Goal: Task Accomplishment & Management: Manage account settings

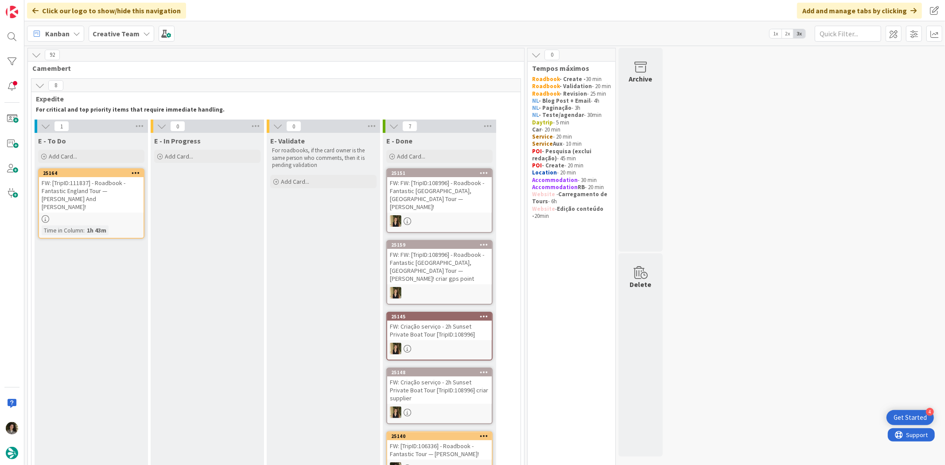
click at [116, 194] on div "FW: [TripID:111837] - Roadbook - Fantastic England Tour — [PERSON_NAME] And [PE…" at bounding box center [91, 194] width 105 height 35
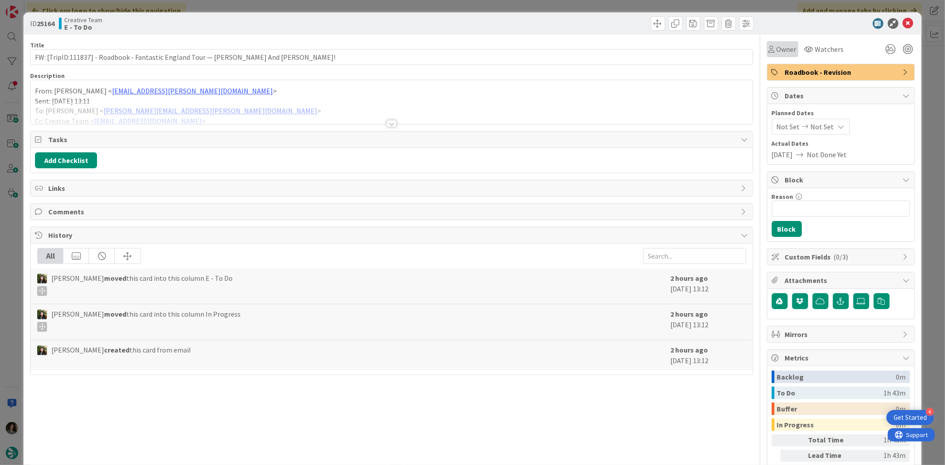
click at [782, 44] on span "Owner" at bounding box center [786, 49] width 20 height 11
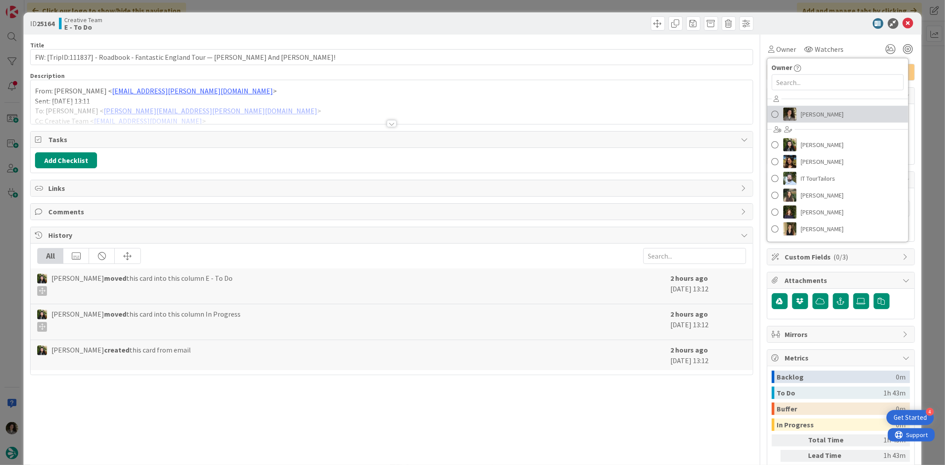
drag, startPoint x: 805, startPoint y: 110, endPoint x: 819, endPoint y: 89, distance: 24.6
click at [805, 110] on span "[PERSON_NAME]" at bounding box center [822, 114] width 43 height 13
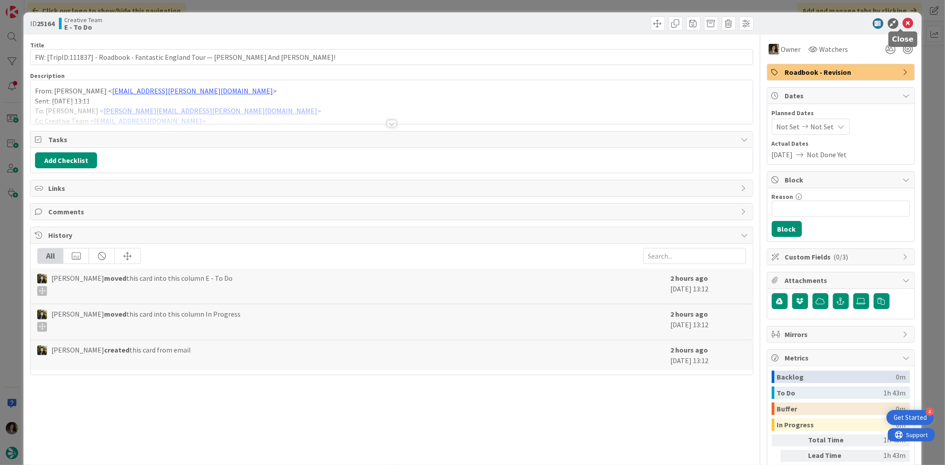
click at [903, 21] on icon at bounding box center [908, 23] width 11 height 11
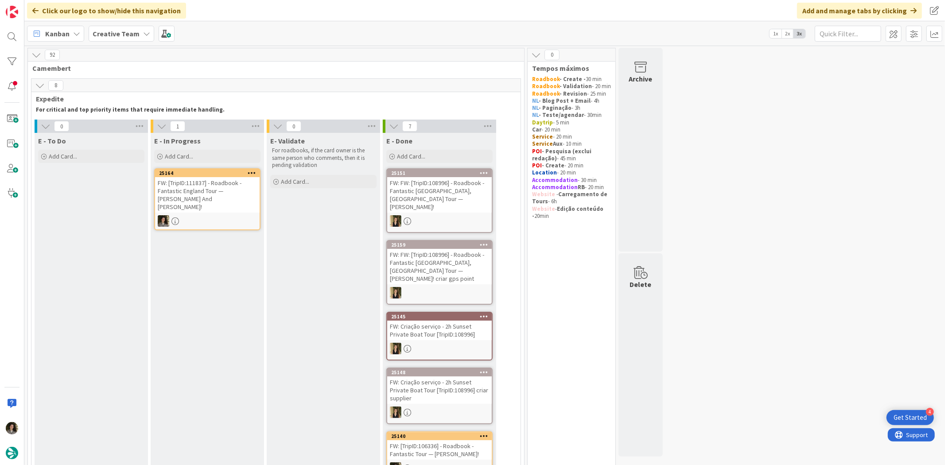
click at [206, 182] on div "FW: [TripID:111837] - Roadbook - Fantastic England Tour — [PERSON_NAME] And [PE…" at bounding box center [207, 194] width 105 height 35
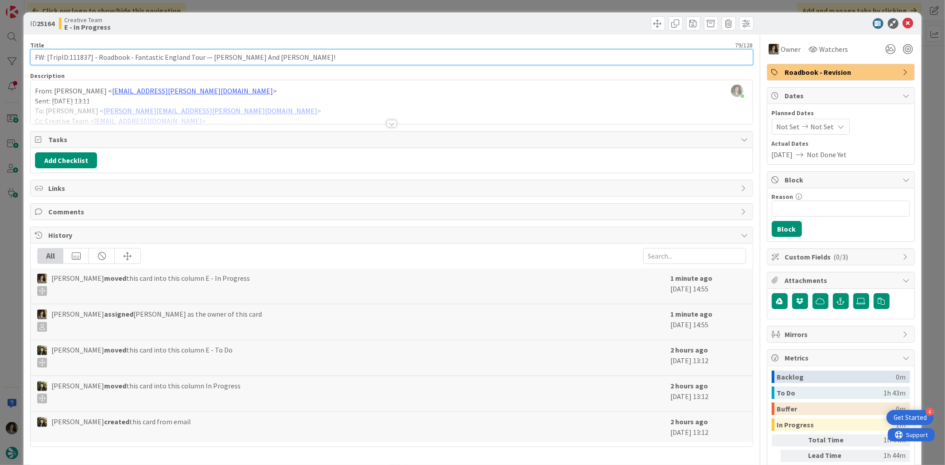
drag, startPoint x: 89, startPoint y: 54, endPoint x: 70, endPoint y: 56, distance: 19.2
click at [70, 56] on input "FW: [TripID:111837] - Roadbook - Fantastic England Tour — [PERSON_NAME] And [PE…" at bounding box center [391, 57] width 722 height 16
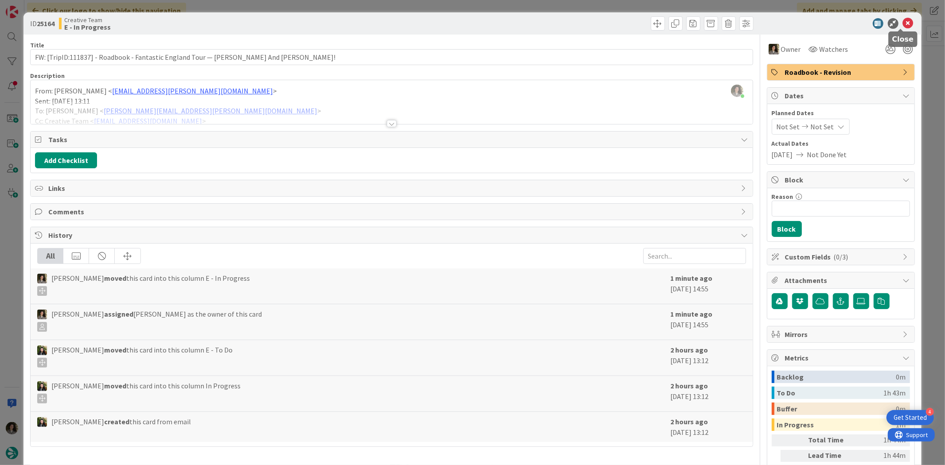
drag, startPoint x: 900, startPoint y: 19, endPoint x: 760, endPoint y: 19, distance: 140.0
click at [903, 19] on icon at bounding box center [908, 23] width 11 height 11
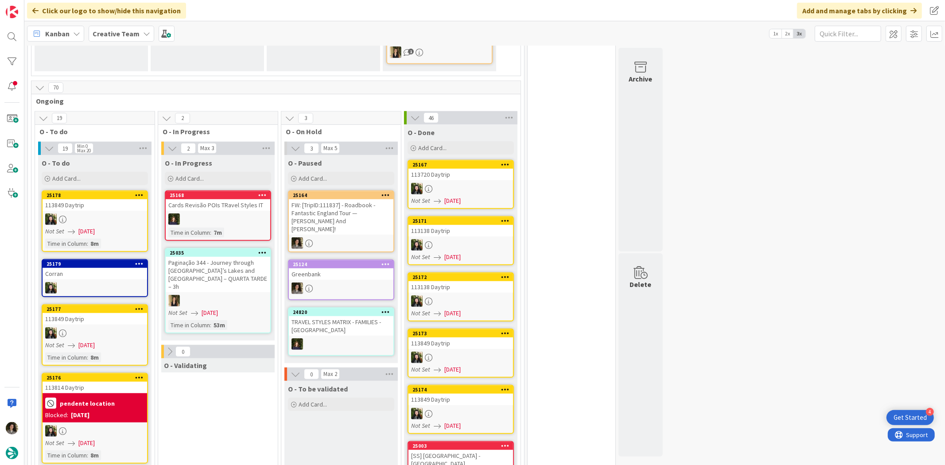
scroll to position [542, 0]
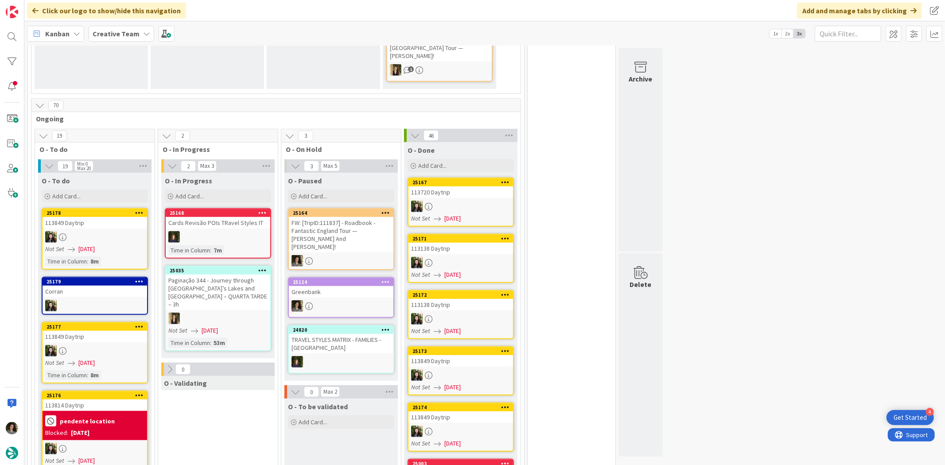
click at [340, 255] on div at bounding box center [341, 261] width 105 height 12
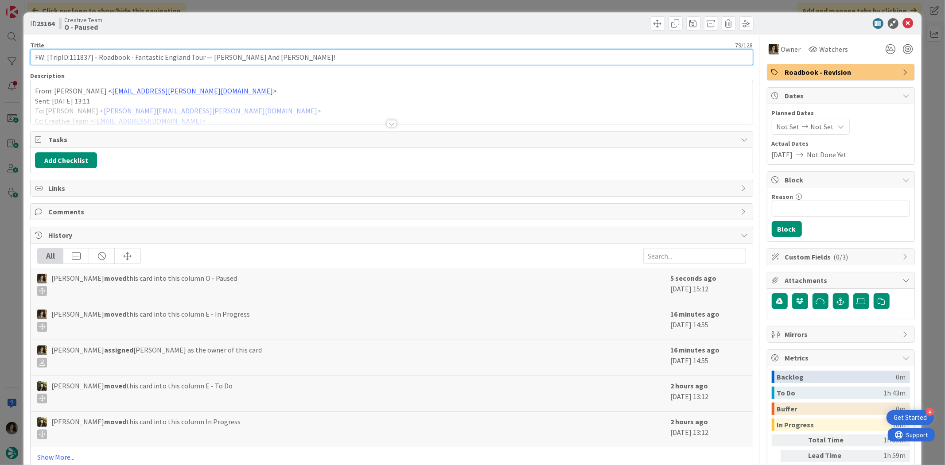
click at [276, 54] on input "FW: [TripID:111837] - Roadbook - Fantastic England Tour — [PERSON_NAME] And [PE…" at bounding box center [391, 57] width 722 height 16
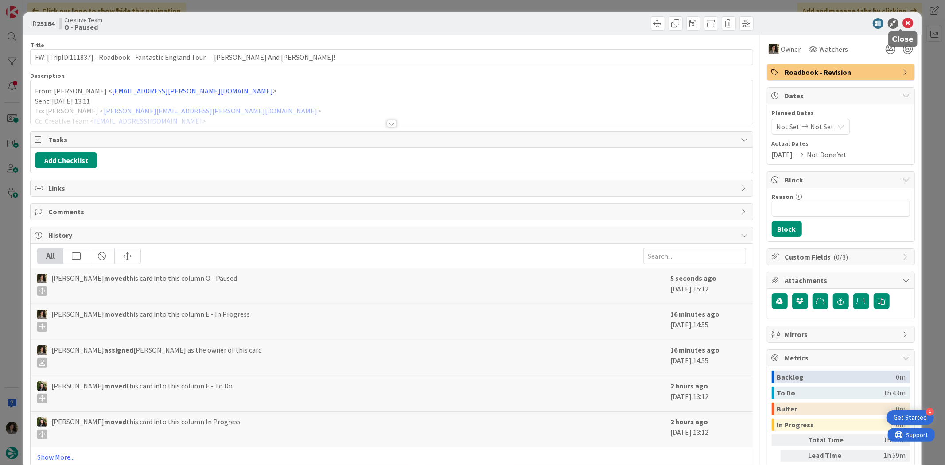
click at [904, 22] on icon at bounding box center [908, 23] width 11 height 11
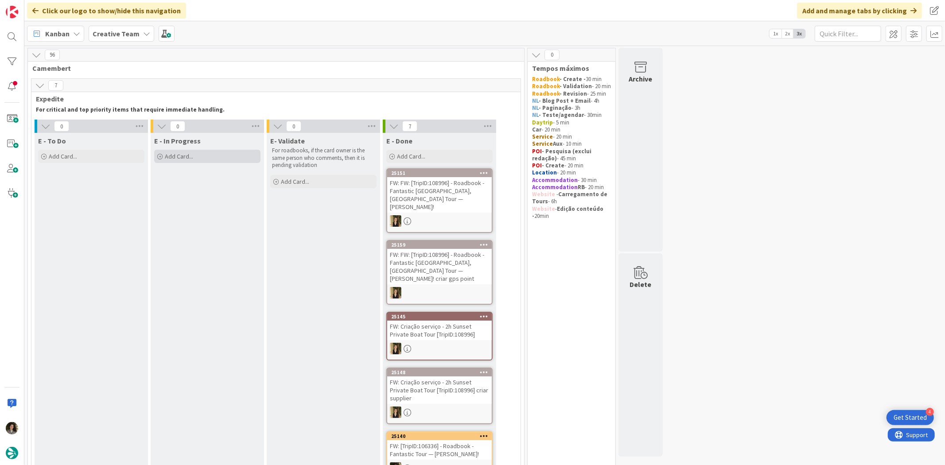
click at [187, 163] on div "Add Card..." at bounding box center [207, 156] width 106 height 13
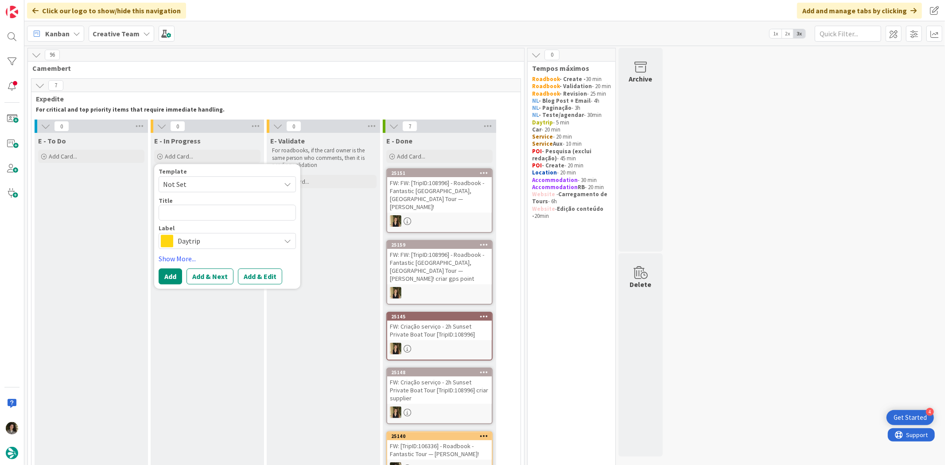
click at [206, 238] on span "Daytrip" at bounding box center [227, 241] width 98 height 12
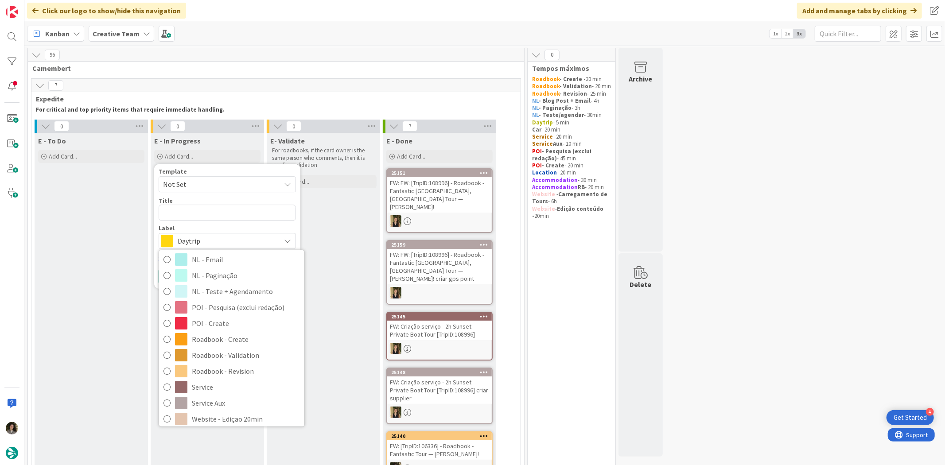
scroll to position [197, 0]
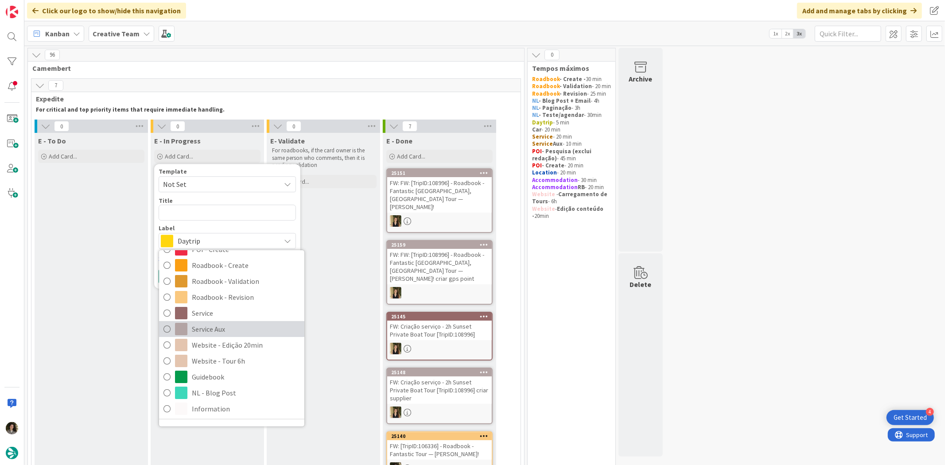
click at [227, 325] on span "Service Aux" at bounding box center [246, 328] width 108 height 13
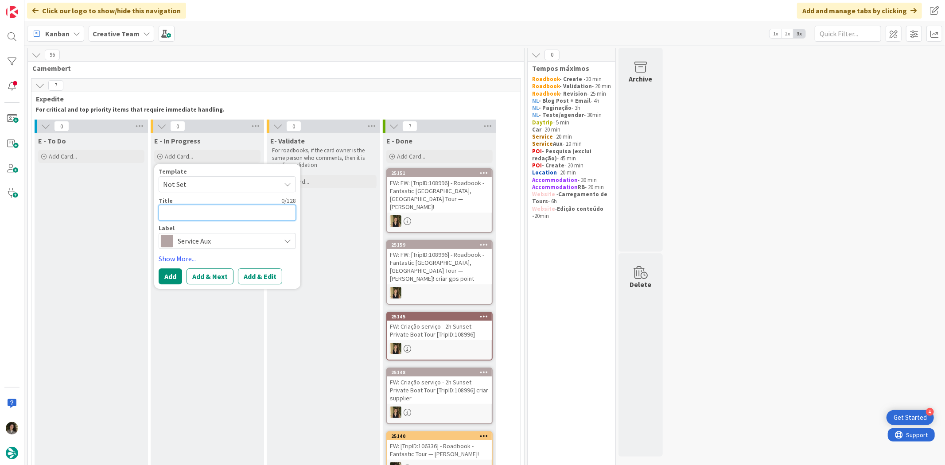
click at [190, 209] on textarea at bounding box center [227, 213] width 137 height 16
type textarea "x"
type textarea "A"
type textarea "x"
type textarea "As"
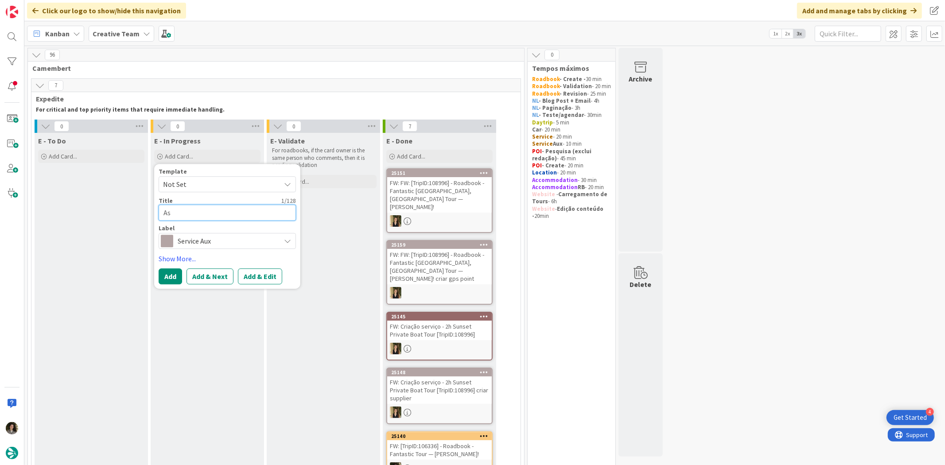
type textarea "x"
type textarea "Ass"
type textarea "x"
type textarea "Asso"
type textarea "x"
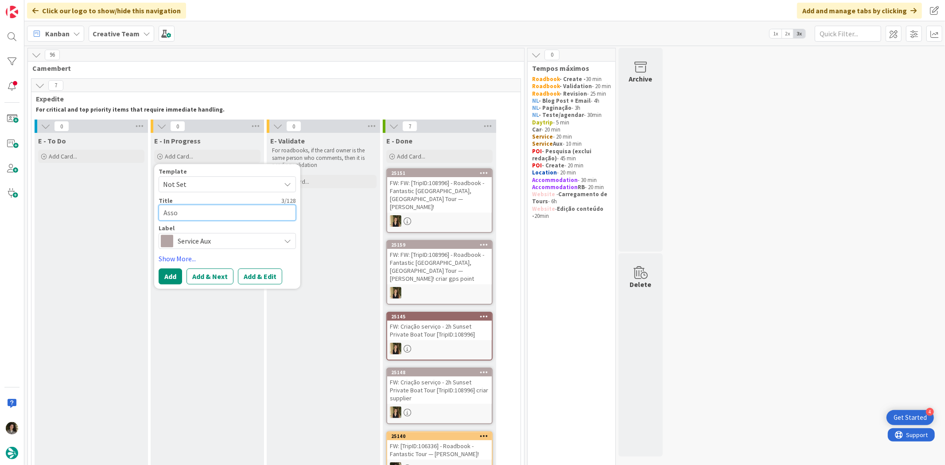
type textarea "Assoc"
type textarea "x"
type textarea "Associa"
type textarea "x"
type textarea "Associar"
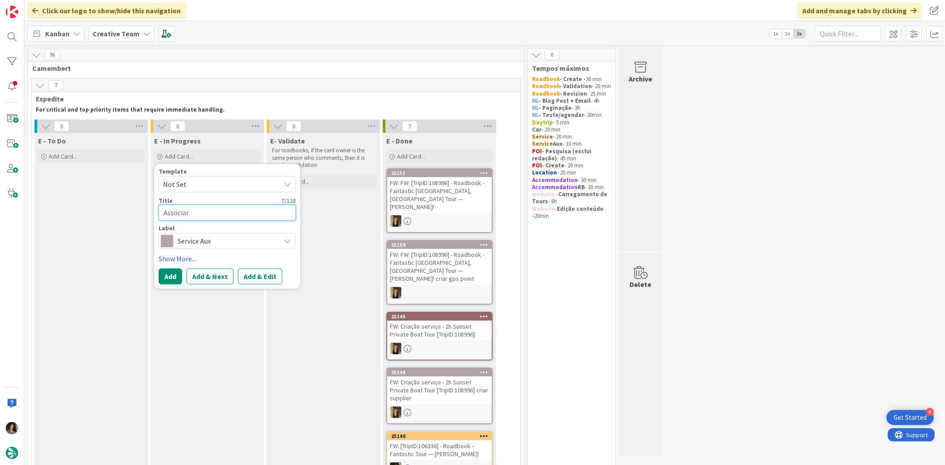
type textarea "x"
type textarea "Associar"
type textarea "x"
type textarea "Associar T"
type textarea "x"
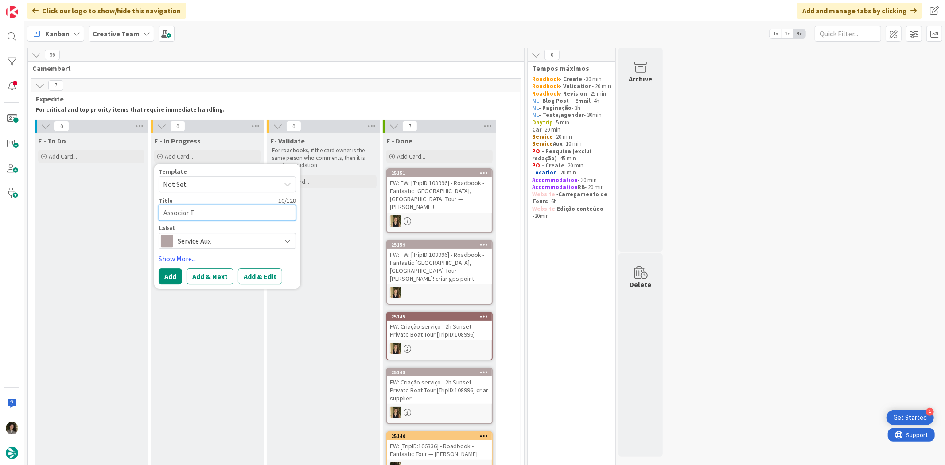
type textarea "Associar TE"
type textarea "x"
type textarea "Associar TER"
type textarea "x"
type textarea "Associar TER"
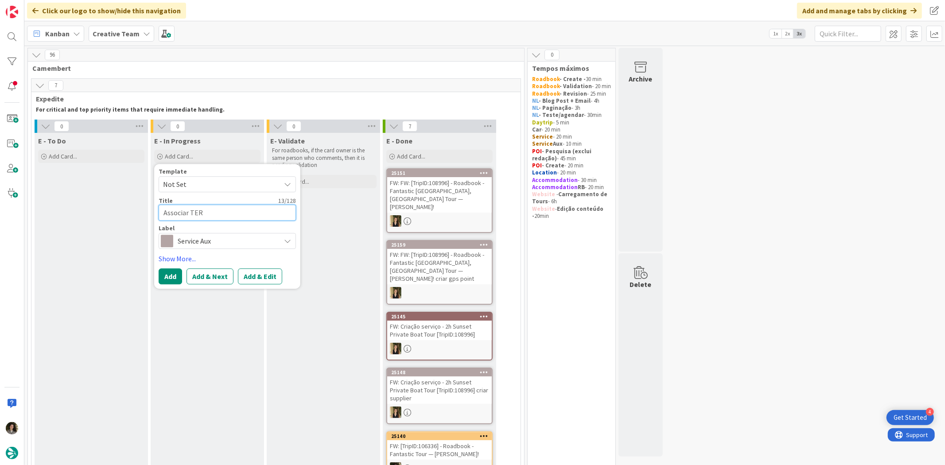
type textarea "x"
type textarea "Associar TER s"
type textarea "x"
type textarea "Associar TER se"
type textarea "x"
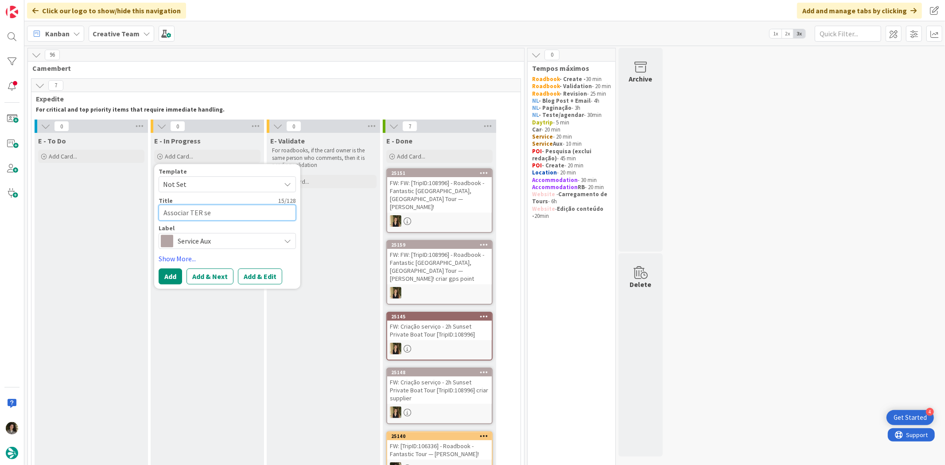
type textarea "Associar TER ser"
type textarea "x"
type textarea "Associar TER serv"
type textarea "x"
type textarea "Associar TER servi"
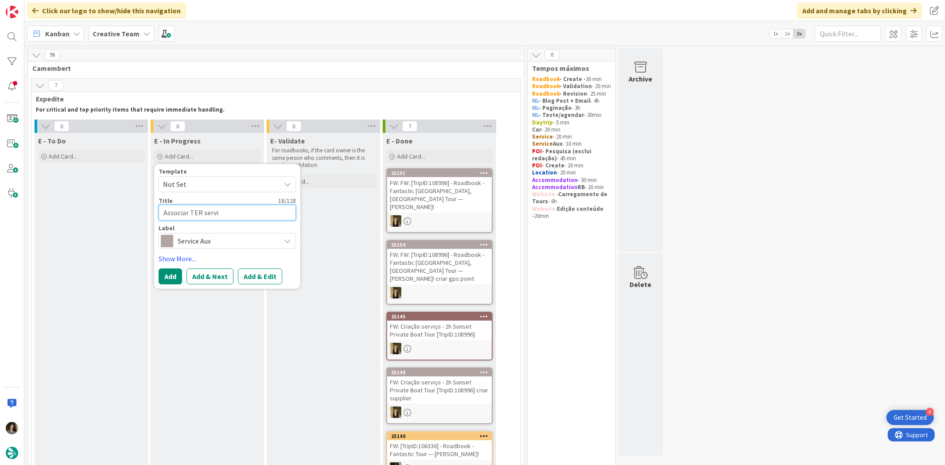
type textarea "x"
type textarea "Associar TER serviç"
type textarea "x"
type textarea "Associar TER serviço"
type textarea "x"
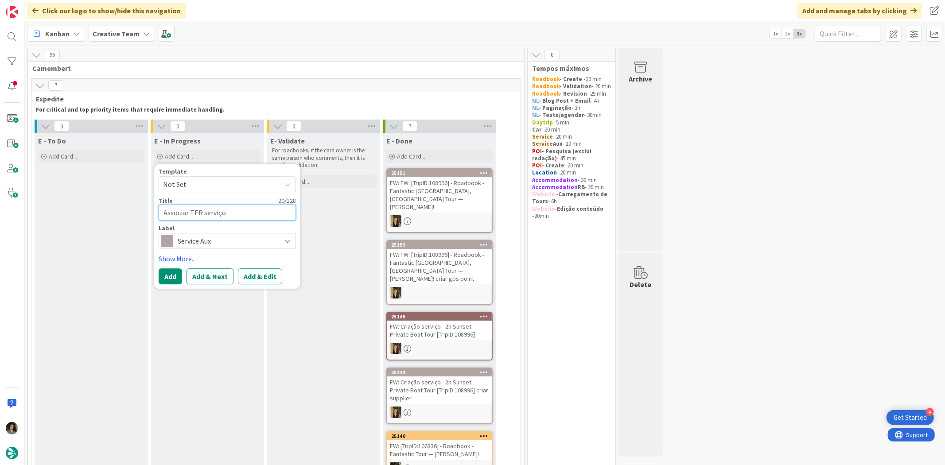
type textarea "Associar TER serviço"
type textarea "x"
type textarea "Associar TER serviço -"
type textarea "x"
type textarea "Associar TER serviço -"
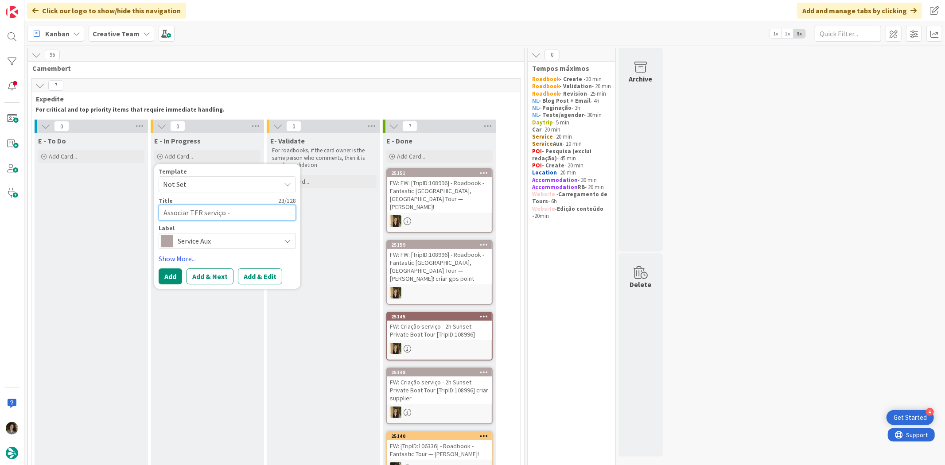
paste textarea "FW: [TripID:111837] - Roadbook - Fantastic England Tour — [PERSON_NAME] And [PE…"
type textarea "x"
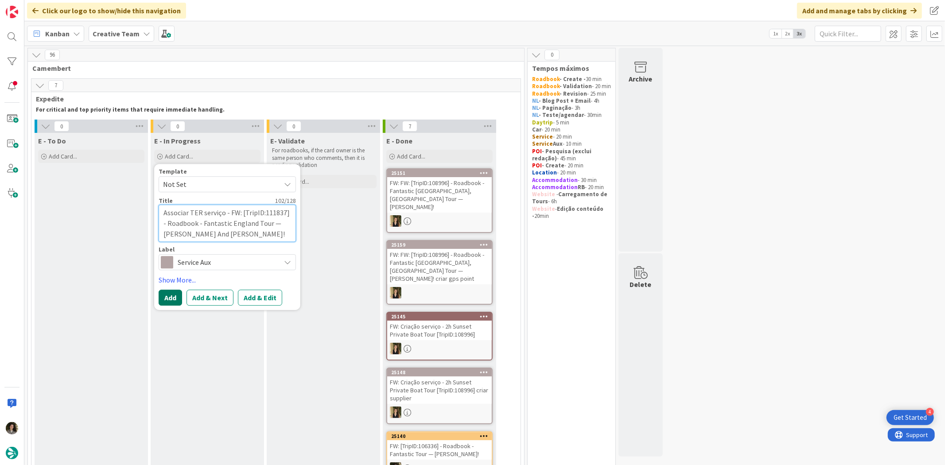
type textarea "Associar TER serviço - FW: [TripID:111837] - Roadbook - Fantastic England Tour …"
click at [176, 298] on button "Add" at bounding box center [170, 298] width 23 height 16
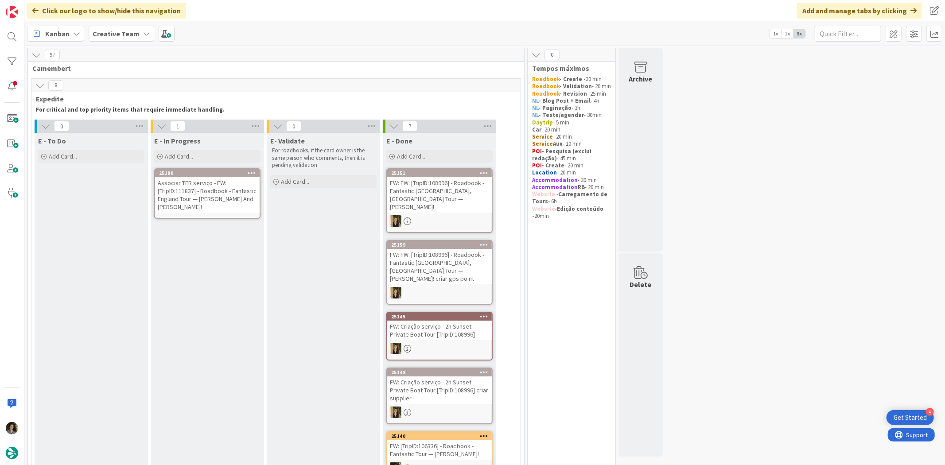
click at [215, 204] on div "Associar TER serviço - FW: [TripID:111837] - Roadbook - Fantastic England Tour …" at bounding box center [207, 194] width 105 height 35
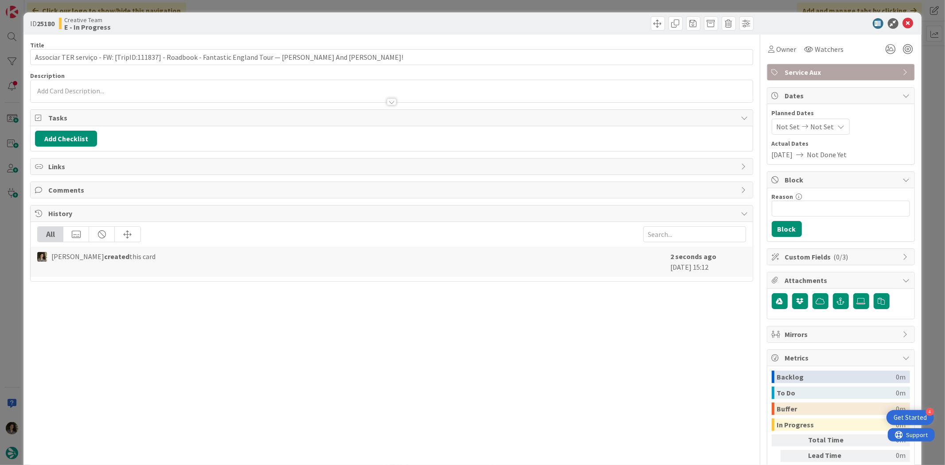
click at [801, 48] on div "Watchers" at bounding box center [824, 49] width 46 height 16
click at [776, 47] on span "Owner" at bounding box center [786, 49] width 20 height 11
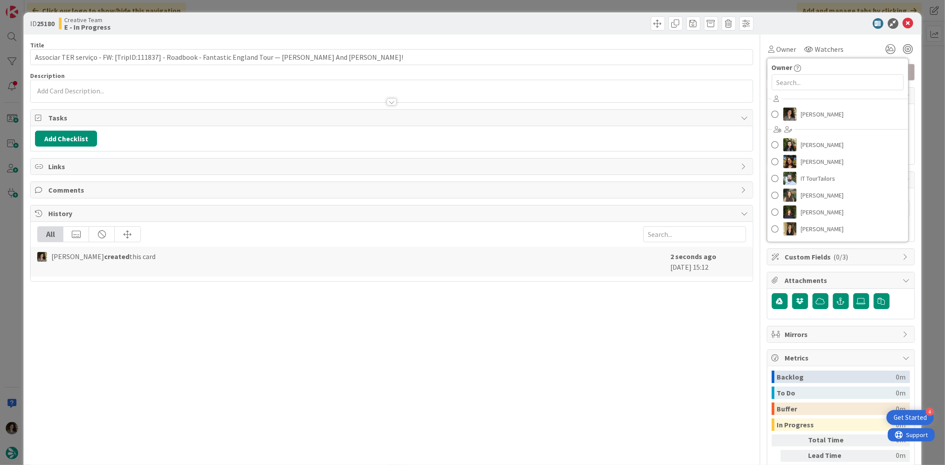
click at [814, 123] on div "[PERSON_NAME] [PERSON_NAME] [PERSON_NAME] IT TourTailors [PERSON_NAME] [PERSON_…" at bounding box center [837, 165] width 141 height 146
click at [814, 113] on span "[PERSON_NAME]" at bounding box center [822, 114] width 43 height 13
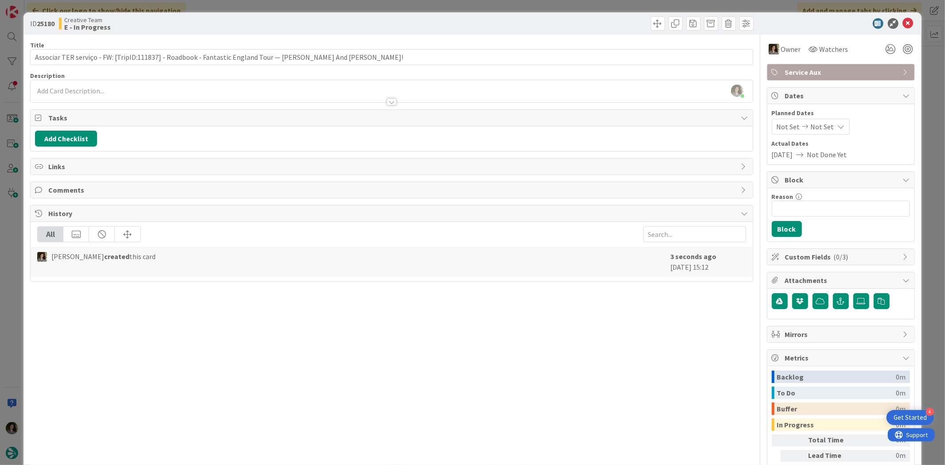
click at [812, 127] on span "Not Set" at bounding box center [822, 126] width 23 height 11
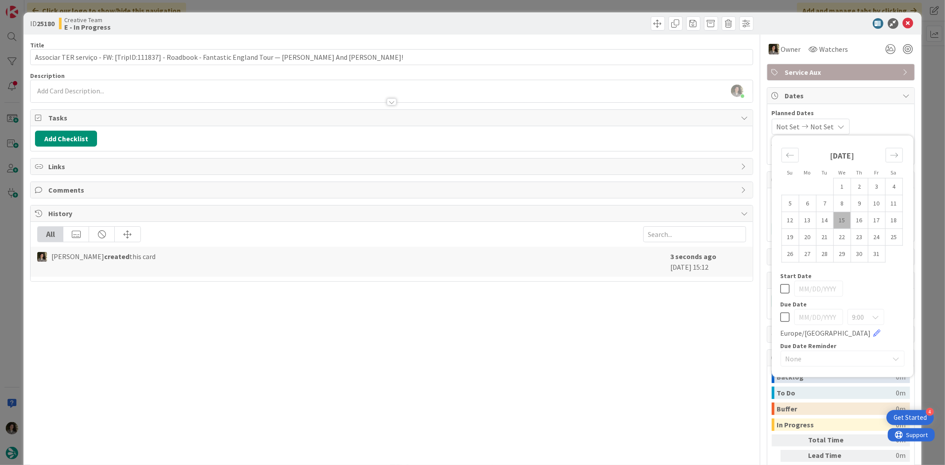
click at [780, 322] on icon at bounding box center [784, 317] width 9 height 11
type input "[DATE]"
click at [903, 18] on icon at bounding box center [908, 23] width 11 height 11
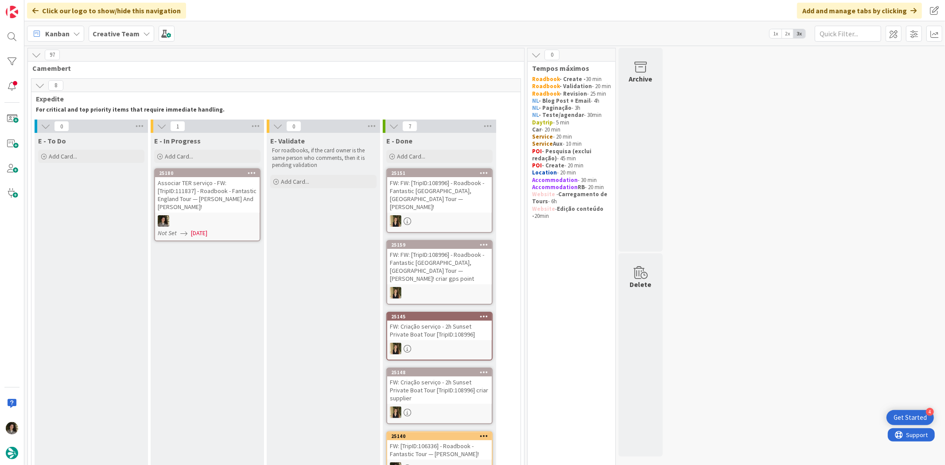
click at [233, 198] on div "Associar TER serviço - FW: [TripID:111837] - Roadbook - Fantastic England Tour …" at bounding box center [207, 194] width 105 height 35
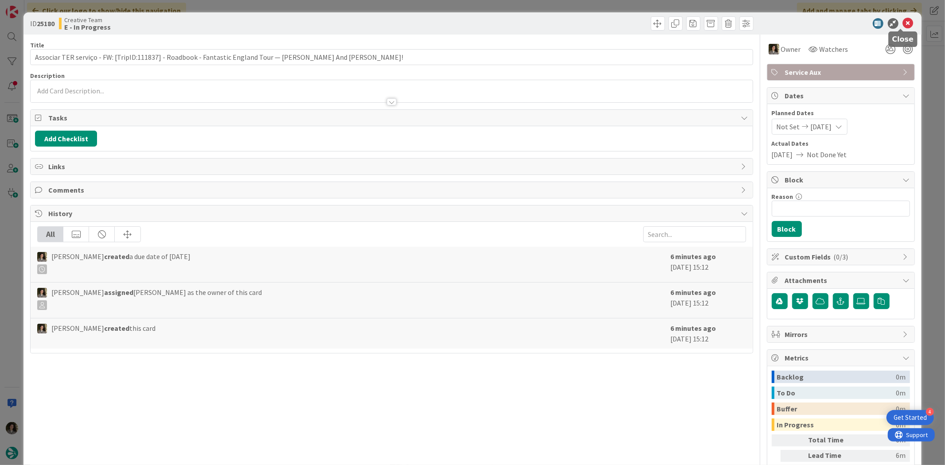
drag, startPoint x: 902, startPoint y: 20, endPoint x: 888, endPoint y: 31, distance: 17.4
click at [903, 21] on icon at bounding box center [908, 23] width 11 height 11
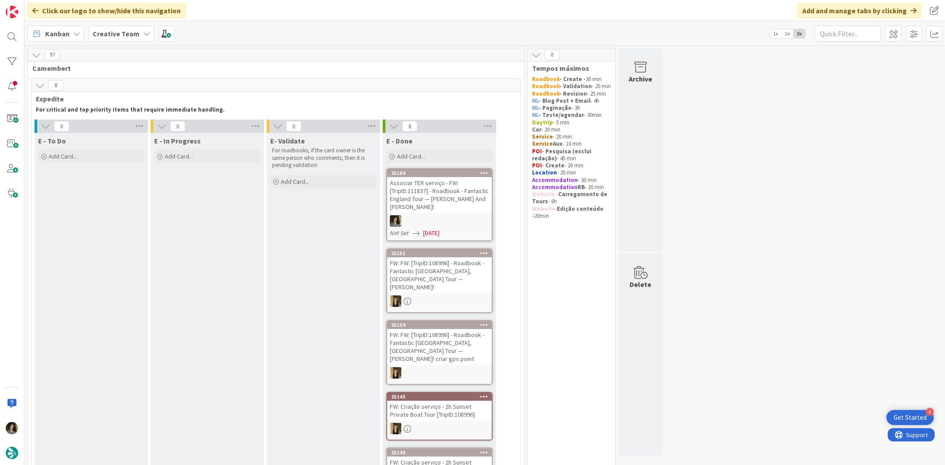
click at [466, 195] on div "Associar TER serviço - FW: [TripID:111837] - Roadbook - Fantastic England Tour …" at bounding box center [439, 194] width 105 height 35
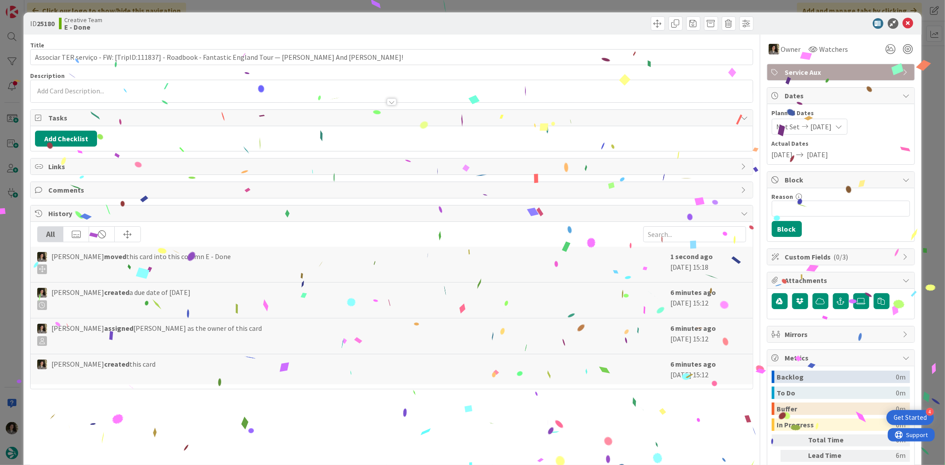
click at [842, 127] on icon at bounding box center [838, 126] width 7 height 7
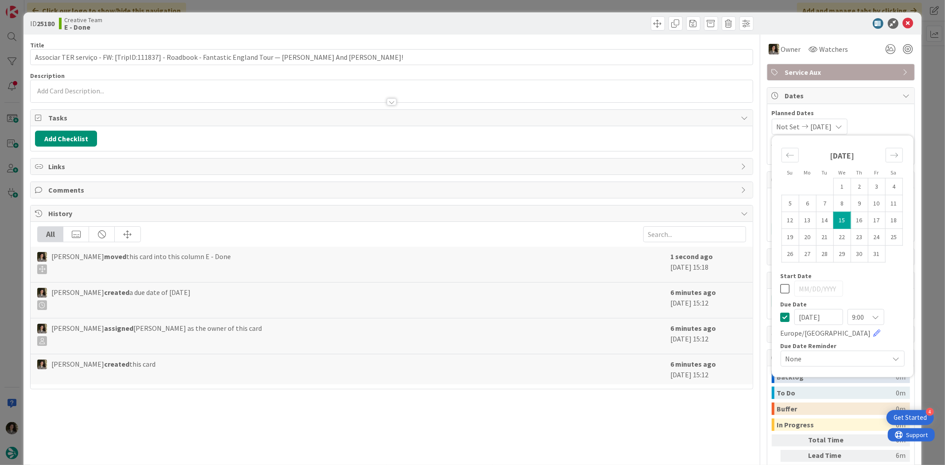
click at [776, 319] on div "Su Mo Tu We Th Fr Sa [DATE] 1 2 3 4 5 6 7 8 9 10 11 12 13 14 15 16 17 18 19 20 …" at bounding box center [842, 256] width 133 height 233
click at [780, 316] on icon at bounding box center [784, 317] width 9 height 11
click at [899, 12] on div "ID 25180 Creative Team E - Done" at bounding box center [471, 23] width 897 height 22
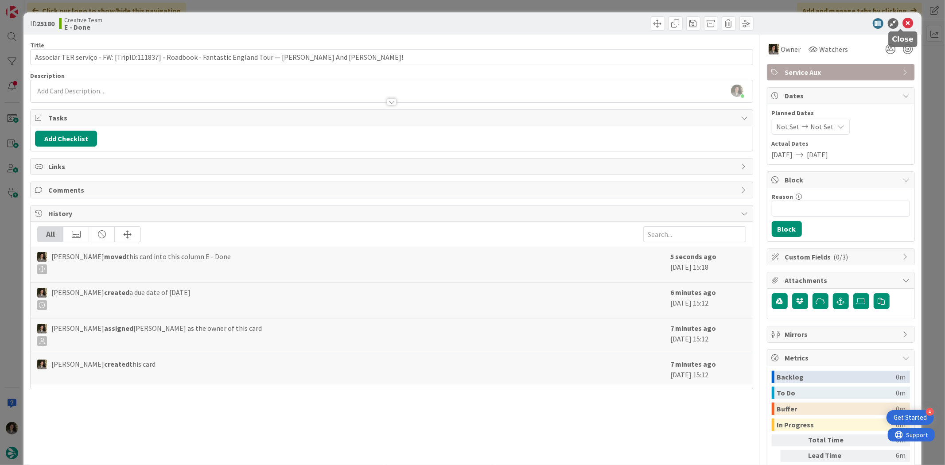
click at [903, 20] on icon at bounding box center [908, 23] width 11 height 11
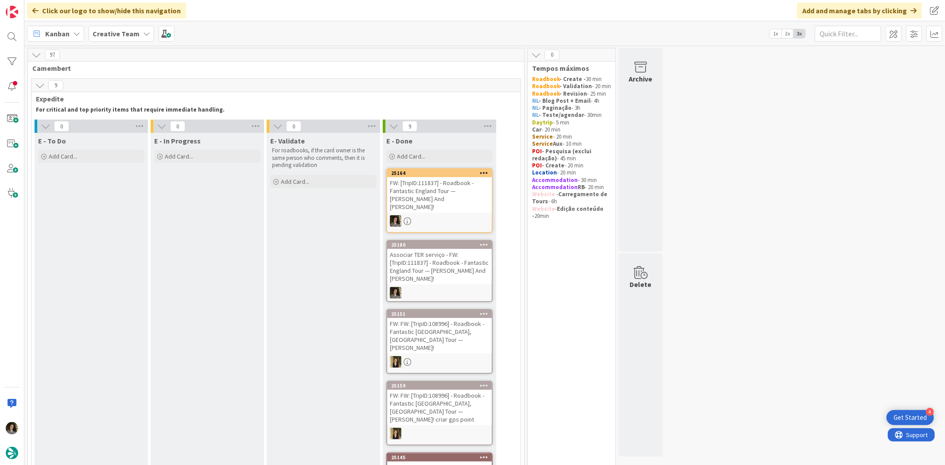
click at [449, 201] on div "FW: [TripID:111837] - Roadbook - Fantastic England Tour — [PERSON_NAME] And [PE…" at bounding box center [439, 194] width 105 height 35
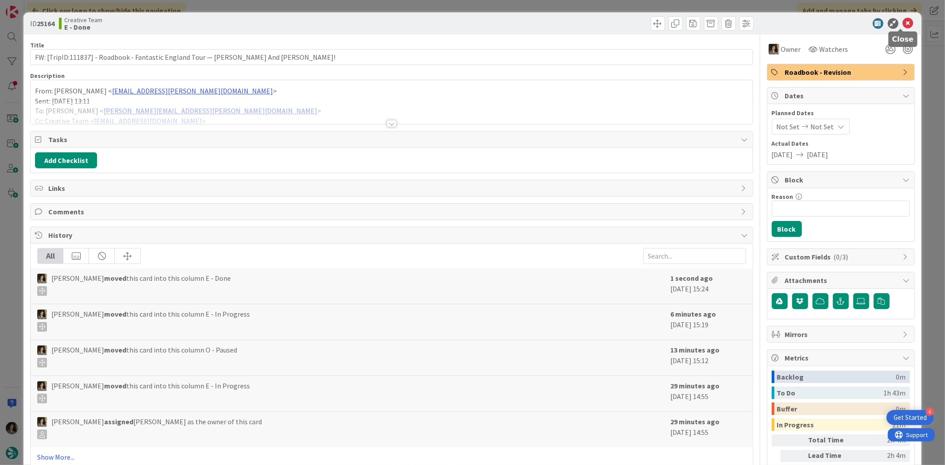
click at [903, 19] on icon at bounding box center [908, 23] width 11 height 11
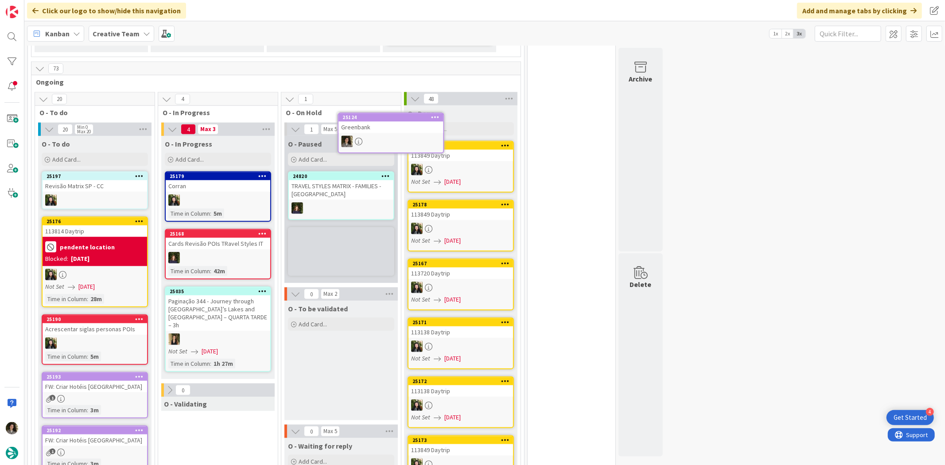
scroll to position [710, 0]
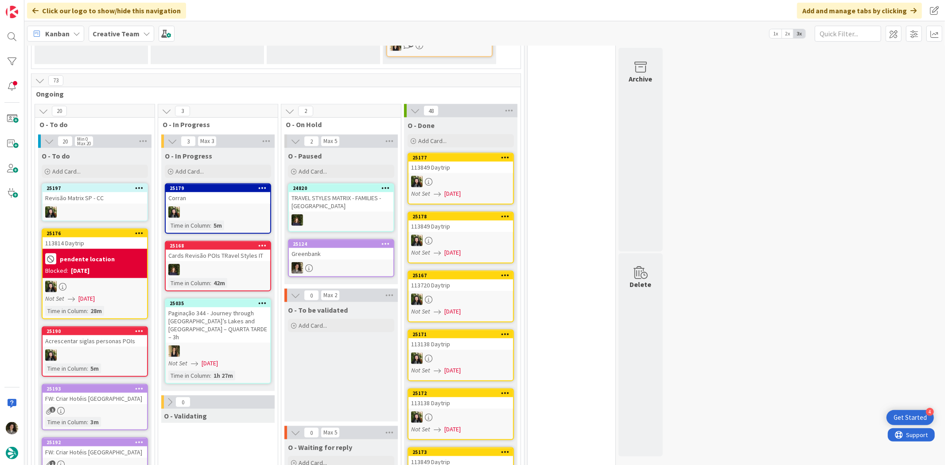
click at [351, 248] on div "Greenbank" at bounding box center [341, 254] width 105 height 12
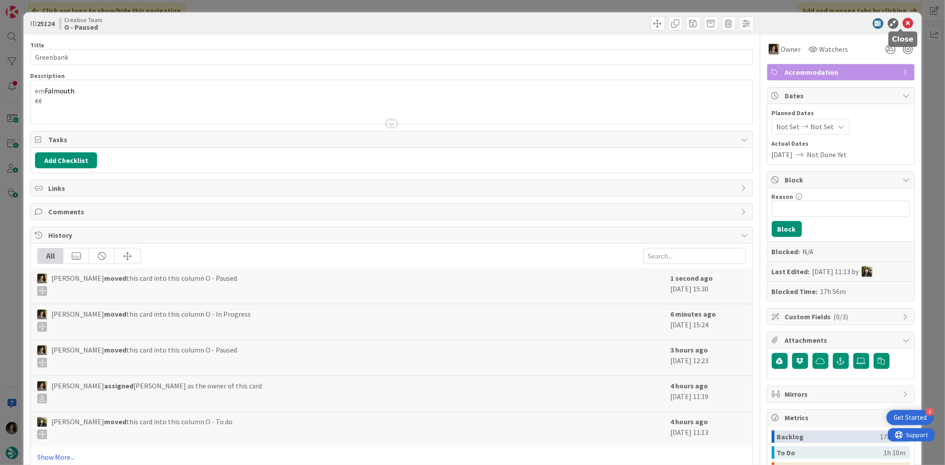
click at [903, 20] on icon at bounding box center [908, 23] width 11 height 11
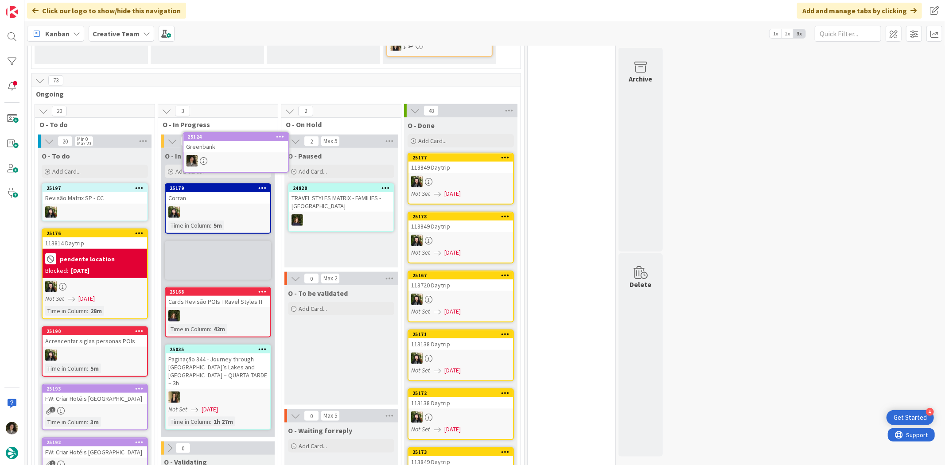
scroll to position [701, 0]
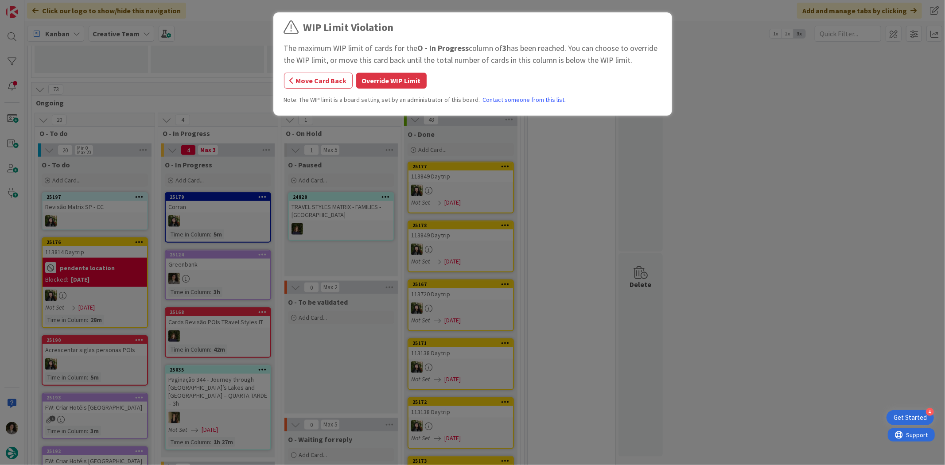
click at [243, 192] on div "WIP Limit Violation The maximum WIP limit of cards for the O - In Progress colu…" at bounding box center [472, 232] width 945 height 465
click at [400, 78] on button "Override WIP Limit" at bounding box center [391, 81] width 70 height 16
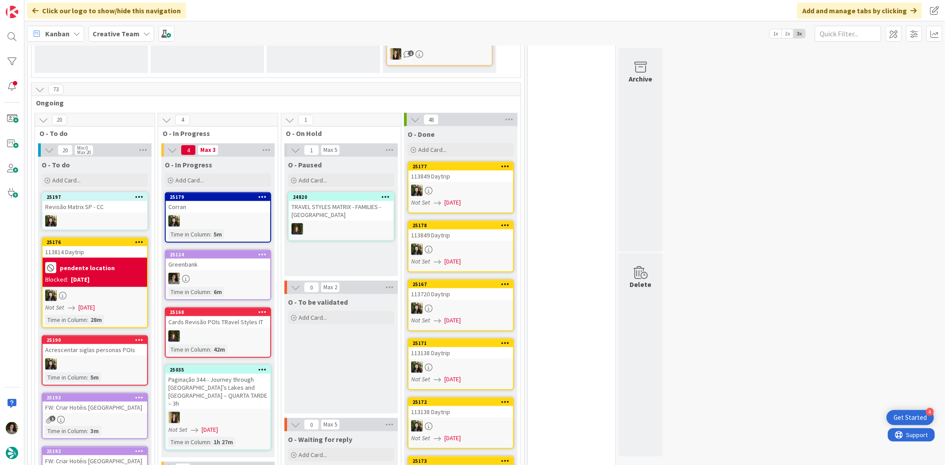
click at [217, 273] on div at bounding box center [218, 279] width 105 height 12
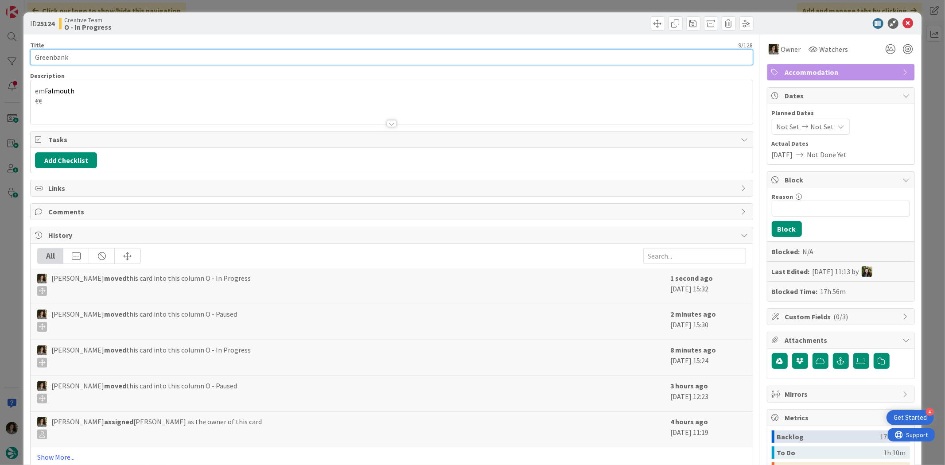
drag, startPoint x: 70, startPoint y: 56, endPoint x: 1, endPoint y: 56, distance: 68.2
click at [1, 56] on div "ID 25124 Creative Team O - In Progress Title 9 / 128 Greenbank Description em […" at bounding box center [472, 232] width 945 height 465
click at [114, 61] on input "Greenbank" at bounding box center [391, 57] width 722 height 16
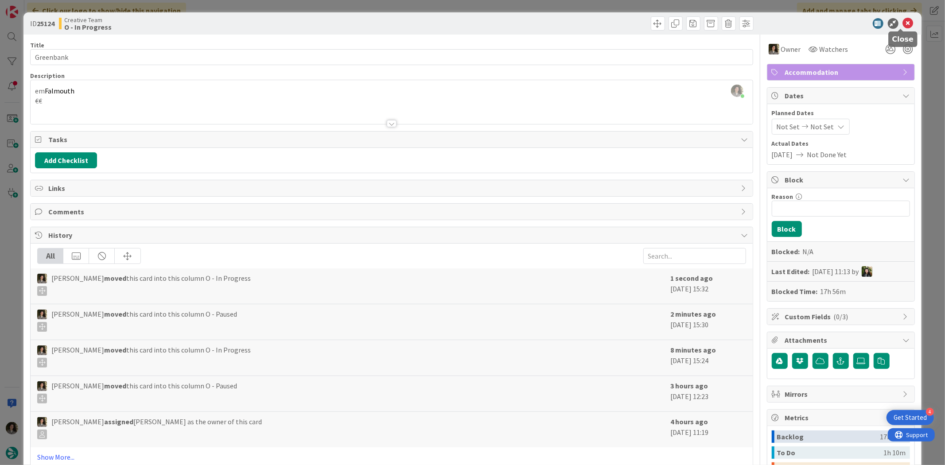
click at [904, 20] on icon at bounding box center [908, 23] width 11 height 11
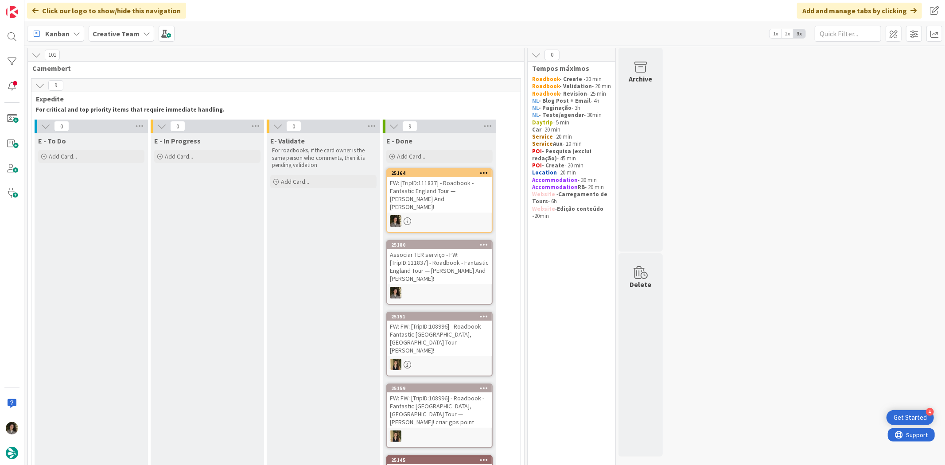
click at [114, 159] on div "Add Card..." at bounding box center [91, 156] width 106 height 13
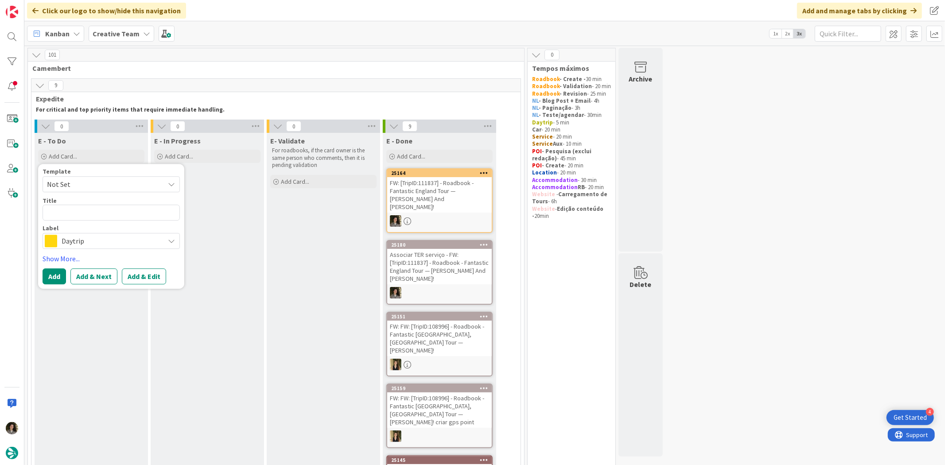
type textarea "x"
type textarea "RE: [TripID:111837] - Roadbook - Fantastic England Tour — [PERSON_NAME] And [PE…"
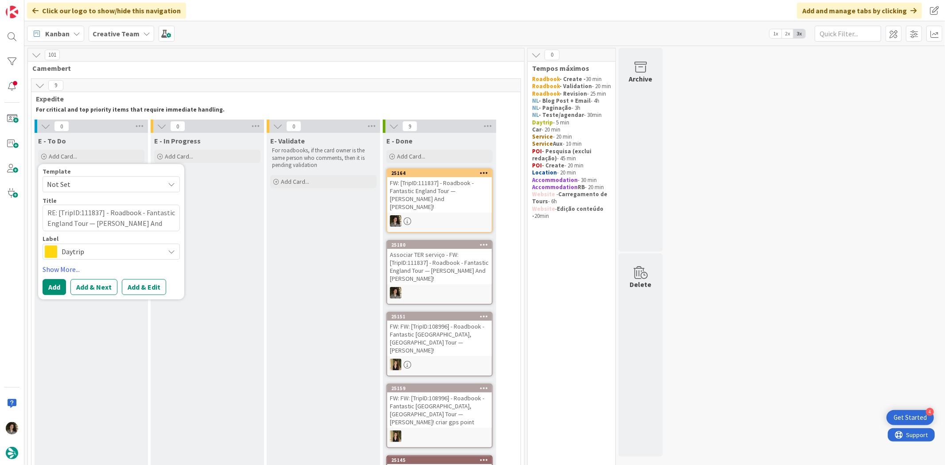
type textarea "x"
type textarea "RE: [TripID:111837] - Roadbook - Fantastic England Tour — [PERSON_NAME] And [PE…"
type textarea "x"
type textarea "RE: [TripID:111837] - Roadbook - Fantastic England Tour — [PERSON_NAME] And [PE…"
type textarea "x"
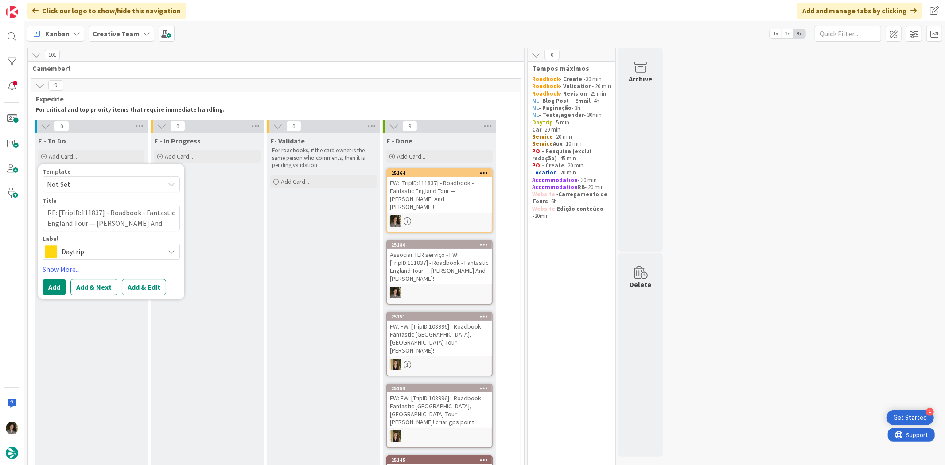
type textarea "RE: [TripID:111837] - Roadbook - Fantastic England Tour — [PERSON_NAME] And [PE…"
type textarea "x"
type textarea "RE: [TripID:111837] - Roadbook - Fantastic England Tour — [PERSON_NAME] And [PE…"
type textarea "x"
type textarea "RE: [TripID:111837] - Roadbook - Fantastic England Tour — [PERSON_NAME] And [PE…"
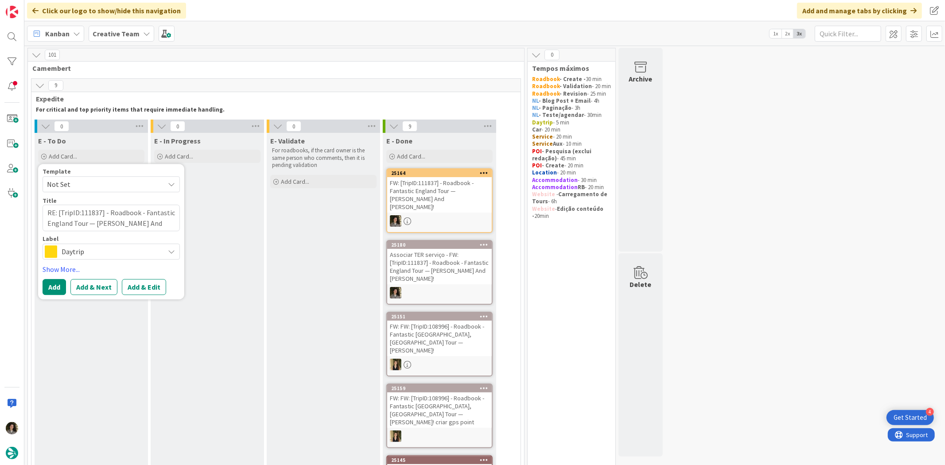
type textarea "x"
type textarea "RE: [TripID:111837] - Roadbook - Fantastic England Tour — [PERSON_NAME] And [PE…"
type textarea "x"
type textarea "RE: [TripID:111837] - Roadbook - Fantastic England Tour — [PERSON_NAME] And [PE…"
type textarea "x"
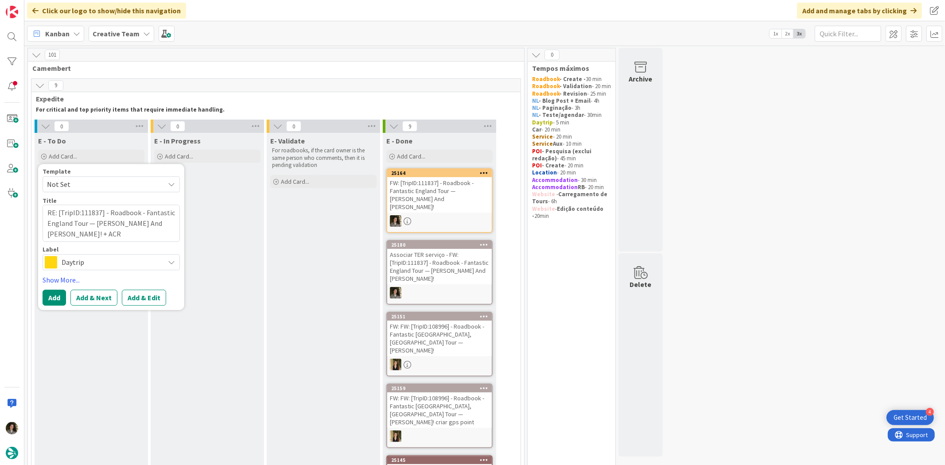
type textarea "RE: [TripID:111837] - Roadbook - Fantastic England Tour — [PERSON_NAME] And [PE…"
type textarea "x"
type textarea "RE: [TripID:111837] - Roadbook - Fantastic England Tour — [PERSON_NAME] And [PE…"
type textarea "x"
type textarea "RE: [TripID:111837] - Roadbook - Fantastic England Tour — [PERSON_NAME] And [PE…"
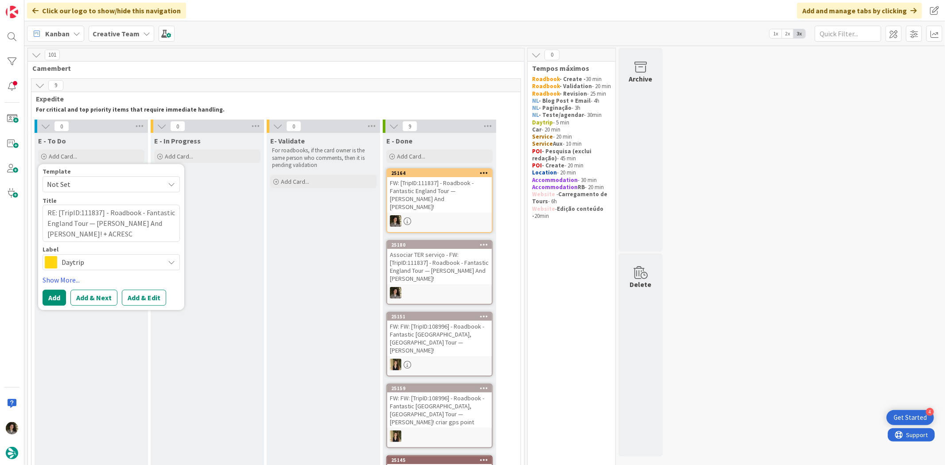
type textarea "x"
type textarea "RE: [TripID:111837] - Roadbook - Fantastic England Tour — [PERSON_NAME] And [PE…"
type textarea "x"
type textarea "RE: [TripID:111837] - Roadbook - Fantastic England Tour — [PERSON_NAME] And [PE…"
type textarea "x"
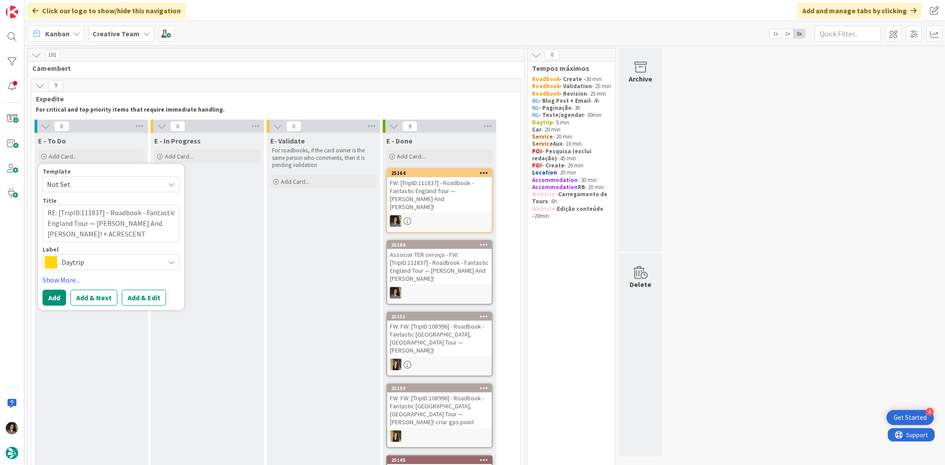
type textarea "RE: [TripID:111837] - Roadbook - Fantastic England Tour — [PERSON_NAME] And [PE…"
type textarea "x"
type textarea "RE: [TripID:111837] - Roadbook - Fantastic England Tour — [PERSON_NAME] And [PE…"
type textarea "x"
type textarea "RE: [TripID:111837] - Roadbook - Fantastic England Tour — [PERSON_NAME] And [PE…"
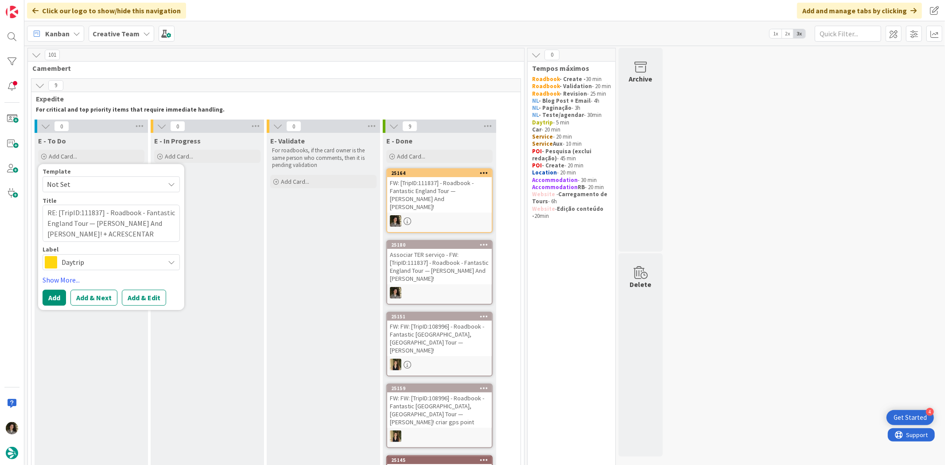
type textarea "x"
type textarea "RE: [TripID:111837] - Roadbook - Fantastic England Tour — [PERSON_NAME] And [PE…"
type textarea "x"
type textarea "RE: [TripID:111837] - Roadbook - Fantastic England Tour — [PERSON_NAME] And [PE…"
type textarea "x"
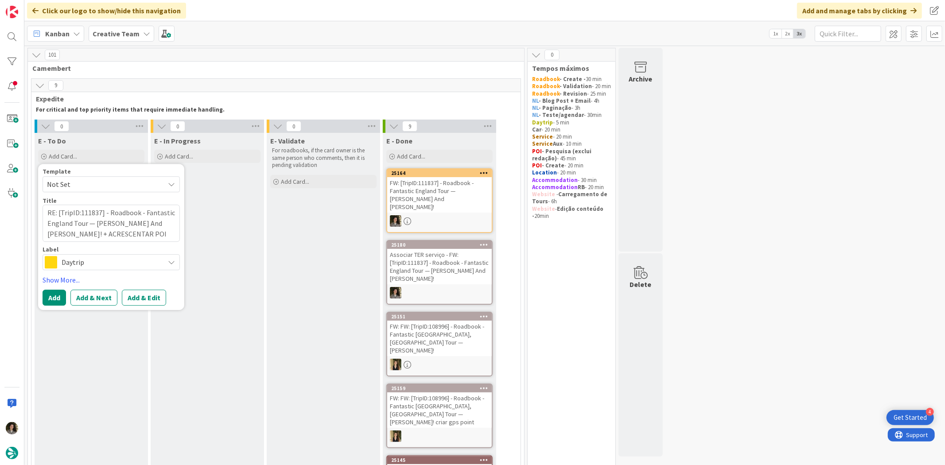
type textarea "RE: [TripID:111837] - Roadbook - Fantastic England Tour — [PERSON_NAME] And [PE…"
type textarea "x"
type textarea "RE: [TripID:111837] - Roadbook - Fantastic England Tour — [PERSON_NAME] And [PE…"
type textarea "x"
type textarea "RE: [TripID:111837] - Roadbook - Fantastic England Tour — [PERSON_NAME] And [PE…"
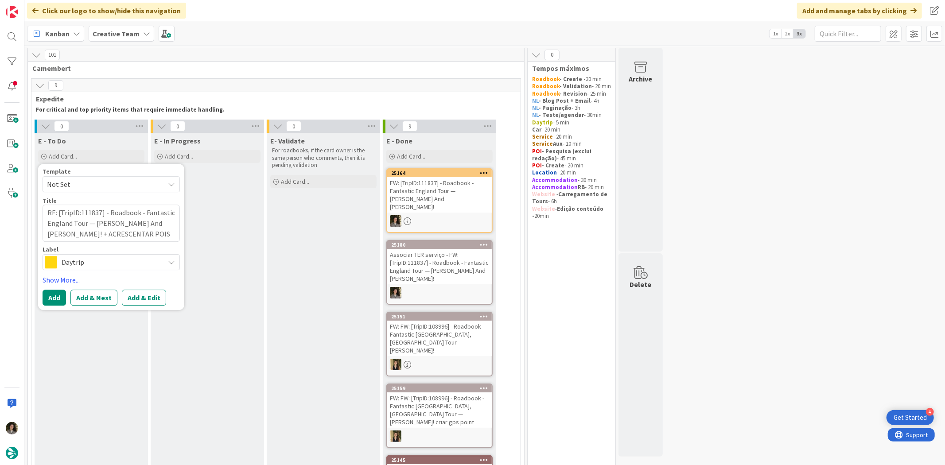
type textarea "x"
type textarea "RE: [TripID:111837] - Roadbook - Fantastic England Tour — [PERSON_NAME] And [PE…"
type textarea "x"
type textarea "RE: [TripID:111837] - Roadbook - Fantastic England Tour — [PERSON_NAME] And [PE…"
type textarea "x"
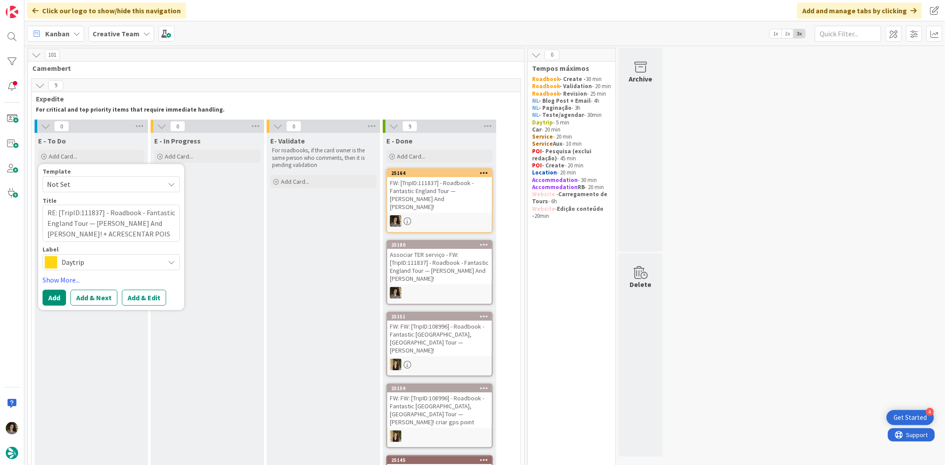
type textarea "RE: [TripID:111837] - Roadbook - Fantastic England Tour — [PERSON_NAME] And [PE…"
type textarea "x"
type textarea "RE: [TripID:111837] - Roadbook - Fantastic England Tour — [PERSON_NAME] And [PE…"
type textarea "x"
type textarea "RE: [TripID:111837] - Roadbook - Fantastic England Tour — [PERSON_NAME] And [PE…"
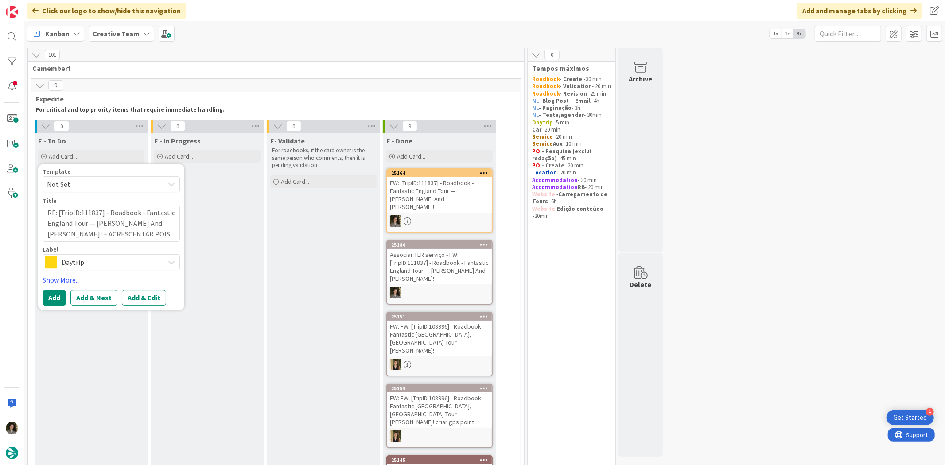
type textarea "x"
type textarea "RE: [TripID:111837] - Roadbook - Fantastic England Tour — [PERSON_NAME] And [PE…"
type textarea "x"
type textarea "RE: [TripID:111837] - Roadbook - Fantastic England Tour — [PERSON_NAME] And [PE…"
type textarea "x"
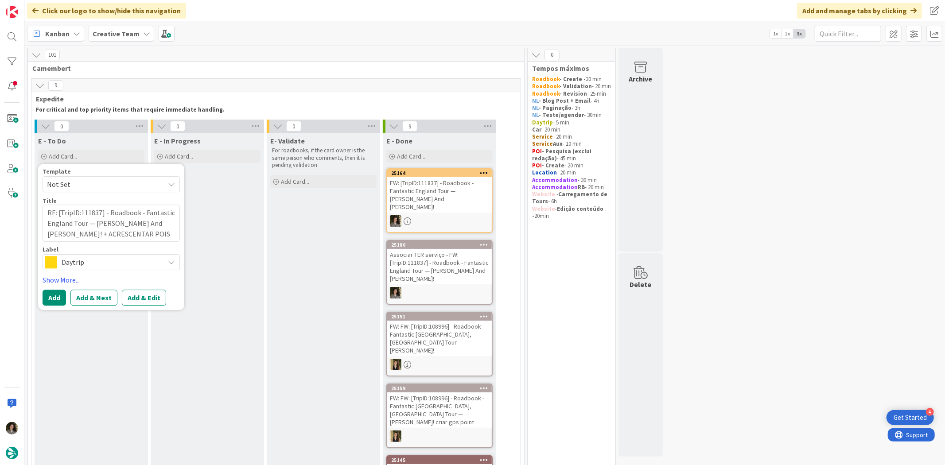
type textarea "RE: [TripID:111837] - Roadbook - Fantastic England Tour — [PERSON_NAME] And [PE…"
type textarea "x"
type textarea "RE: [TripID:111837] - Roadbook - Fantastic England Tour — [PERSON_NAME] And [PE…"
type textarea "x"
type textarea "RE: [TripID:111837] - Roadbook - Fantastic England Tour — [PERSON_NAME] And [PE…"
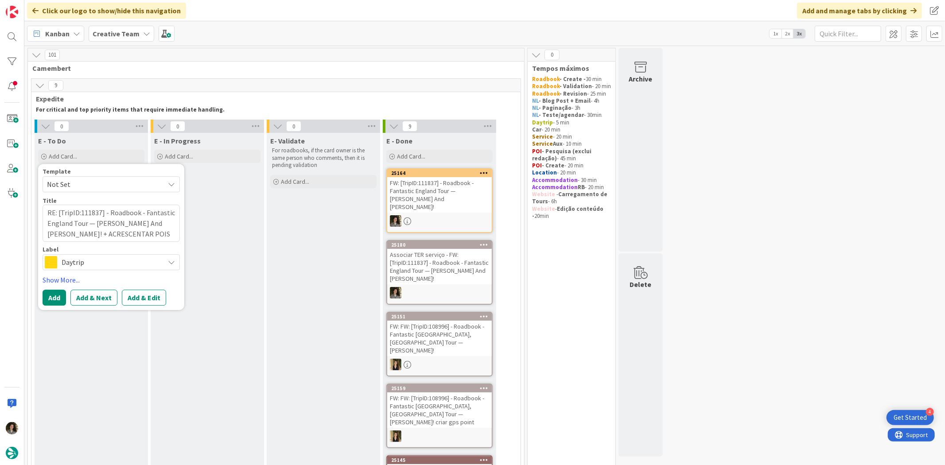
type textarea "x"
type textarea "RE: [TripID:111837] - Roadbook - Fantastic England Tour — [PERSON_NAME] And [PE…"
type textarea "x"
type textarea "RE: [TripID:111837] - Roadbook - Fantastic England Tour — [PERSON_NAME] And [PE…"
type textarea "x"
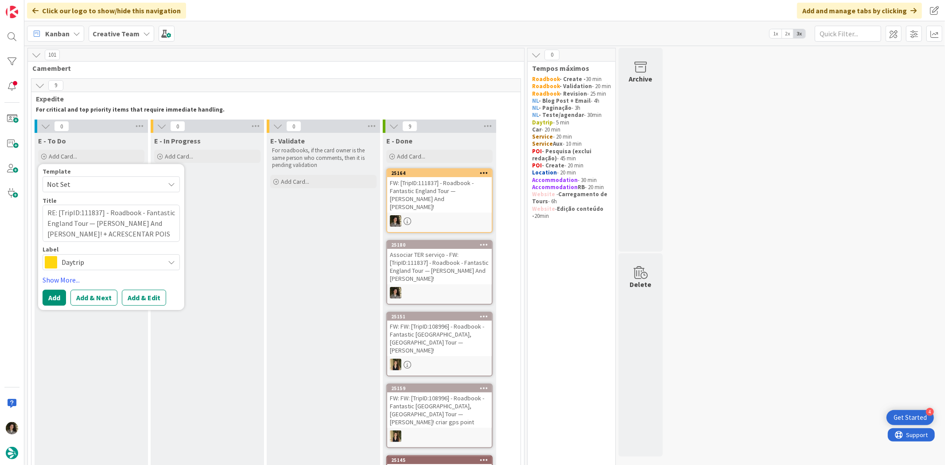
type textarea "RE: [TripID:111837] - Roadbook - Fantastic England Tour — [PERSON_NAME] And [PE…"
type textarea "x"
type textarea "RE: [TripID:111837] - Roadbook - Fantastic England Tour — [PERSON_NAME] And [PE…"
click at [55, 299] on button "Add" at bounding box center [54, 298] width 23 height 16
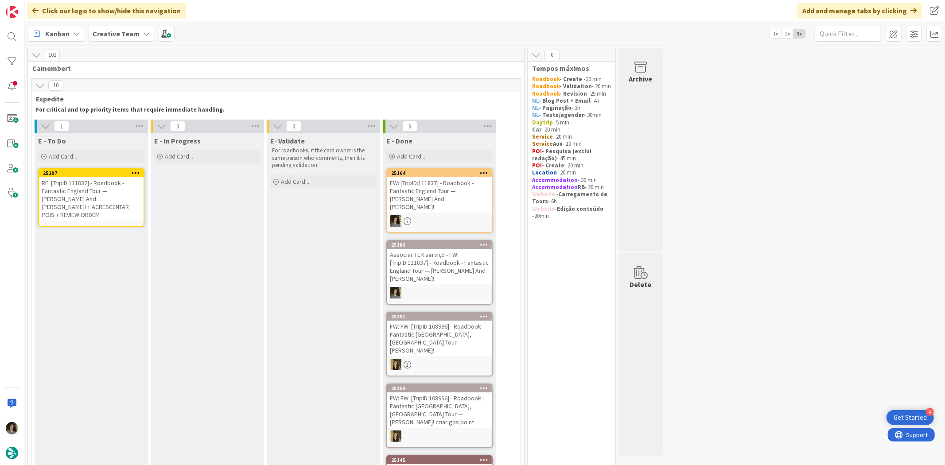
click at [96, 194] on div "RE: [TripID:111837] - Roadbook - Fantastic England Tour — [PERSON_NAME] And [PE…" at bounding box center [91, 198] width 105 height 43
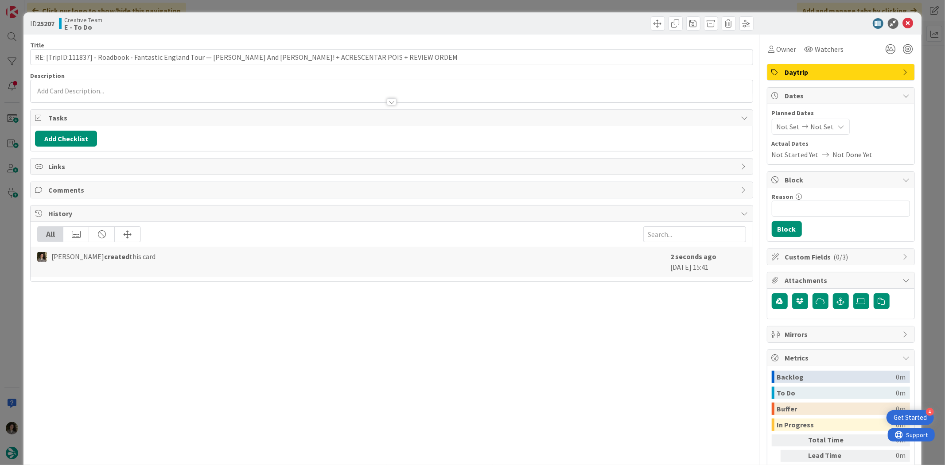
click at [859, 76] on span "Daytrip" at bounding box center [841, 72] width 113 height 11
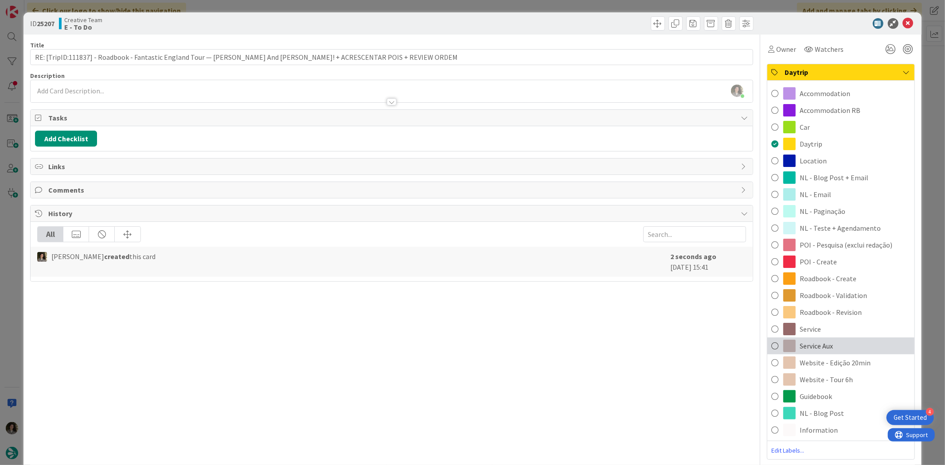
click at [846, 343] on div "Service Aux" at bounding box center [840, 346] width 147 height 17
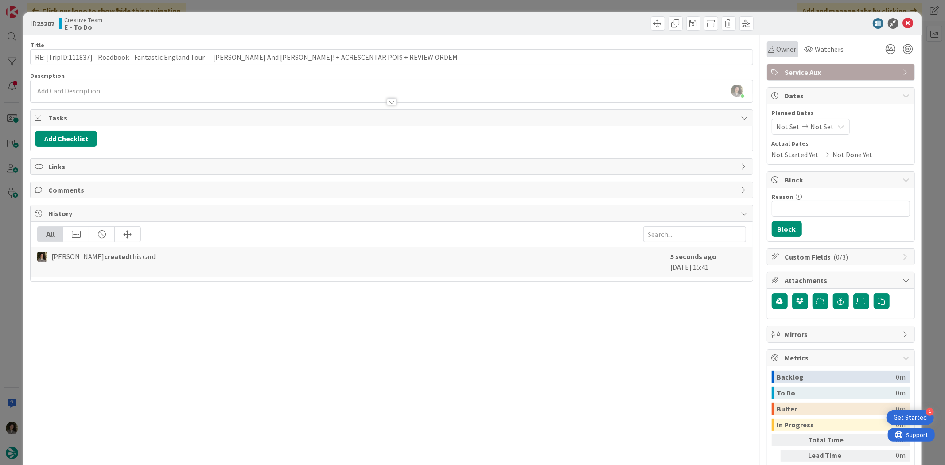
click at [768, 46] on div "Owner" at bounding box center [782, 49] width 28 height 11
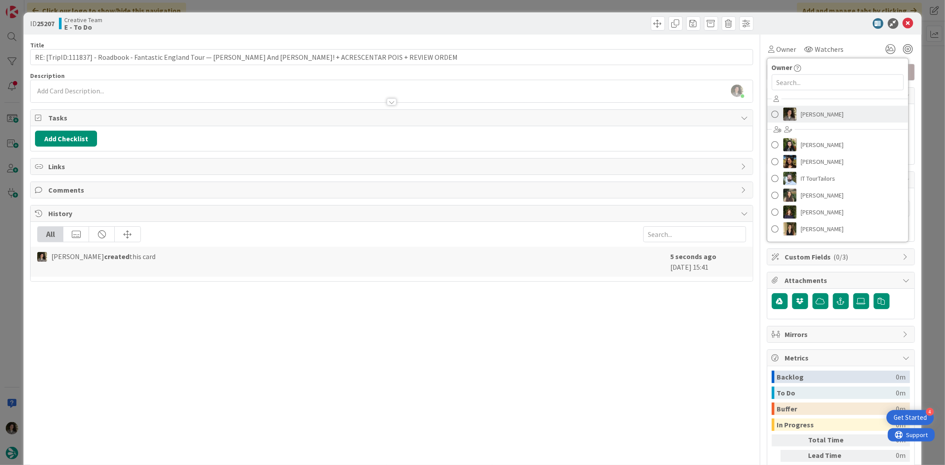
click at [825, 118] on span "[PERSON_NAME]" at bounding box center [822, 114] width 43 height 13
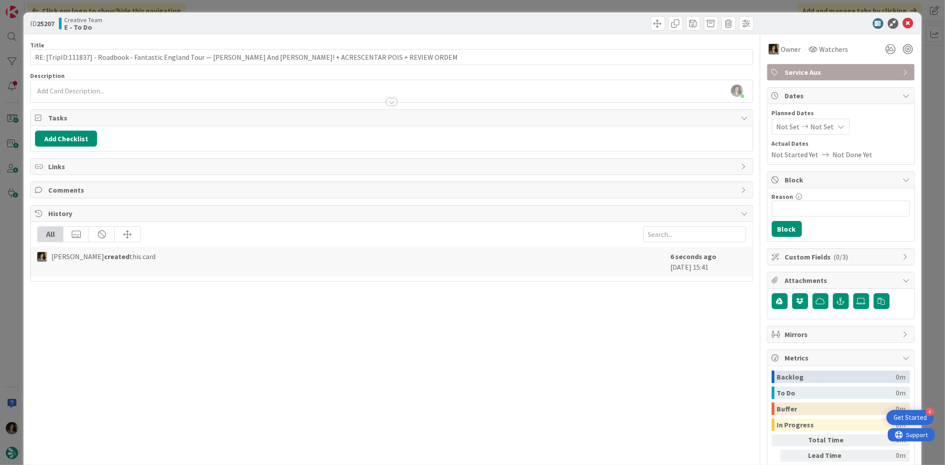
click at [838, 128] on icon at bounding box center [841, 126] width 7 height 7
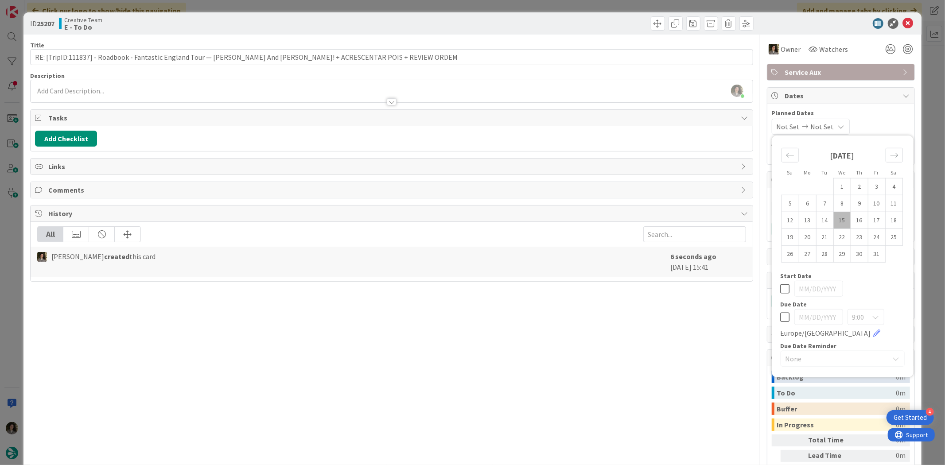
click at [780, 317] on icon at bounding box center [784, 317] width 9 height 11
type input "[DATE]"
click at [618, 341] on div "Title 114 / 128 RE: [TripID:111837] - Roadbook - Fantastic England Tour — [PERS…" at bounding box center [391, 276] width 722 height 483
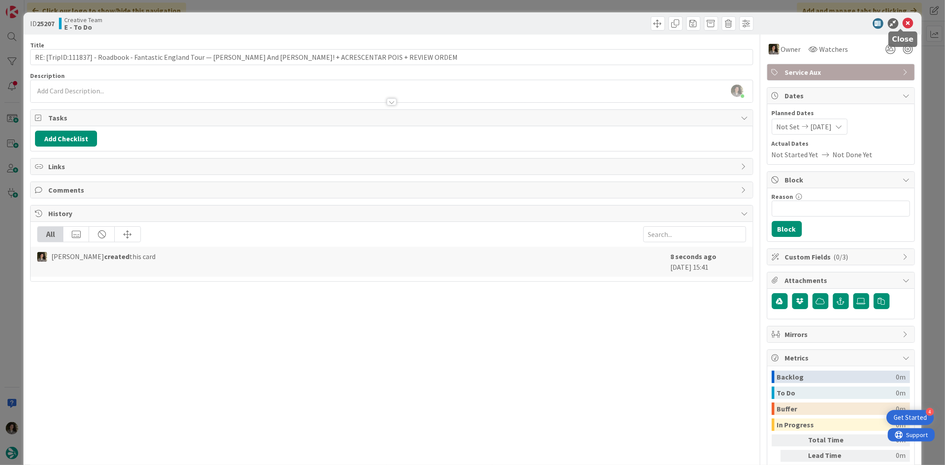
click at [903, 21] on icon at bounding box center [908, 23] width 11 height 11
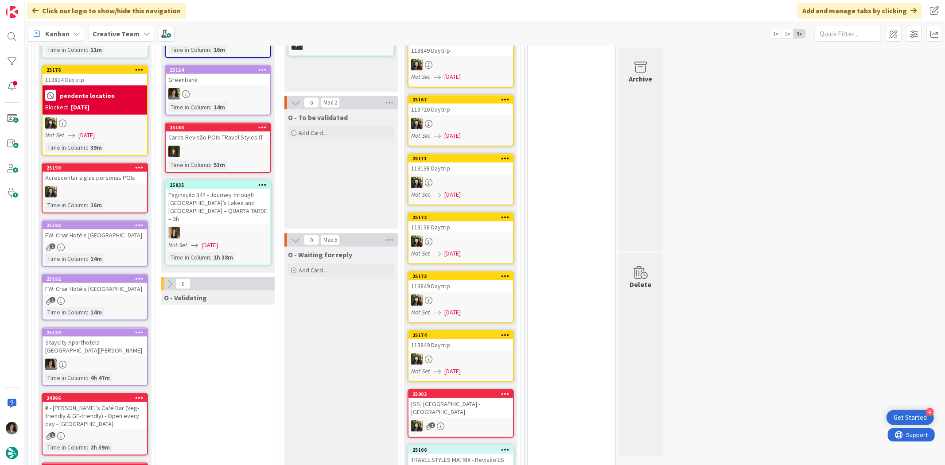
scroll to position [738, 0]
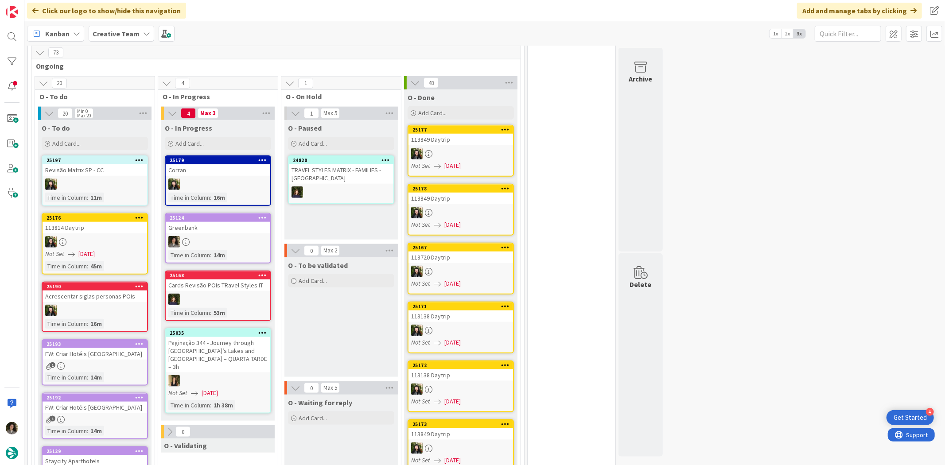
click at [219, 236] on div at bounding box center [218, 242] width 105 height 12
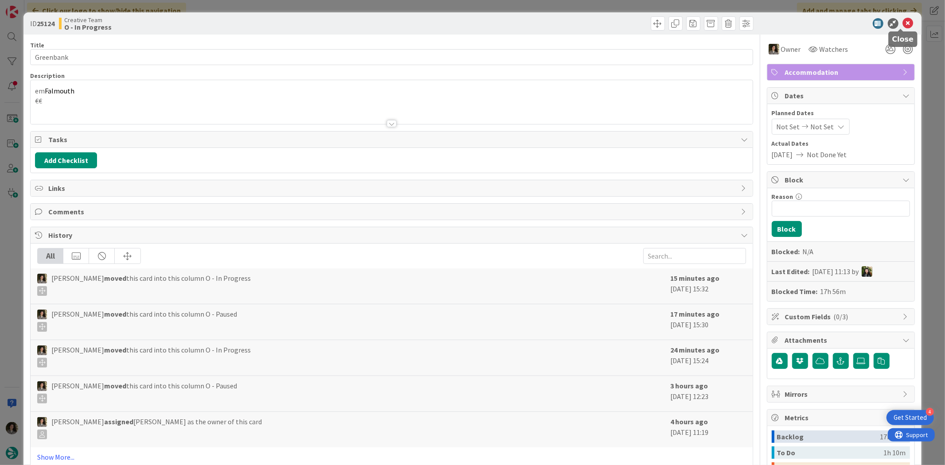
click at [903, 24] on icon at bounding box center [908, 23] width 11 height 11
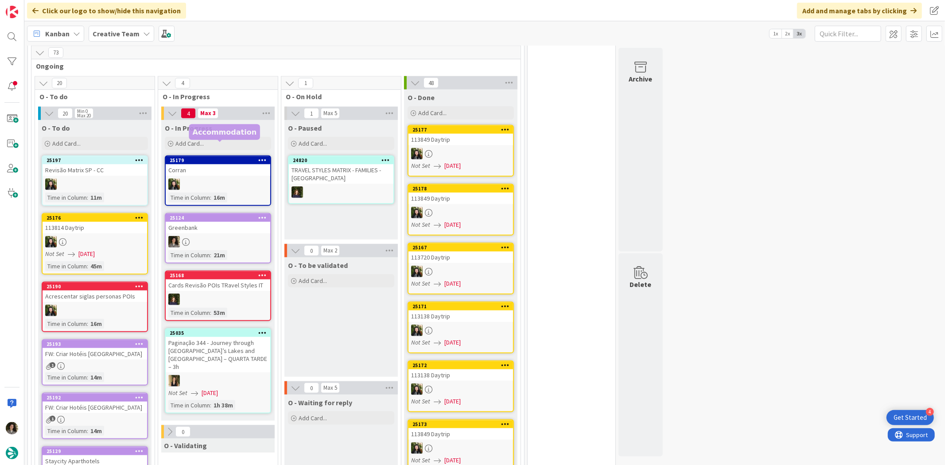
click at [207, 236] on div at bounding box center [218, 242] width 105 height 12
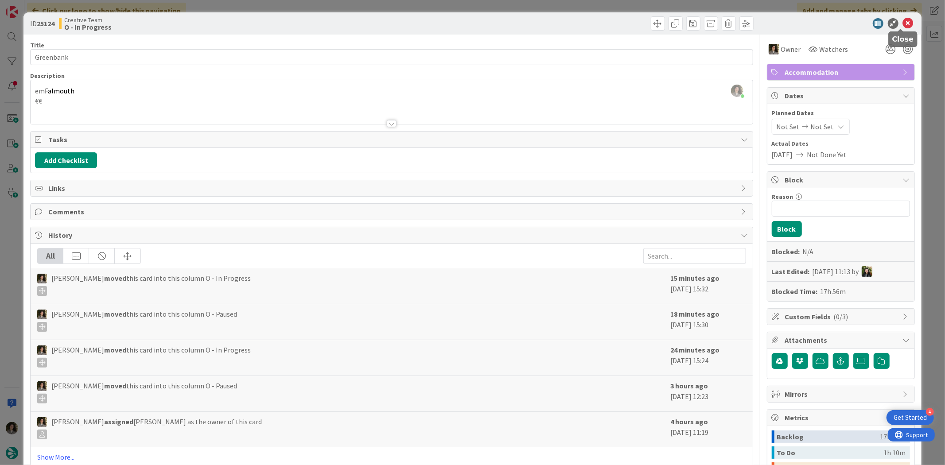
click at [903, 23] on icon at bounding box center [908, 23] width 11 height 11
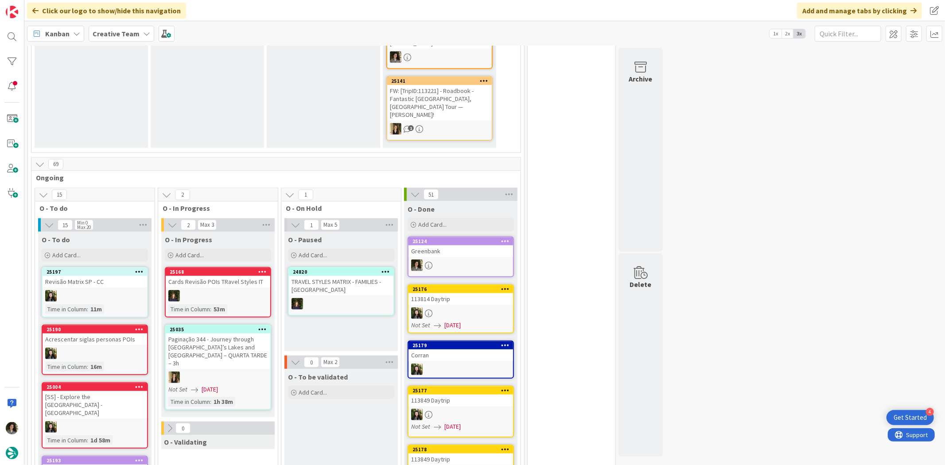
click at [468, 245] on div "Greenbank" at bounding box center [460, 251] width 105 height 12
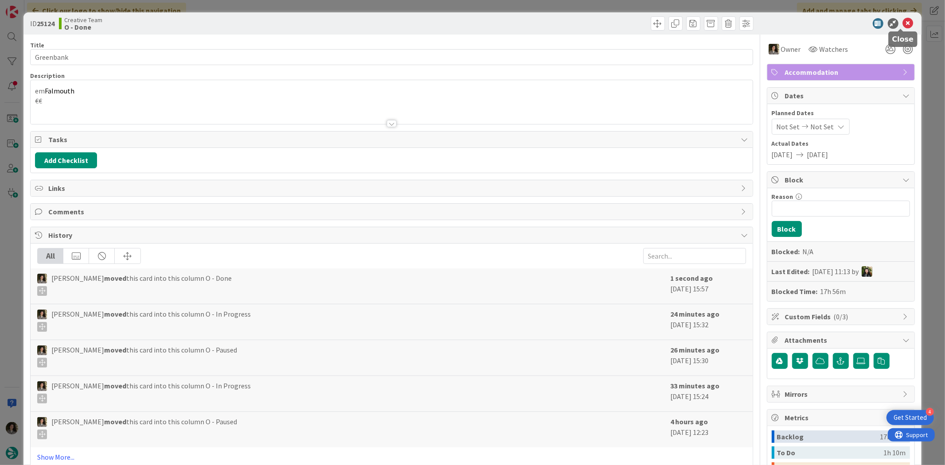
drag, startPoint x: 902, startPoint y: 23, endPoint x: 873, endPoint y: 31, distance: 30.6
click at [903, 23] on icon at bounding box center [908, 23] width 11 height 11
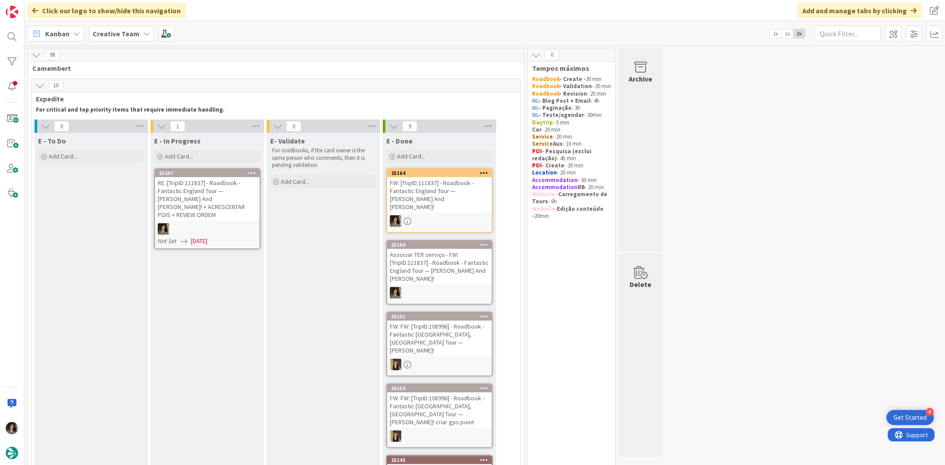
click at [235, 204] on div "RE: [TripID:111837] - Roadbook - Fantastic England Tour — [PERSON_NAME] And [PE…" at bounding box center [207, 198] width 105 height 43
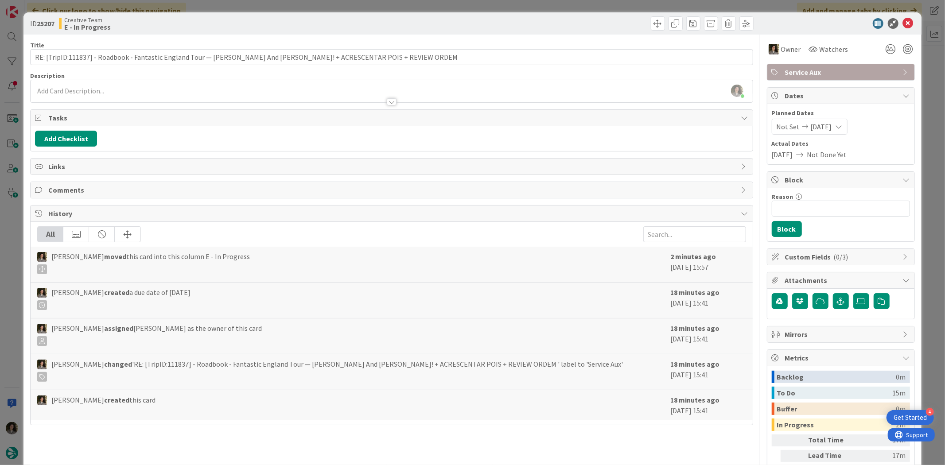
click at [905, 19] on icon at bounding box center [908, 23] width 11 height 11
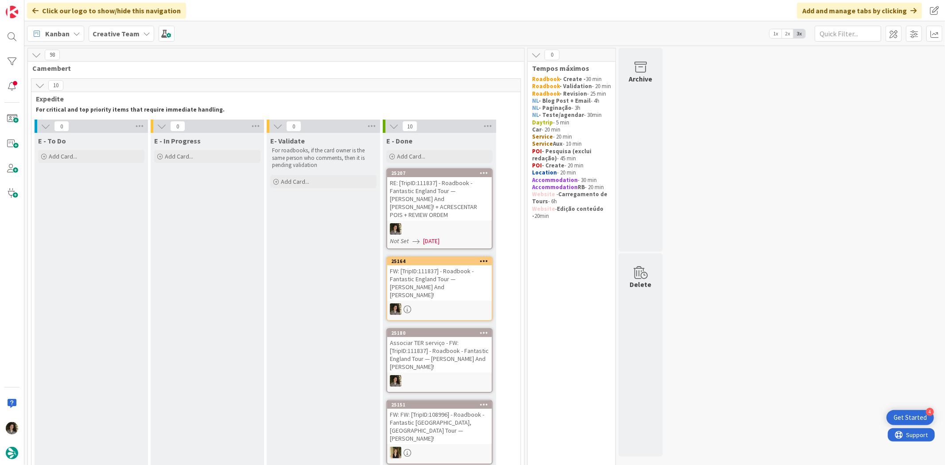
click at [450, 204] on div "RE: [TripID:111837] - Roadbook - Fantastic England Tour — [PERSON_NAME] And [PE…" at bounding box center [439, 198] width 105 height 43
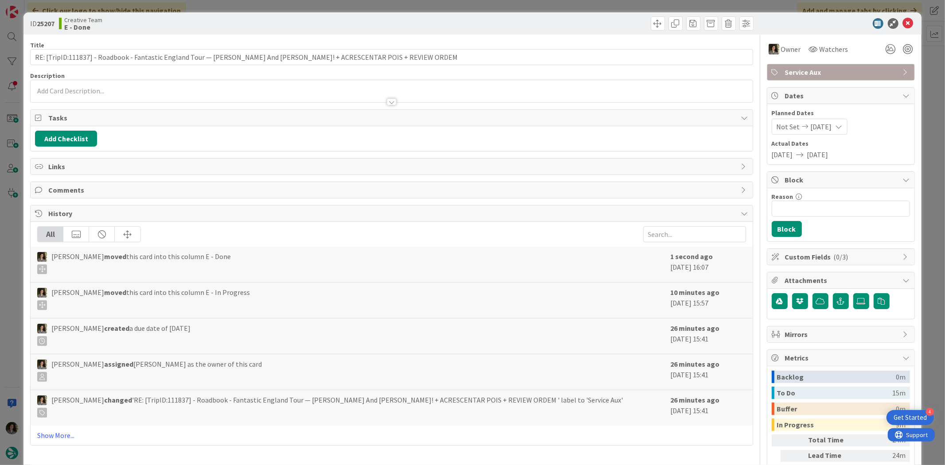
click at [898, 16] on div "ID 25207 Creative Team E - Done" at bounding box center [471, 23] width 897 height 22
click at [903, 23] on icon at bounding box center [908, 23] width 11 height 11
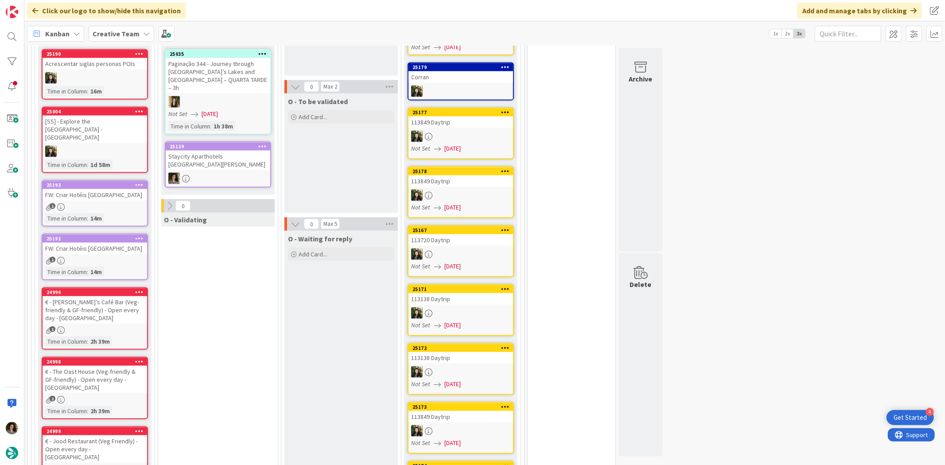
scroll to position [1187, 0]
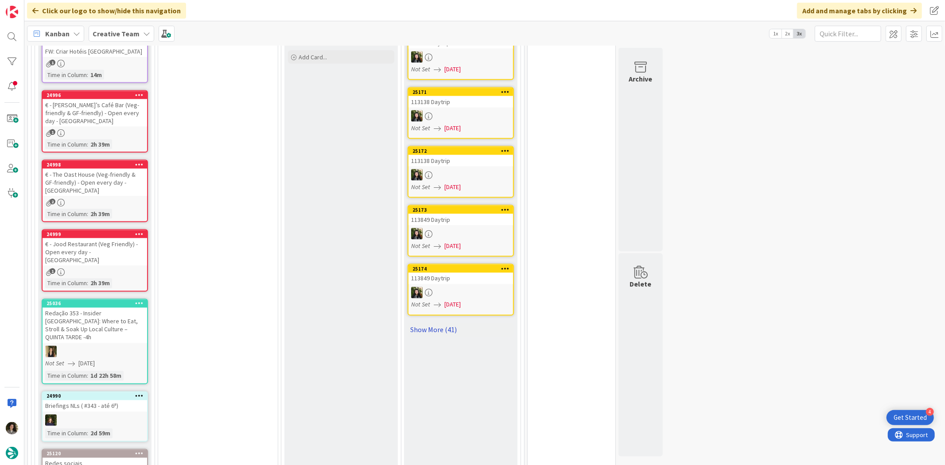
click at [440, 323] on link "Show More (41)" at bounding box center [460, 330] width 106 height 14
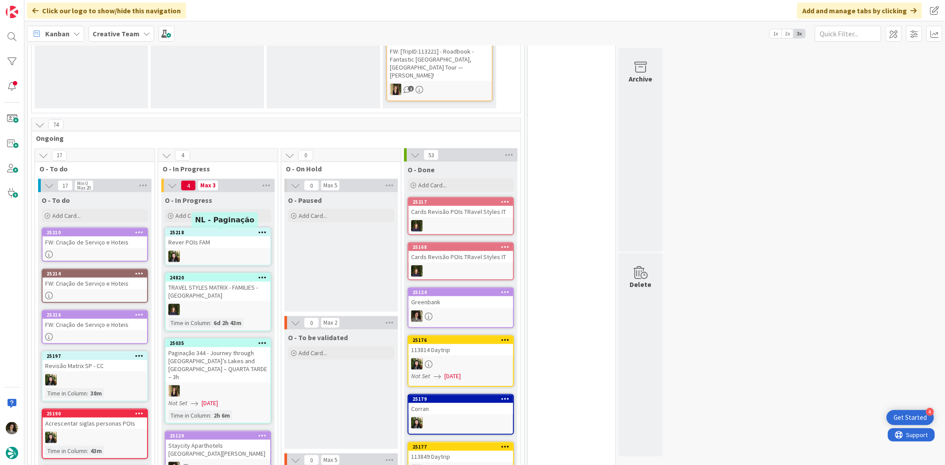
scroll to position [720, 0]
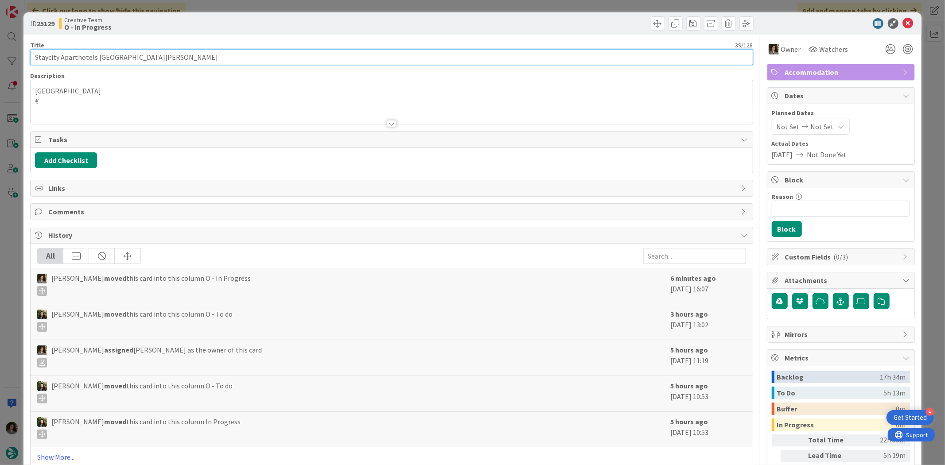
click at [151, 60] on input "Staycity Aparthotels [GEOGRAPHIC_DATA][PERSON_NAME]" at bounding box center [391, 57] width 722 height 16
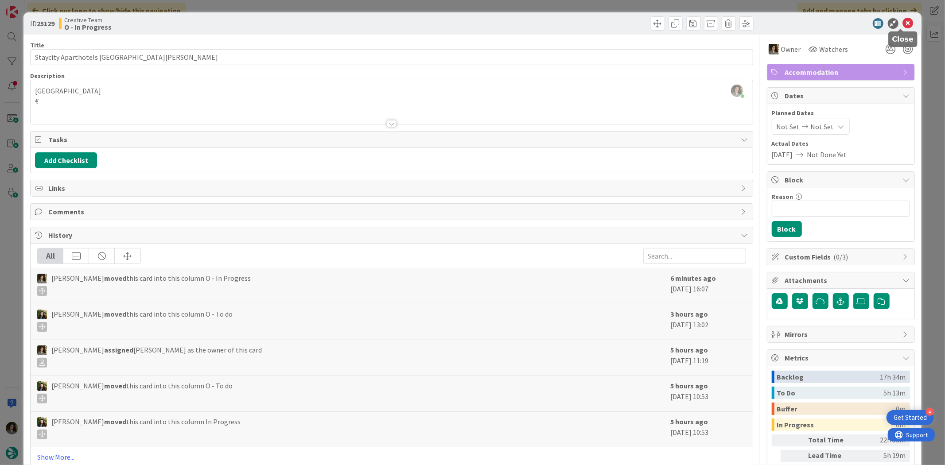
click at [903, 20] on icon at bounding box center [908, 23] width 11 height 11
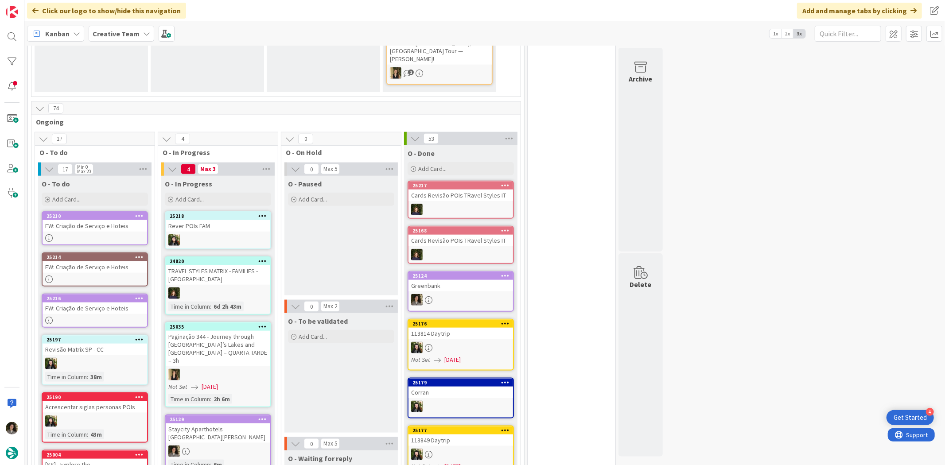
scroll to position [818, 0]
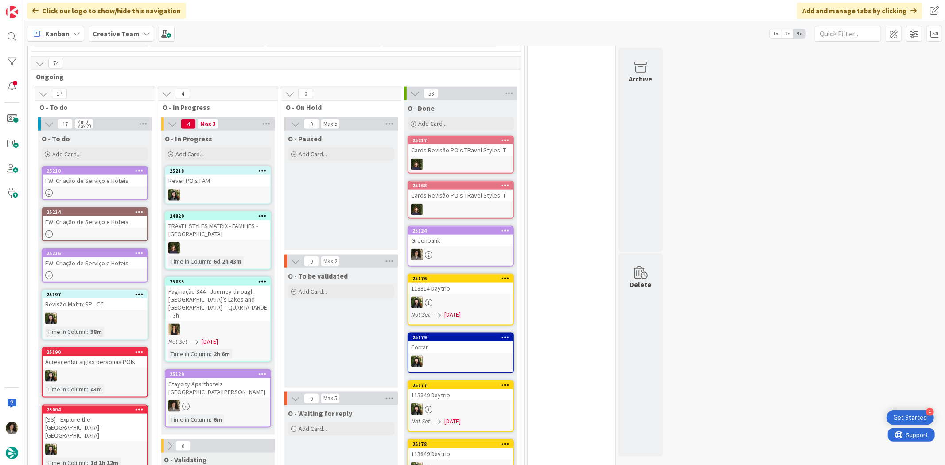
click at [225, 369] on div "25129 Staycity Aparthotels [GEOGRAPHIC_DATA][PERSON_NAME] Time in [GEOGRAPHIC_D…" at bounding box center [218, 398] width 106 height 58
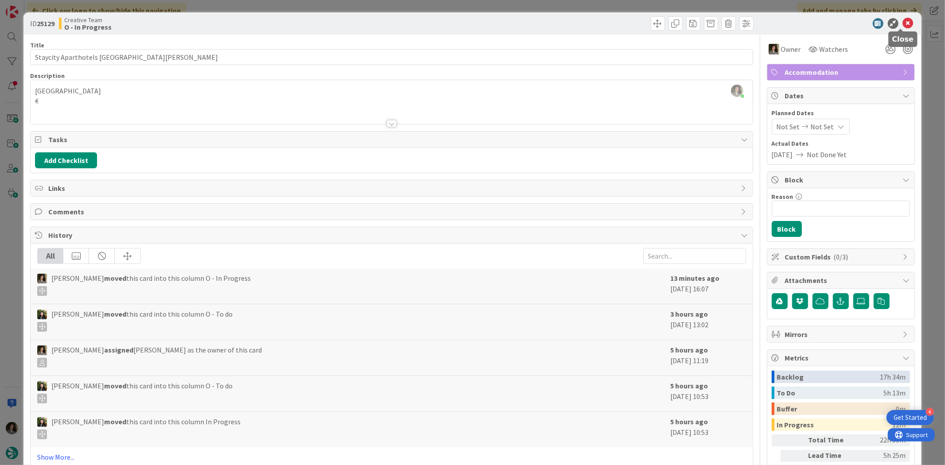
click at [903, 23] on icon at bounding box center [908, 23] width 11 height 11
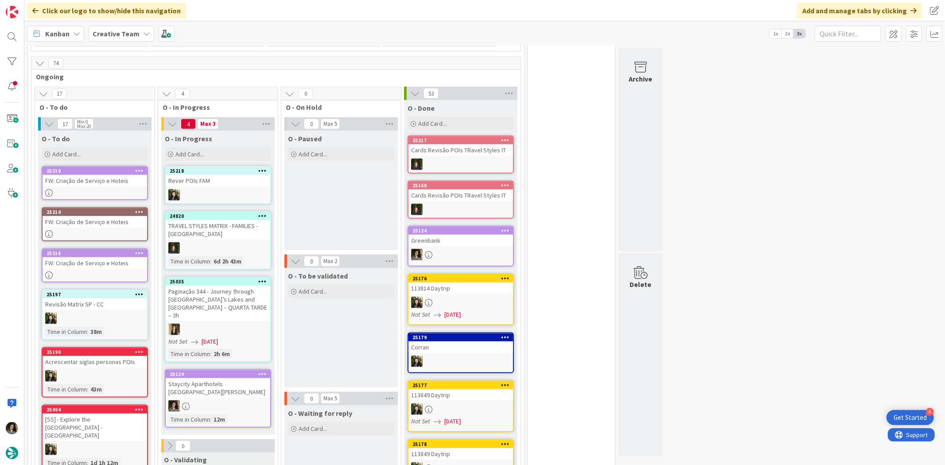
click at [206, 400] on div at bounding box center [218, 406] width 105 height 12
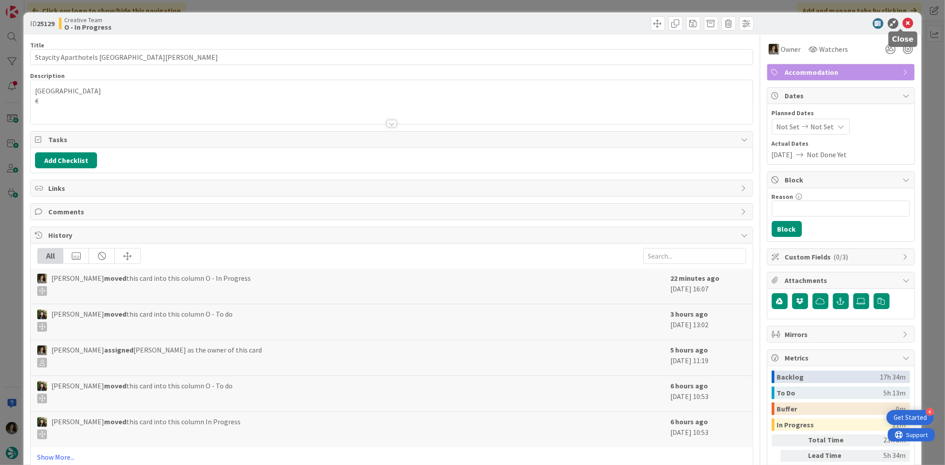
click at [903, 21] on icon at bounding box center [908, 23] width 11 height 11
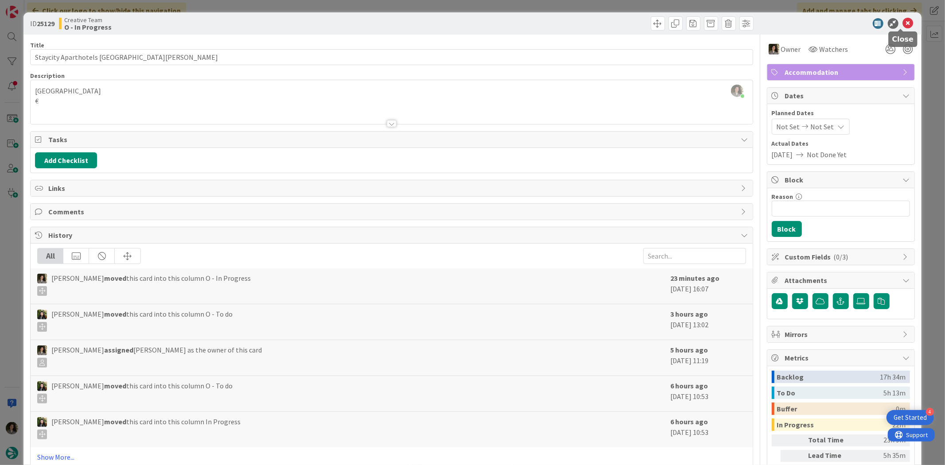
click at [904, 21] on icon at bounding box center [908, 23] width 11 height 11
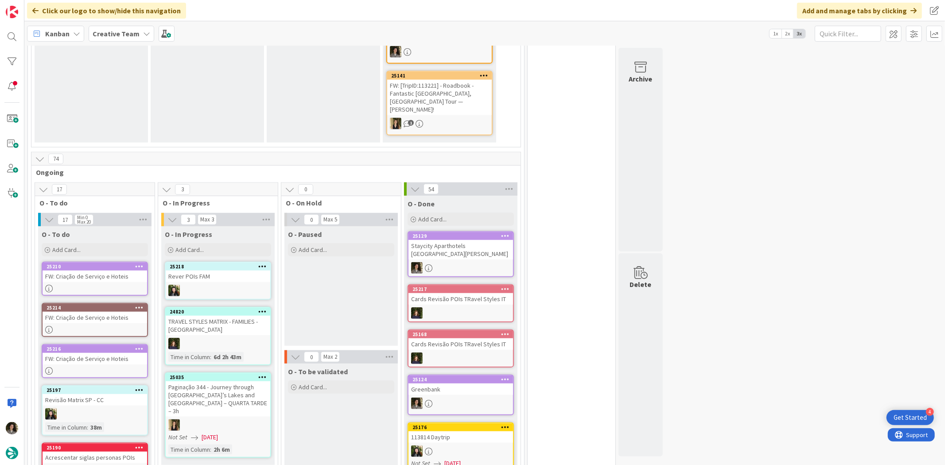
click at [492, 240] on div "Staycity Aparthotels [GEOGRAPHIC_DATA][PERSON_NAME]" at bounding box center [460, 249] width 105 height 19
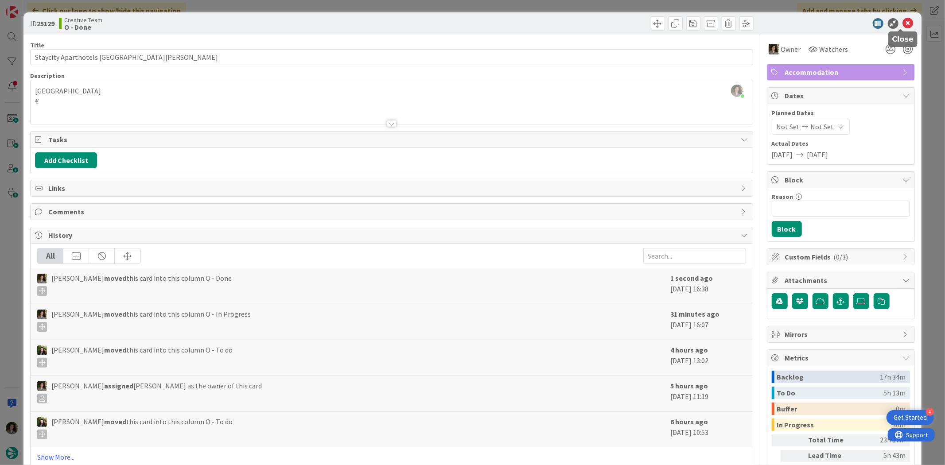
click at [903, 19] on icon at bounding box center [908, 23] width 11 height 11
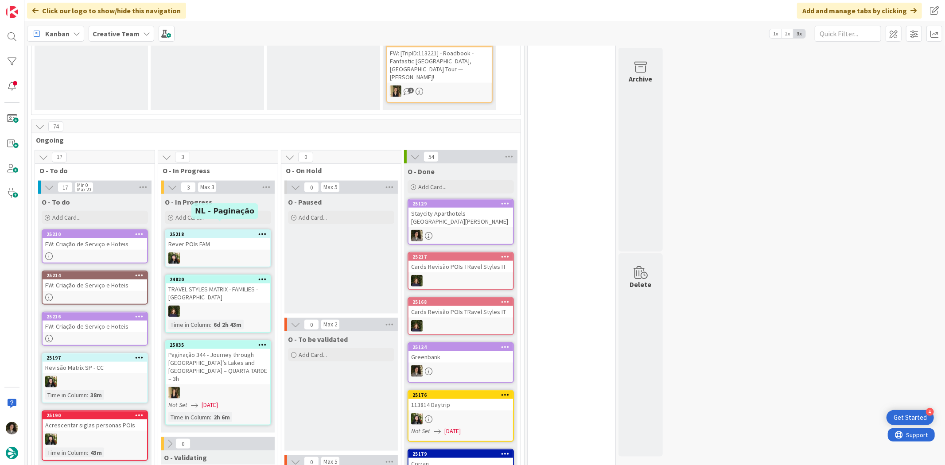
scroll to position [772, 0]
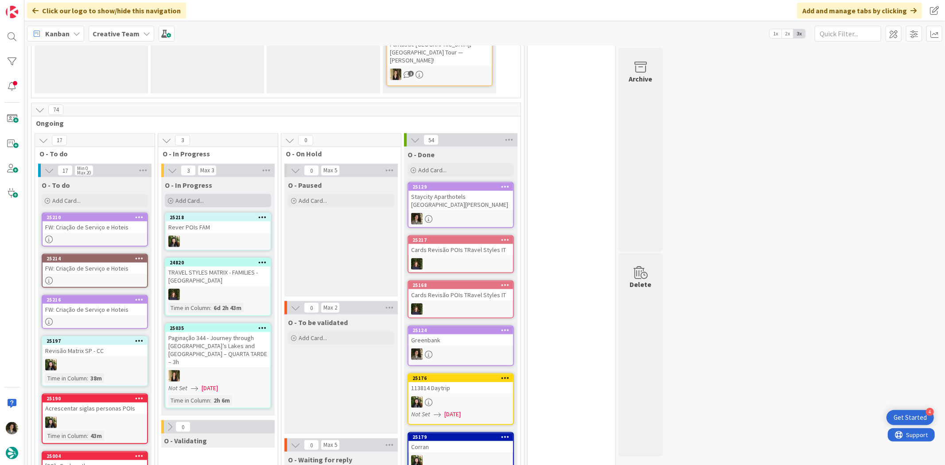
click at [207, 194] on div "Add Card..." at bounding box center [218, 200] width 106 height 13
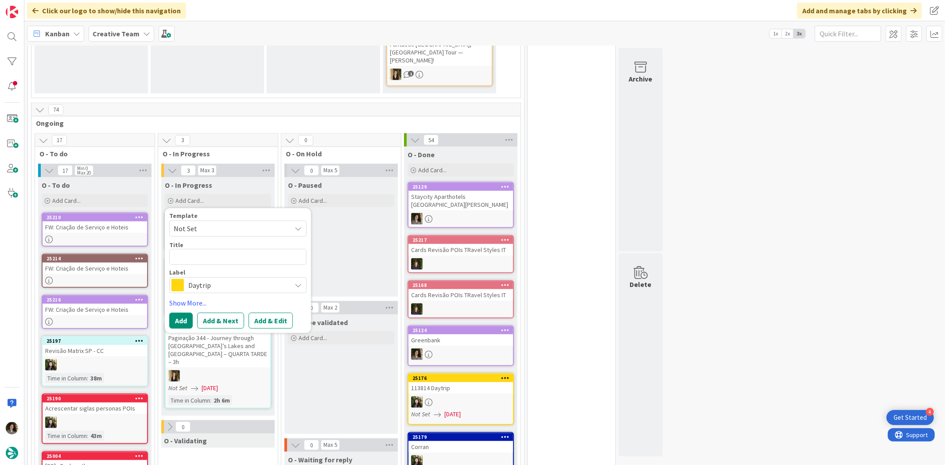
click at [228, 279] on span "Daytrip" at bounding box center [237, 285] width 98 height 12
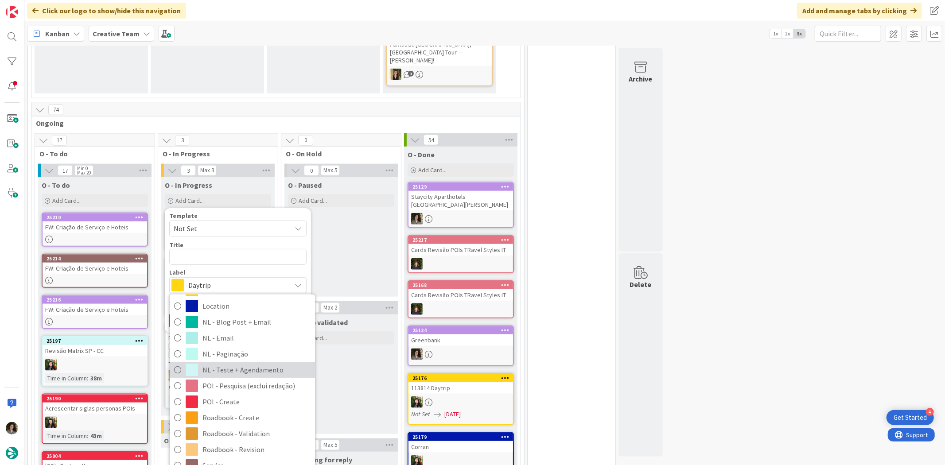
scroll to position [98, 0]
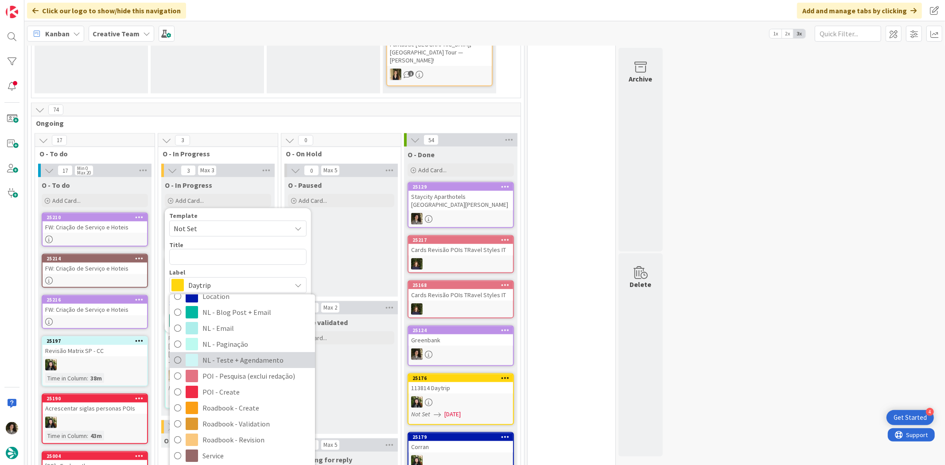
click at [244, 353] on span "NL - Teste + Agendamento" at bounding box center [256, 359] width 108 height 13
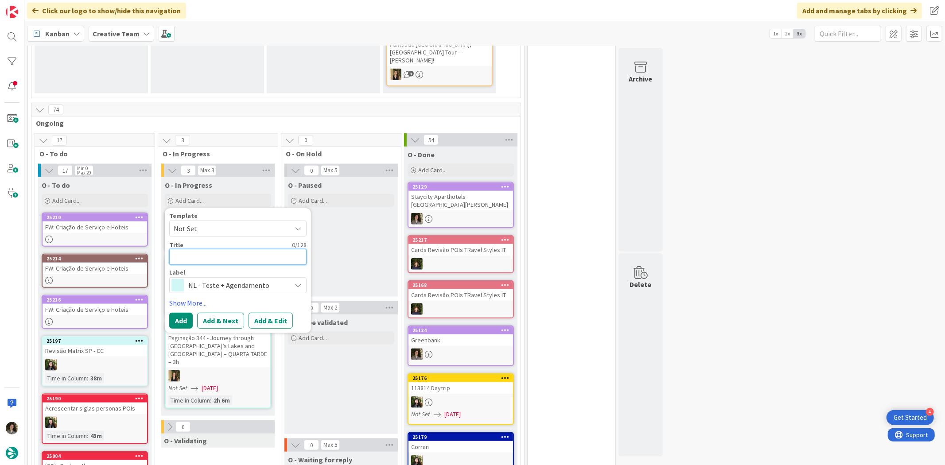
click at [216, 249] on textarea at bounding box center [237, 257] width 137 height 16
type textarea "x"
type textarea "T"
type textarea "x"
type textarea "TR"
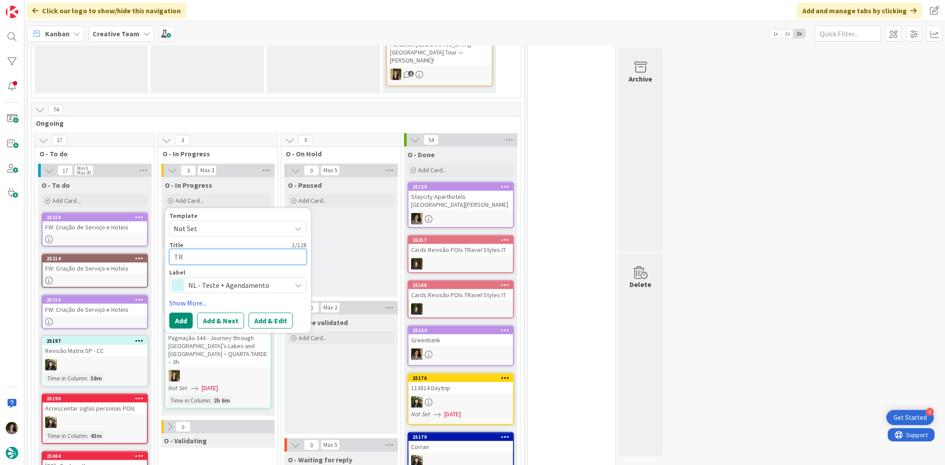
type textarea "x"
type textarea "TRA"
type textarea "x"
type textarea "TRAV"
type textarea "x"
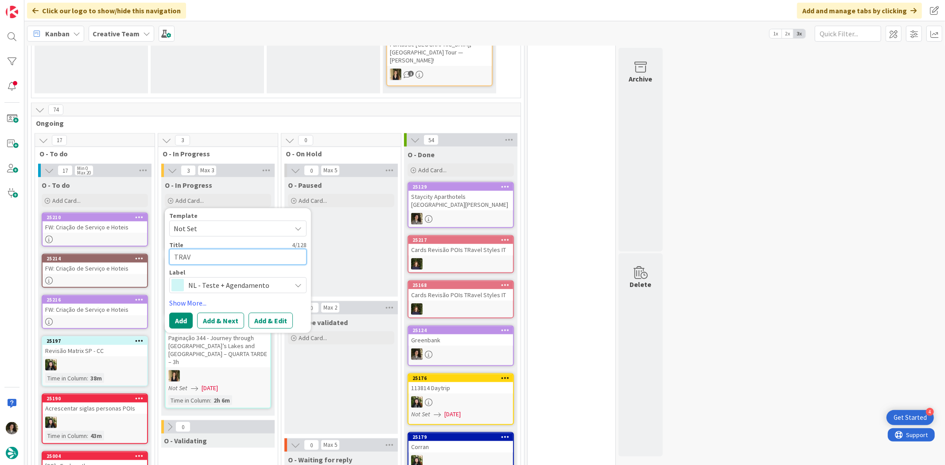
type textarea "TRAVE"
type textarea "x"
type textarea "TRAVEL"
type textarea "x"
type textarea "TRAVEL"
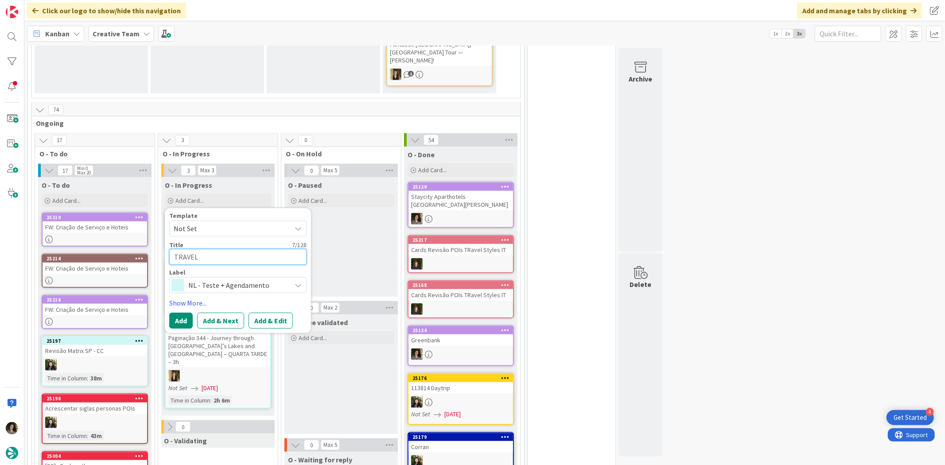
type textarea "x"
type textarea "TRAVEL S"
type textarea "x"
type textarea "TRAVEL ST"
type textarea "x"
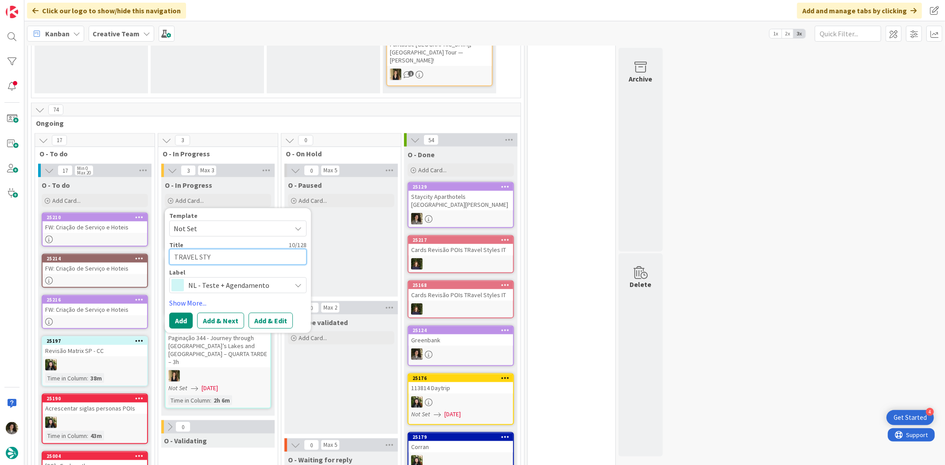
type textarea "TRAVEL STYL"
type textarea "x"
type textarea "TRAVEL STYLE"
type textarea "x"
type textarea "TRAVEL STYLES"
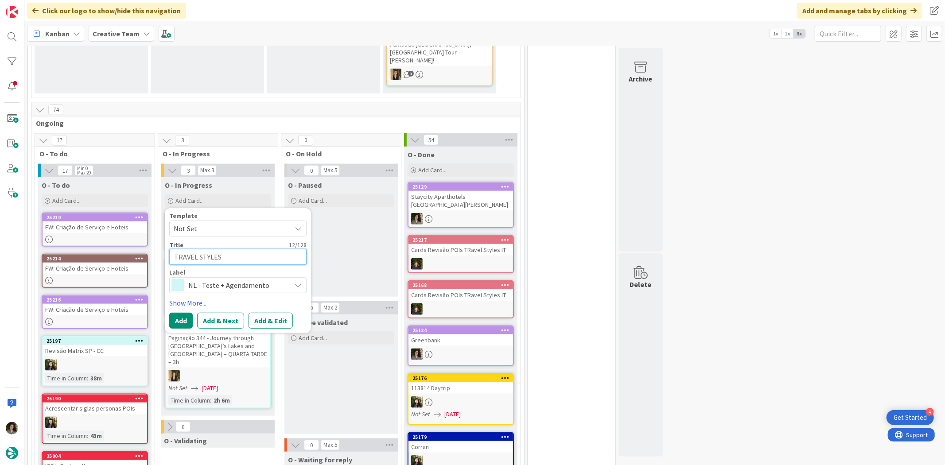
type textarea "x"
type textarea "TRAVEL STYLES"
type textarea "x"
type textarea "TRAVEL STYLES M"
type textarea "x"
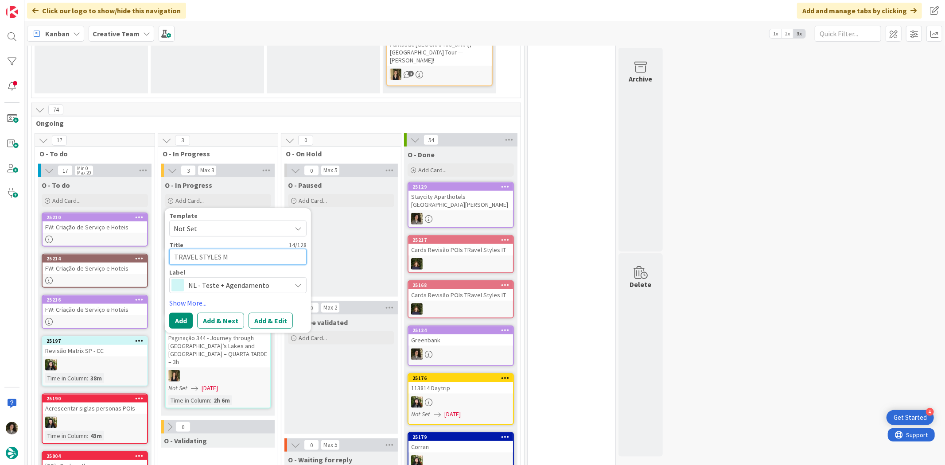
type textarea "TRAVEL STYLES MA"
type textarea "x"
type textarea "TRAVEL STYLES MAT"
type textarea "x"
type textarea "TRAVEL STYLES MATR"
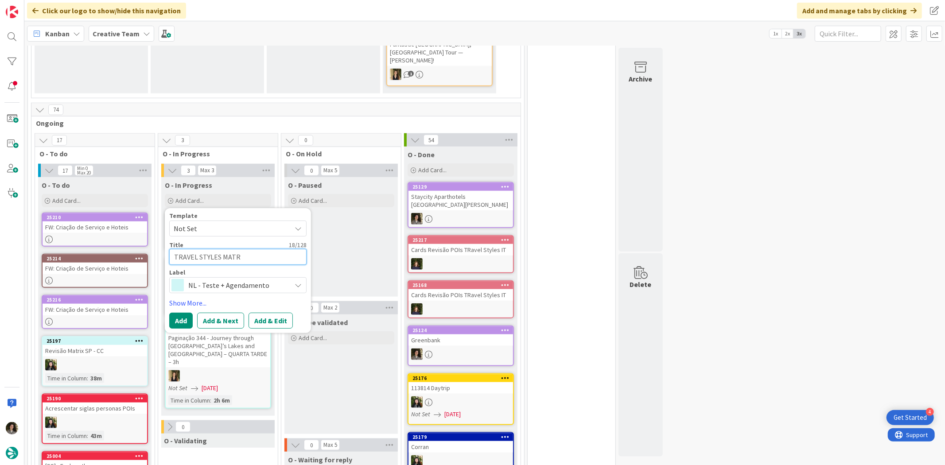
type textarea "x"
type textarea "TRAVEL STYLES MATRI"
type textarea "x"
type textarea "TRAVEL STYLES MATRIC"
type textarea "x"
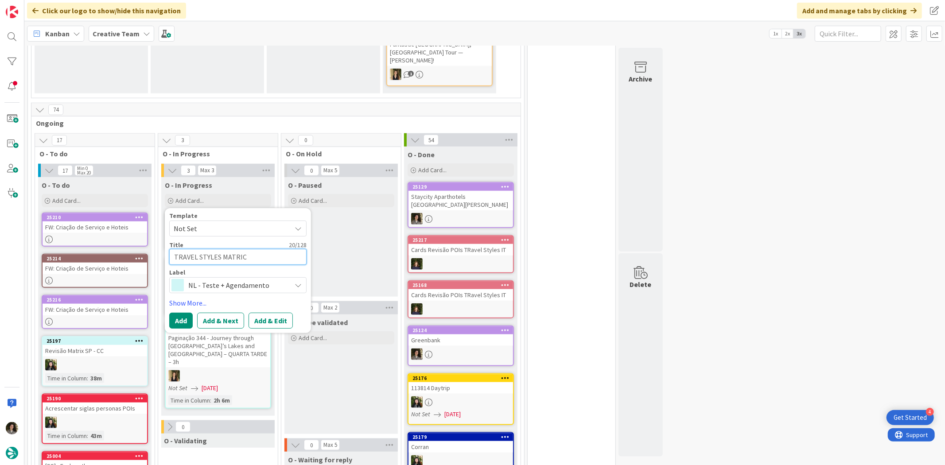
type textarea "TRAVEL STYLES MATRI"
type textarea "x"
type textarea "TRAVEL STYLES MATRIX"
type textarea "x"
type textarea "TRAVEL STYLES MATRIX"
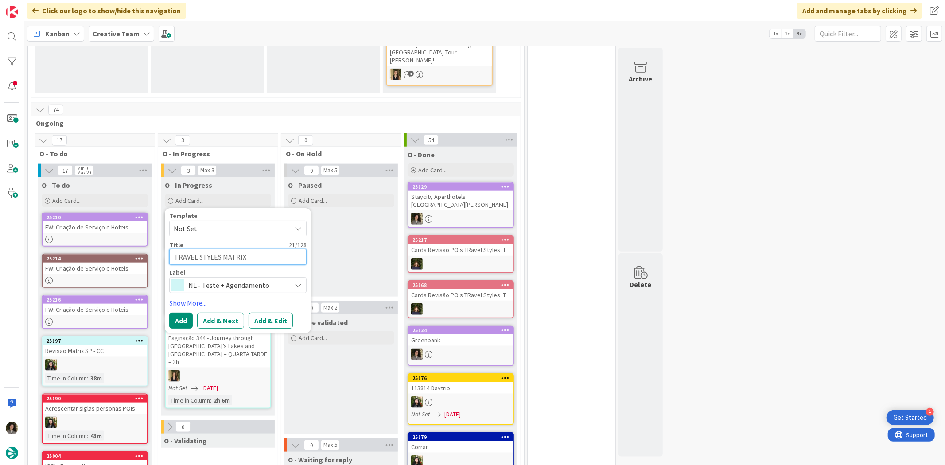
type textarea "x"
type textarea "TRAVEL STYLES MATRIX -"
type textarea "x"
type textarea "TRAVEL STYLES MATRIX -"
type textarea "x"
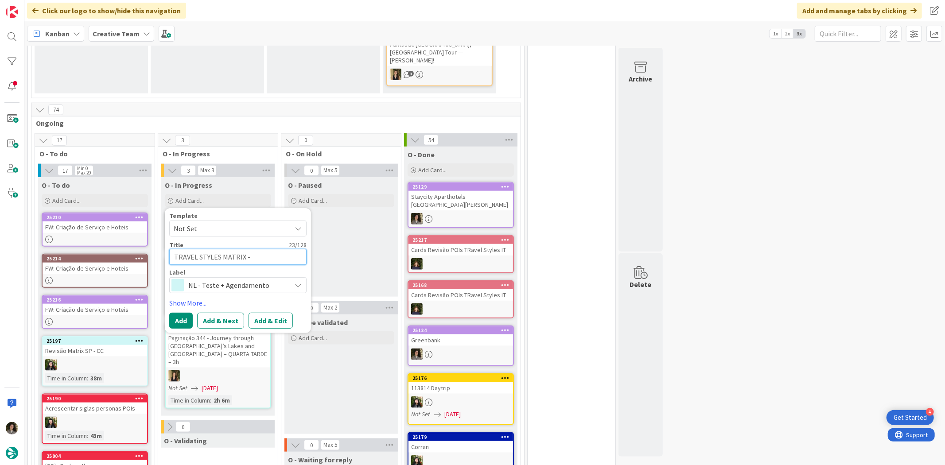
type textarea "TRAVEL STYLES MATRIX - E"
type textarea "x"
type textarea "TRAVEL STYLES MATRIX -"
type textarea "x"
type textarea "TRAVEL STYLES MATRIX - C"
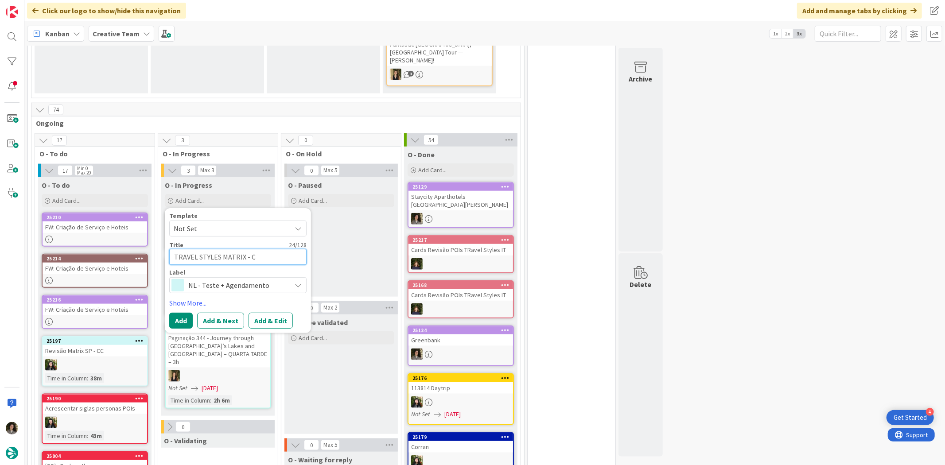
type textarea "x"
type textarea "TRAVEL STYLES MATRIX - CC"
type textarea "x"
type textarea "TRAVEL STYLES MATRIX - CC"
type textarea "x"
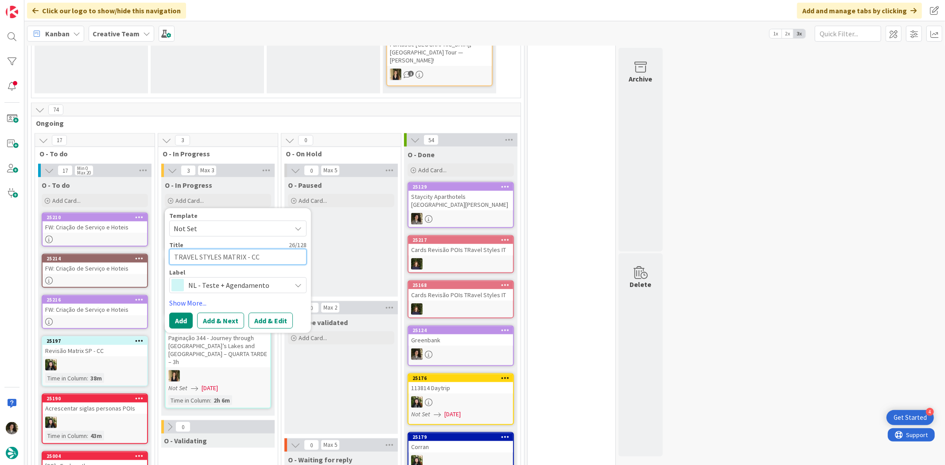
type textarea "TRAVEL STYLES MATRIX - CC E"
type textarea "x"
type textarea "TRAVEL STYLES MATRIX - CC ES"
type textarea "x"
type textarea "TRAVEL STYLES MATRIX - CC E"
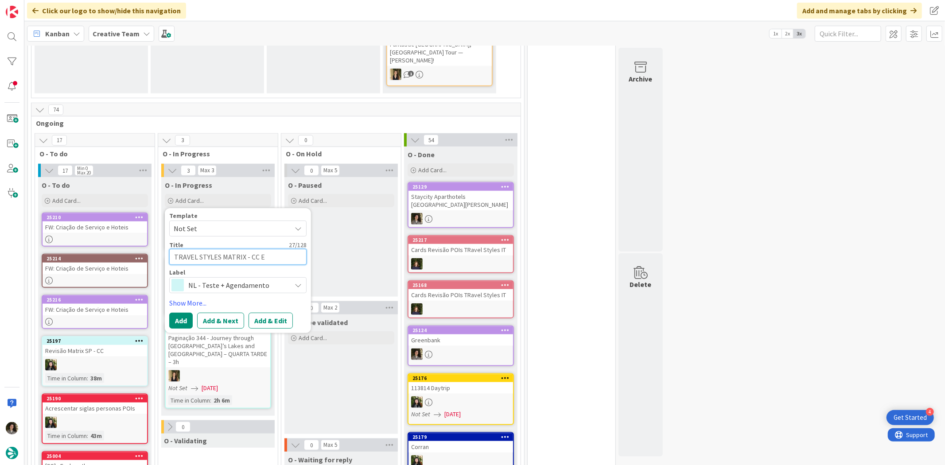
type textarea "x"
type textarea "TRAVEL STYLES MATRIX - CC"
type textarea "x"
type textarea "TRAVEL STYLES MATRIX - CC"
type textarea "x"
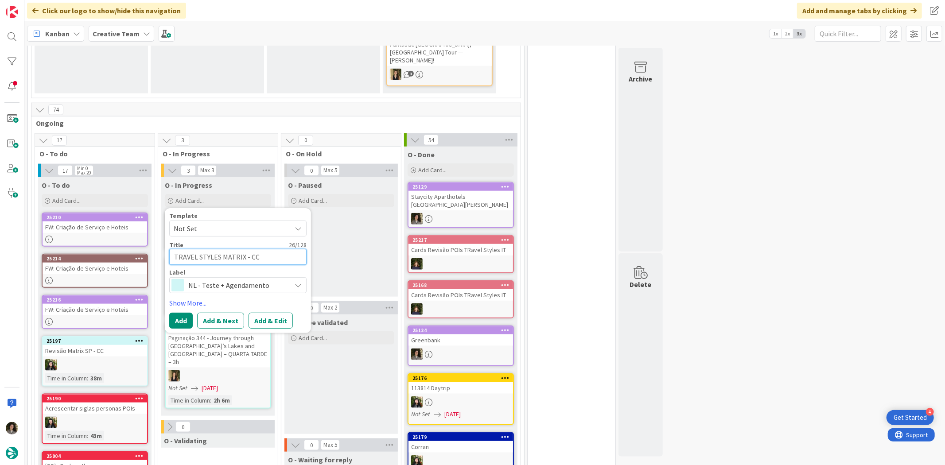
type textarea "TRAVEL STYLES MATRIX - C"
type textarea "x"
type textarea "TRAVEL STYLES MATRIX -"
type textarea "x"
type textarea "TRAVEL STYLES MATRIX - R"
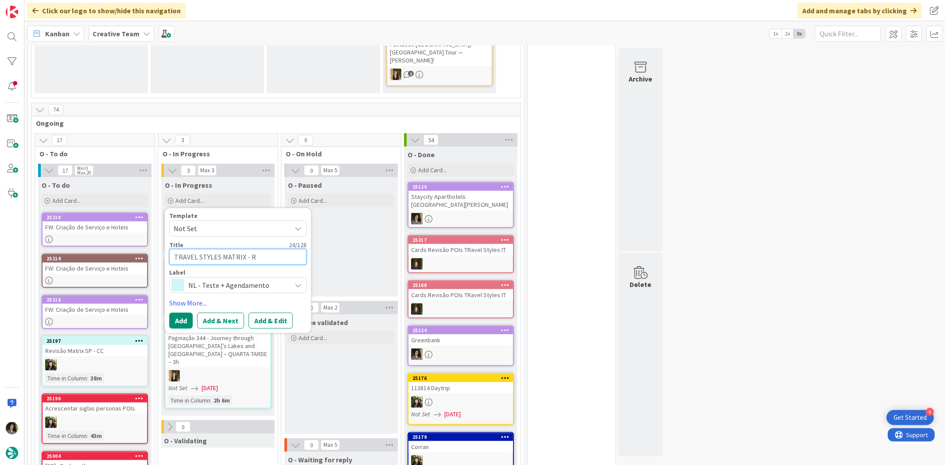
type textarea "x"
type textarea "TRAVEL STYLES MATRIX - Re"
type textarea "x"
type textarea "TRAVEL STYLES MATRIX - Rev"
type textarea "x"
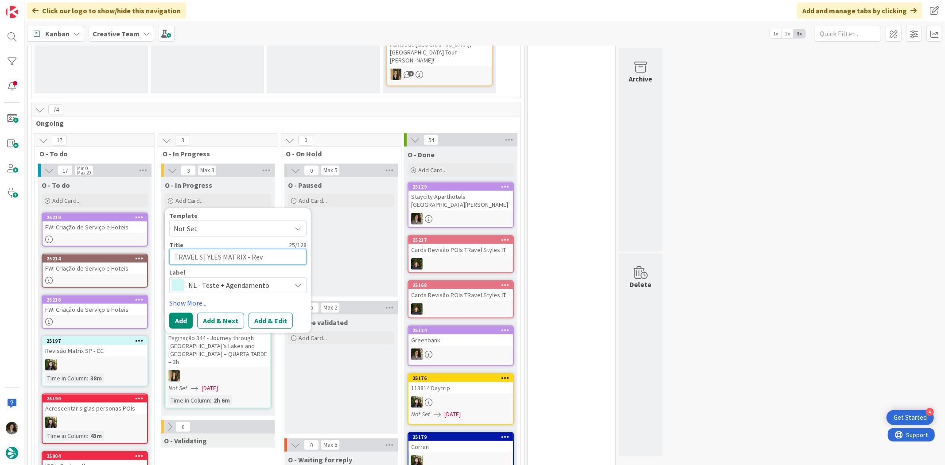
type textarea "TRAVEL STYLES MATRIX - Revi"
type textarea "x"
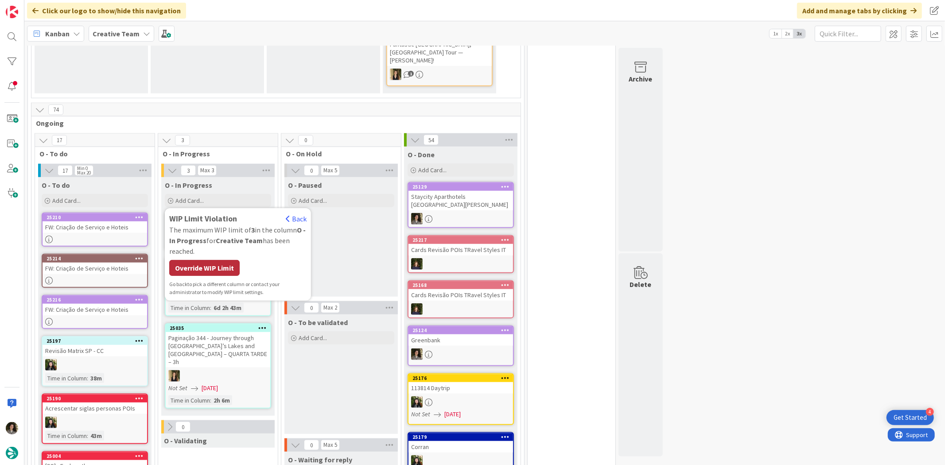
click at [206, 260] on div "Override WIP Limit" at bounding box center [204, 268] width 70 height 16
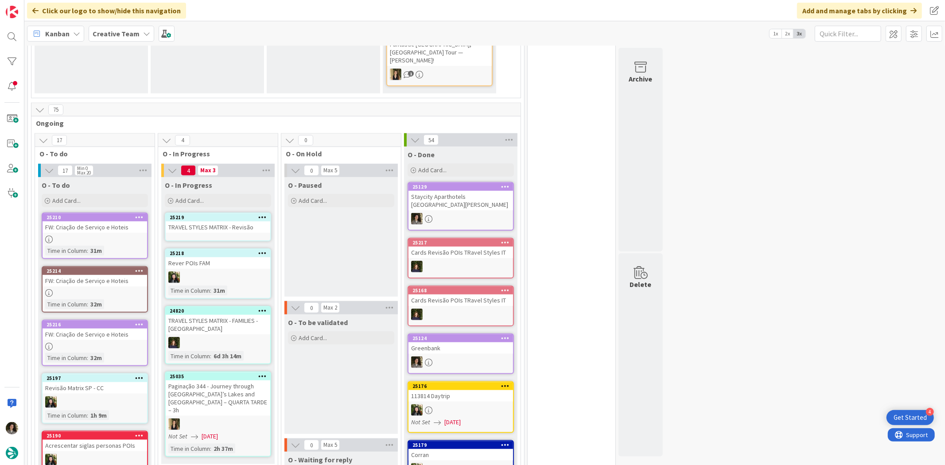
click at [235, 213] on div "25219 TRAVEL STYLES MATRIX - Revisão" at bounding box center [218, 227] width 106 height 29
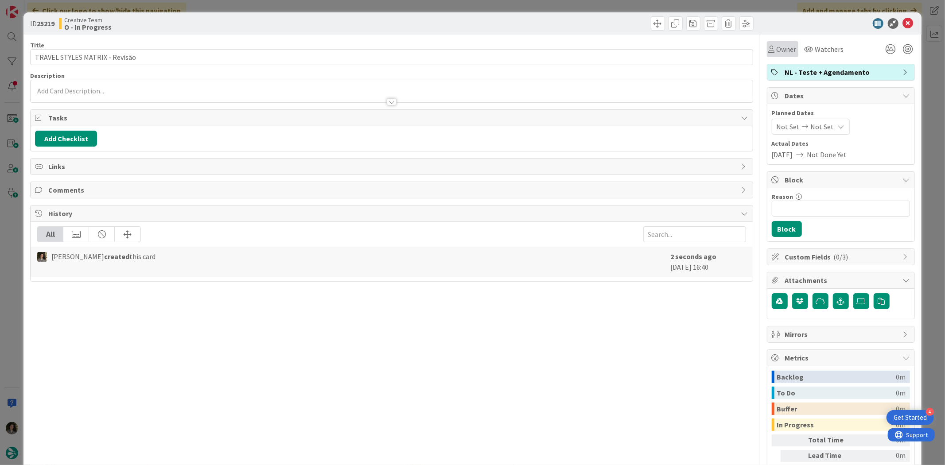
click at [776, 47] on span "Owner" at bounding box center [786, 49] width 20 height 11
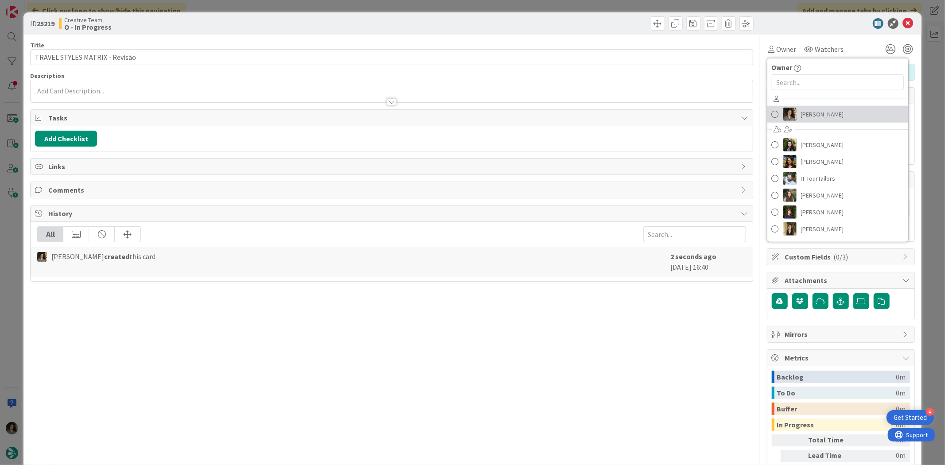
click at [827, 115] on span "[PERSON_NAME]" at bounding box center [822, 114] width 43 height 13
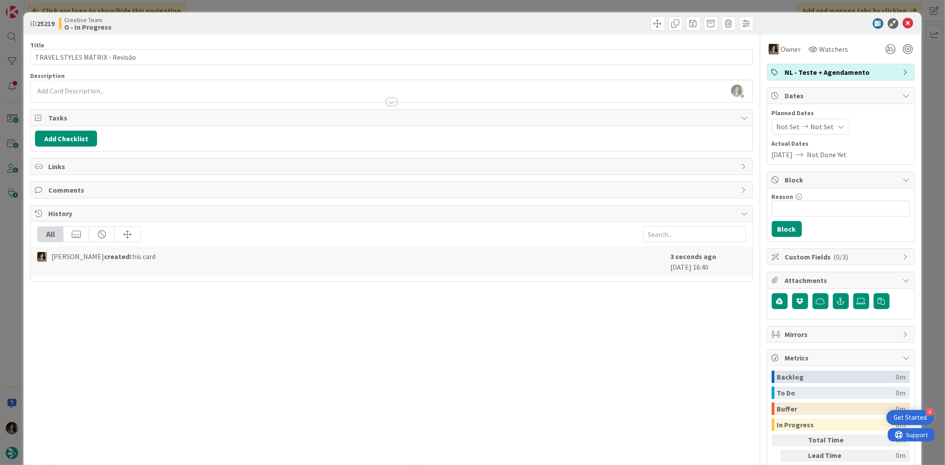
click at [837, 117] on span "Planned Dates" at bounding box center [841, 113] width 138 height 9
click at [835, 126] on div "Not Set Not Set" at bounding box center [811, 127] width 78 height 16
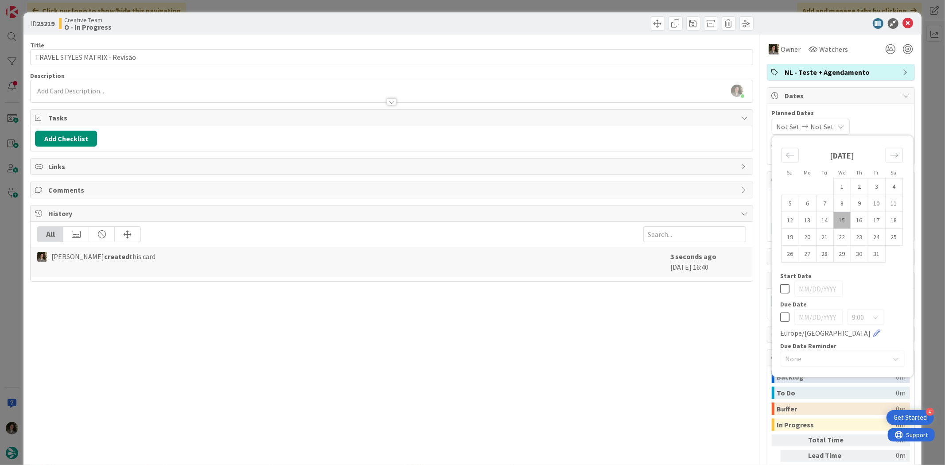
click at [780, 315] on icon at bounding box center [784, 317] width 9 height 11
click at [731, 297] on div "Title 30 / 128 TRAVEL STYLES MATRIX - Revisão Description [PERSON_NAME] just jo…" at bounding box center [391, 276] width 722 height 483
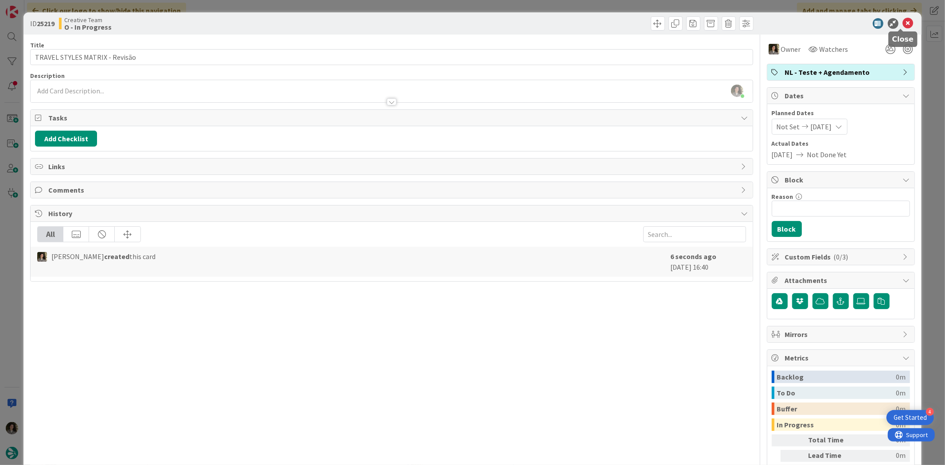
click at [904, 20] on icon at bounding box center [908, 23] width 11 height 11
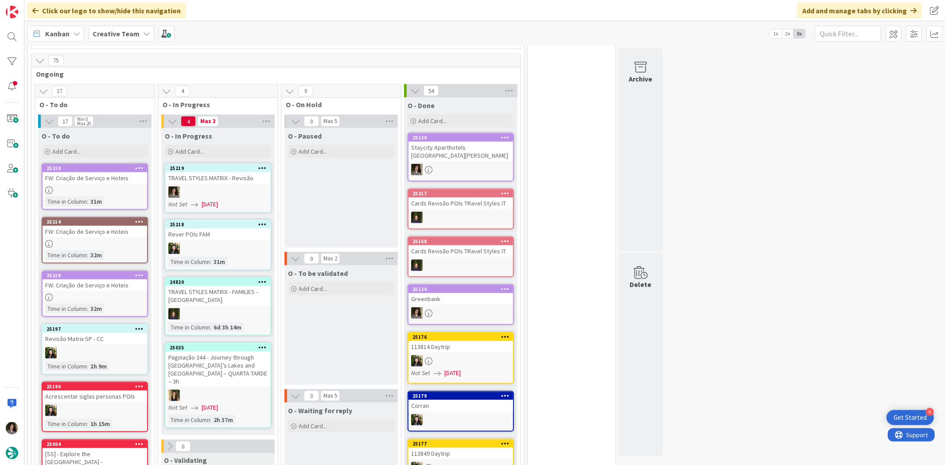
scroll to position [772, 0]
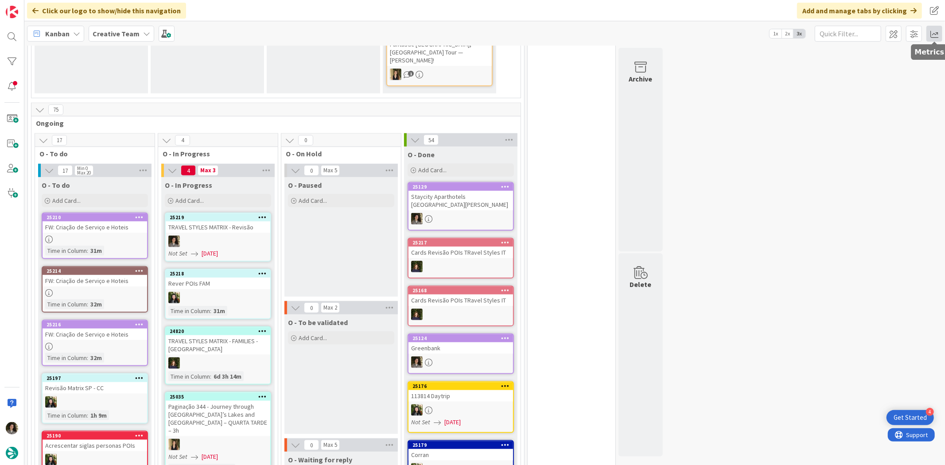
click at [935, 30] on span at bounding box center [934, 34] width 16 height 16
click at [857, 94] on div "Allocation No Recent Data" at bounding box center [883, 100] width 120 height 16
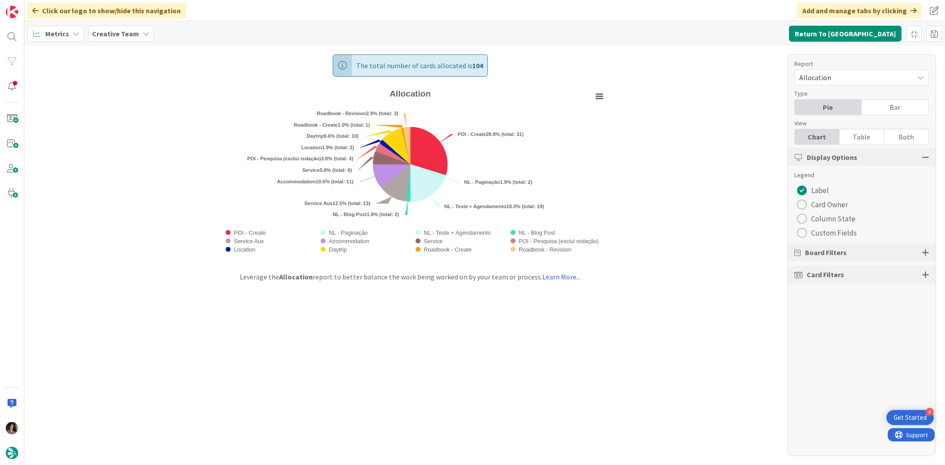
click at [859, 133] on div "Table" at bounding box center [861, 136] width 45 height 15
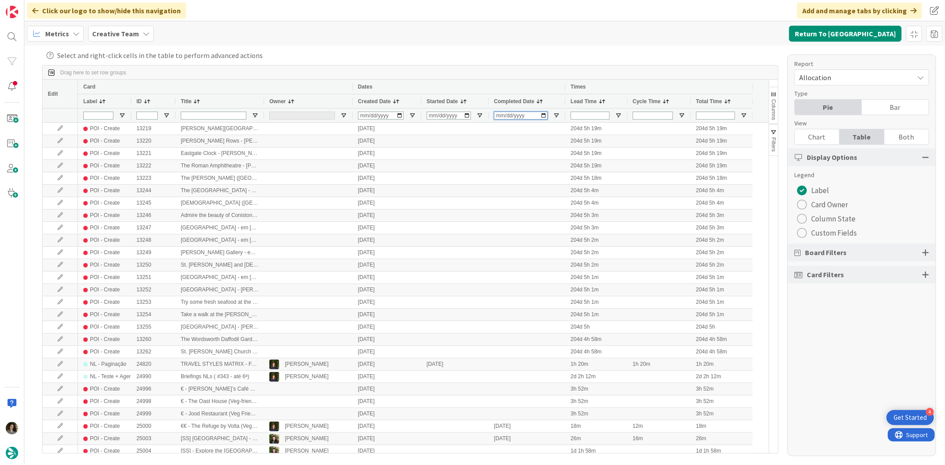
click at [498, 115] on input "Completed Date Filter Input" at bounding box center [521, 116] width 54 height 8
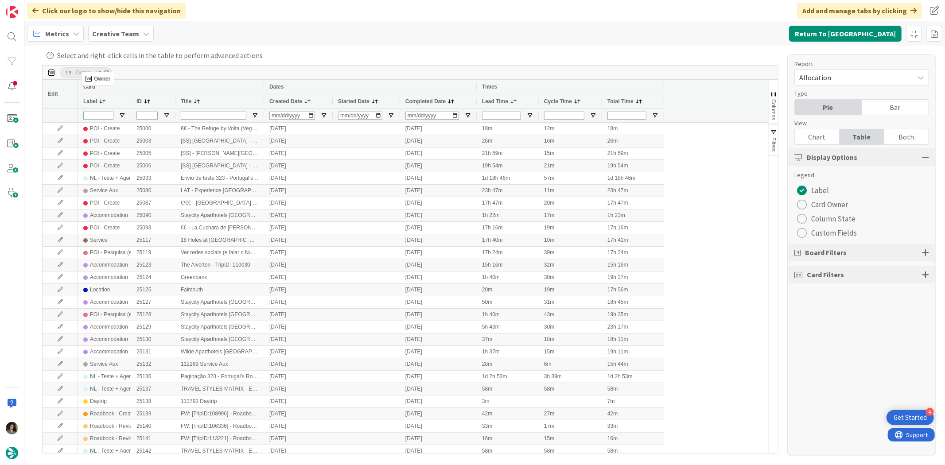
drag, startPoint x: 275, startPoint y: 101, endPoint x: 85, endPoint y: 75, distance: 190.9
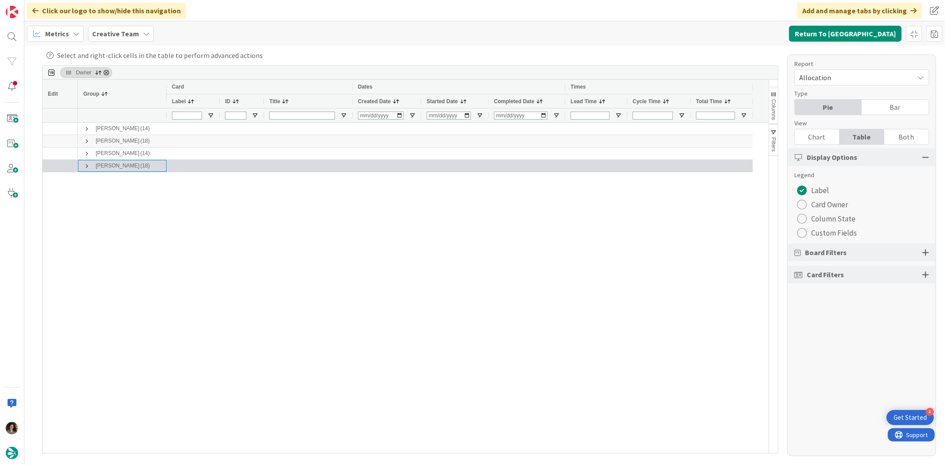
click at [88, 165] on span at bounding box center [86, 166] width 7 height 7
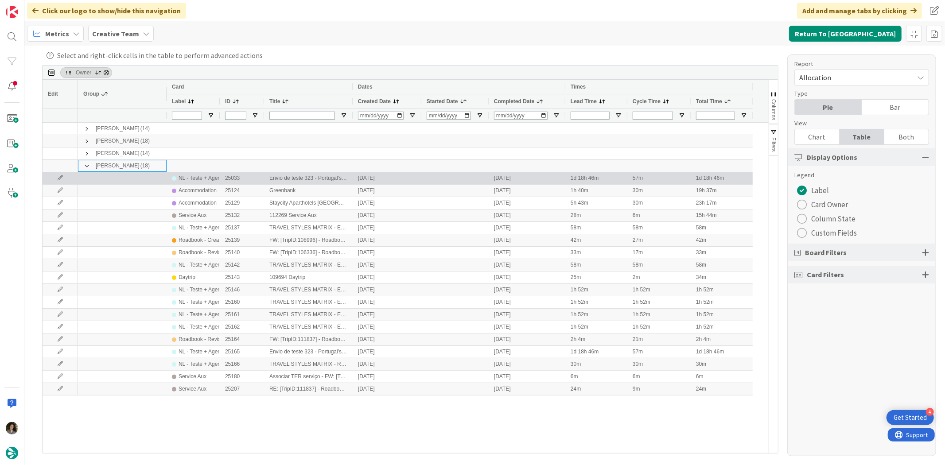
click at [213, 176] on div "NL - Teste + Agendamento" at bounding box center [209, 178] width 63 height 11
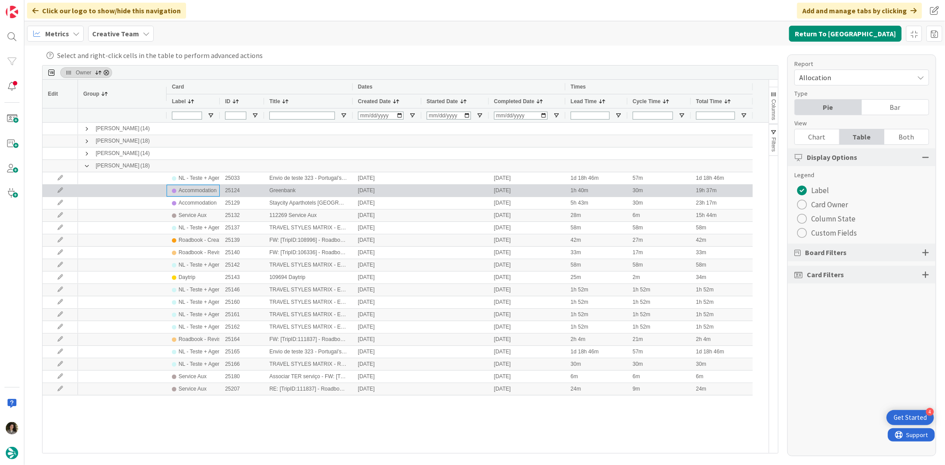
click at [201, 190] on div "Accommodation" at bounding box center [197, 190] width 38 height 11
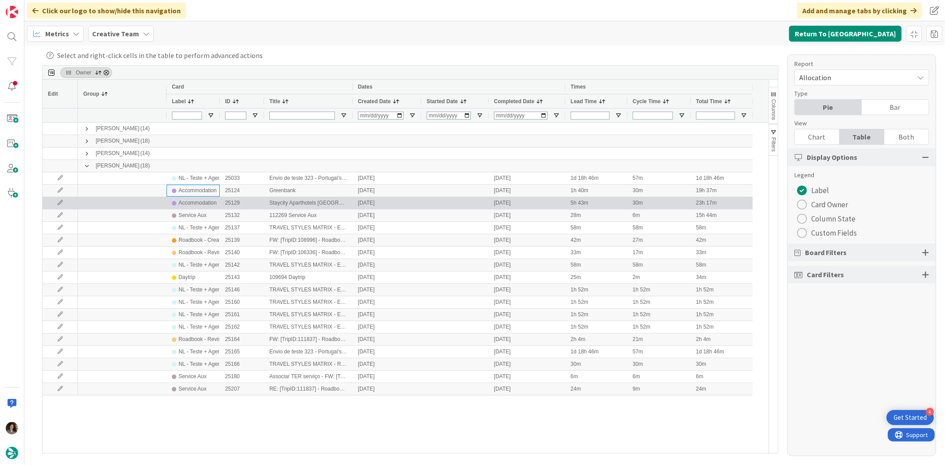
click at [201, 198] on div "Accommodation" at bounding box center [197, 203] width 38 height 11
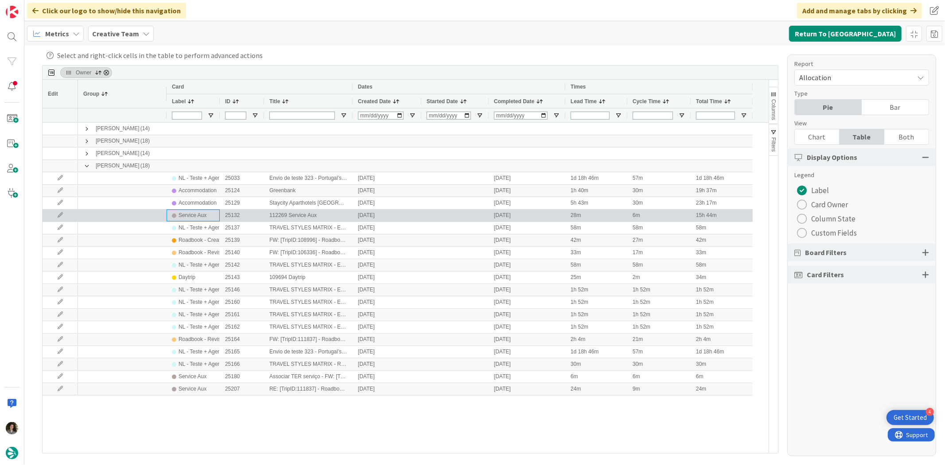
click at [202, 212] on div "Service Aux" at bounding box center [192, 215] width 28 height 11
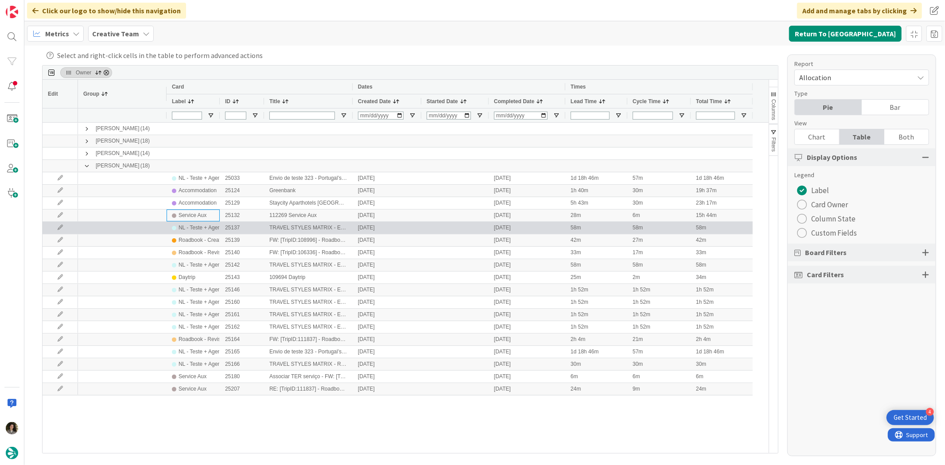
click at [197, 231] on div "NL - Teste + Agendamento" at bounding box center [209, 227] width 63 height 11
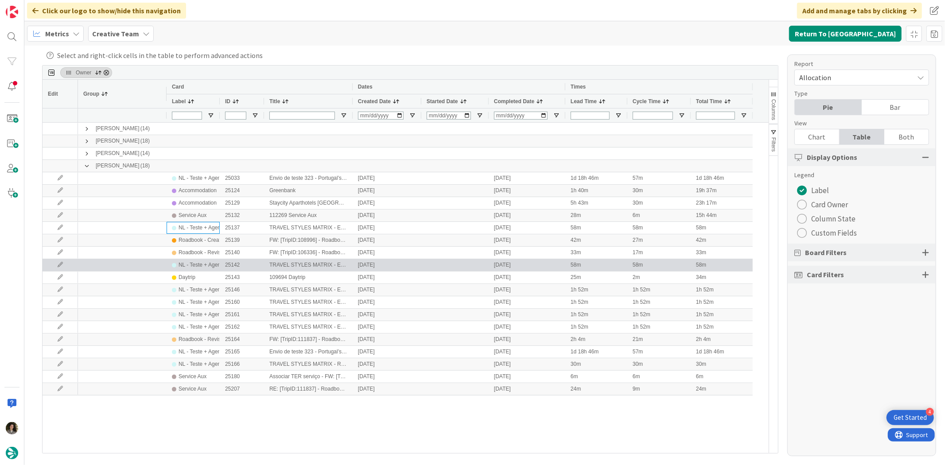
click at [196, 263] on div "NL - Teste + Agendamento" at bounding box center [209, 265] width 63 height 11
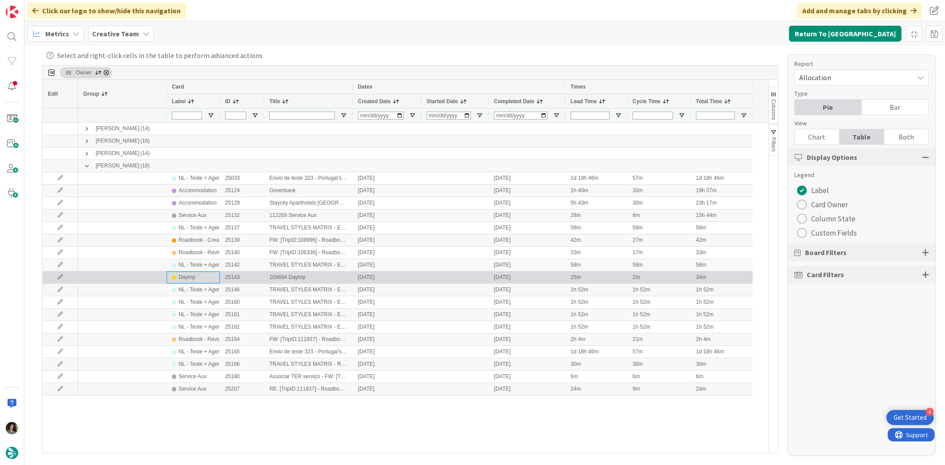
click at [188, 277] on div "Daytrip" at bounding box center [186, 277] width 17 height 11
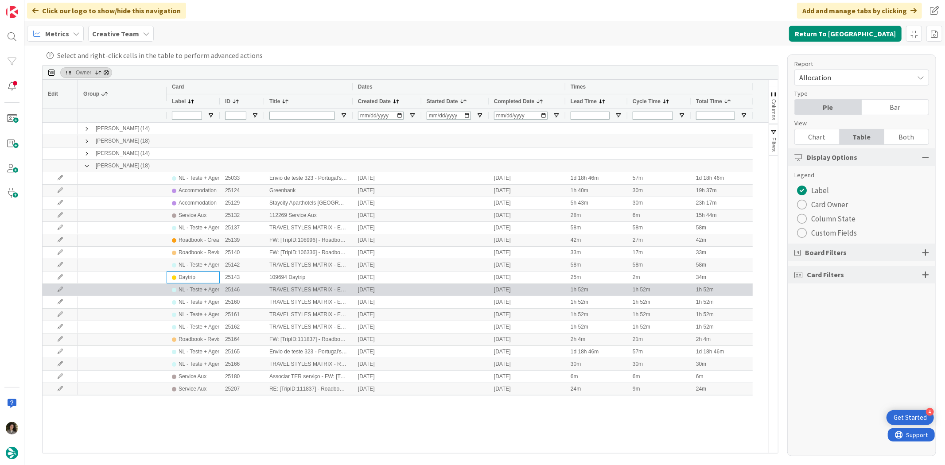
click at [196, 293] on div "NL - Teste + Agendamento" at bounding box center [209, 289] width 63 height 11
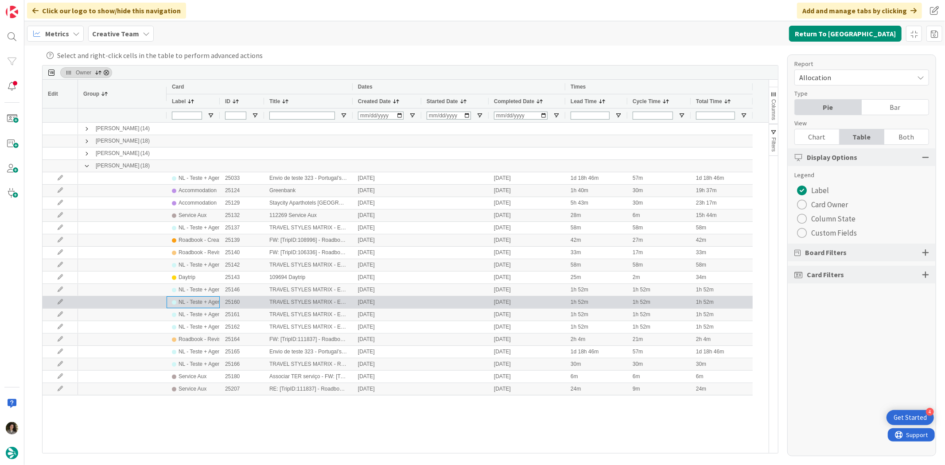
click at [198, 301] on div "NL - Teste + Agendamento" at bounding box center [209, 302] width 63 height 11
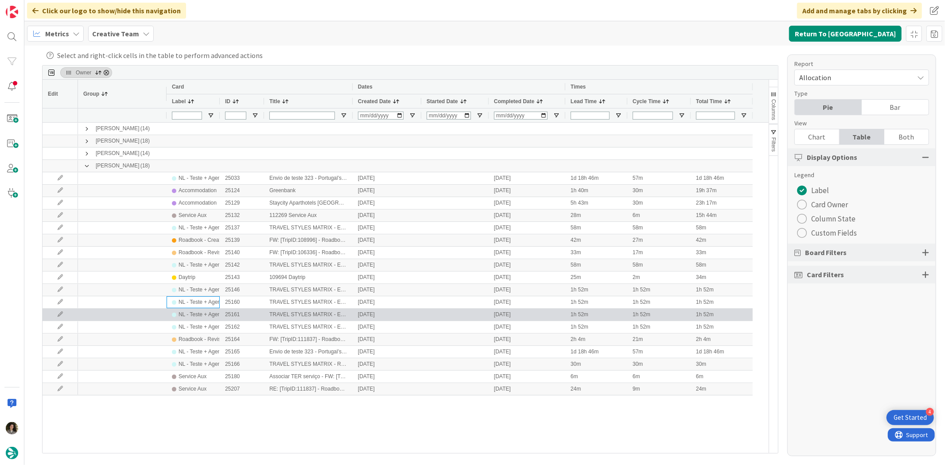
click at [197, 312] on div "NL - Teste + Agendamento" at bounding box center [209, 314] width 63 height 11
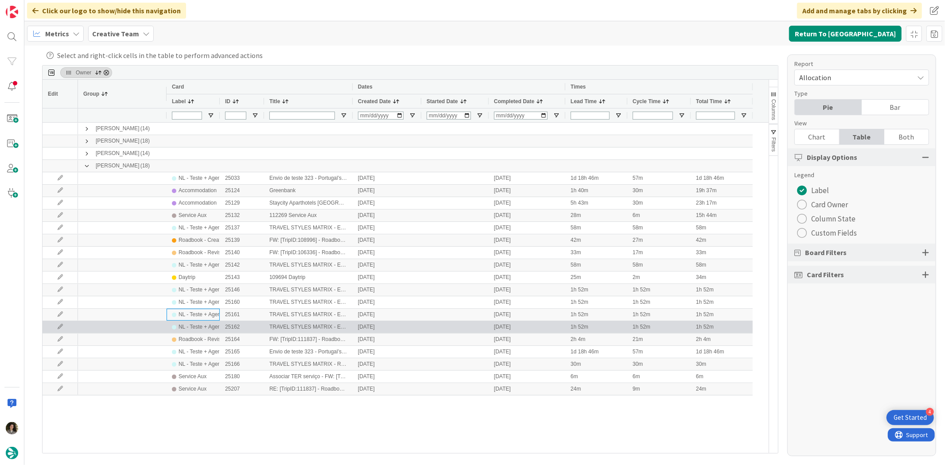
click at [199, 328] on div "NL - Teste + Agendamento" at bounding box center [209, 327] width 63 height 11
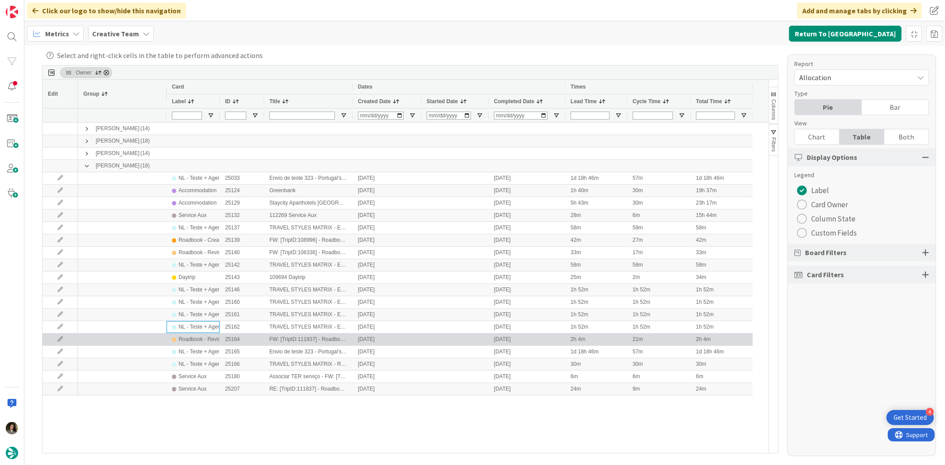
click at [204, 334] on div "Roadbook - Revision" at bounding box center [193, 340] width 53 height 12
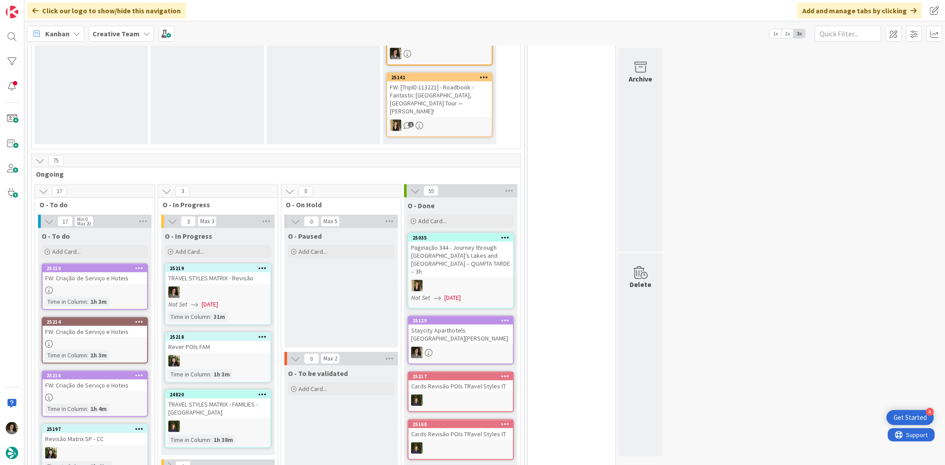
scroll to position [787, 0]
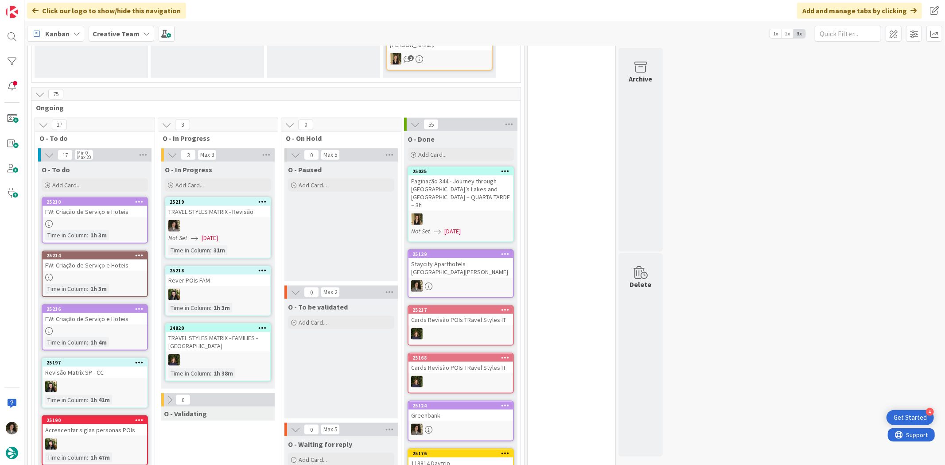
click at [227, 206] on div "TRAVEL STYLES MATRIX - Revisão" at bounding box center [218, 212] width 105 height 12
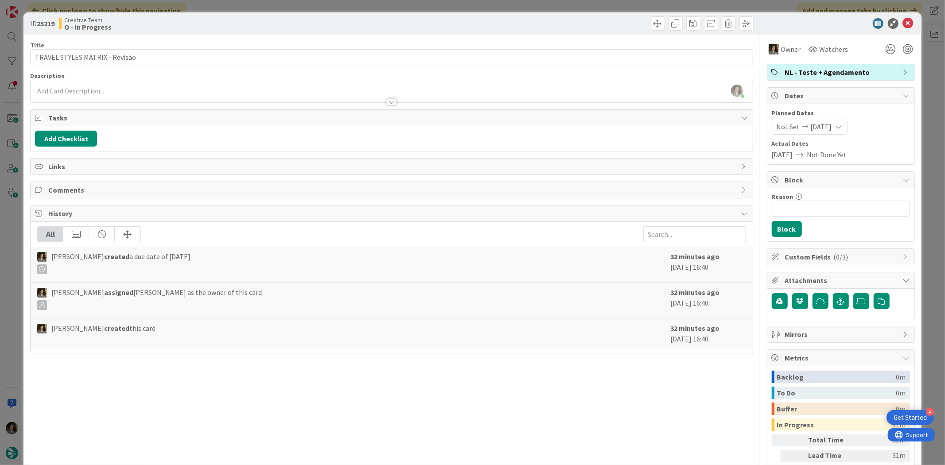
click at [906, 20] on div at bounding box center [836, 23] width 157 height 11
click at [903, 21] on icon at bounding box center [908, 23] width 11 height 11
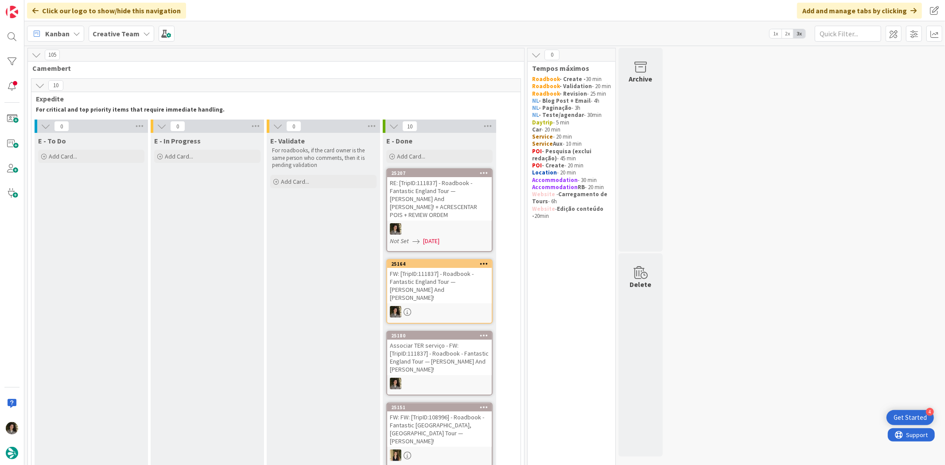
click at [435, 207] on div "RE: [TripID:111837] - Roadbook - Fantastic England Tour — [PERSON_NAME] And [PE…" at bounding box center [439, 198] width 105 height 43
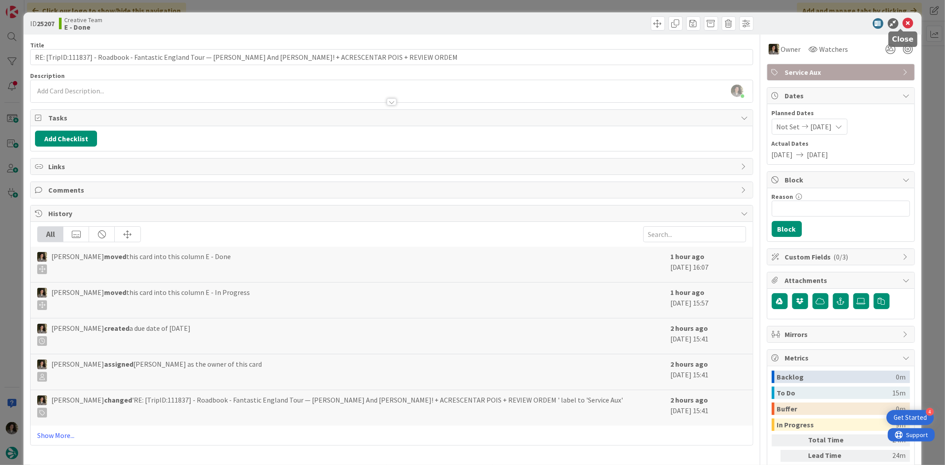
click at [904, 21] on icon at bounding box center [908, 23] width 11 height 11
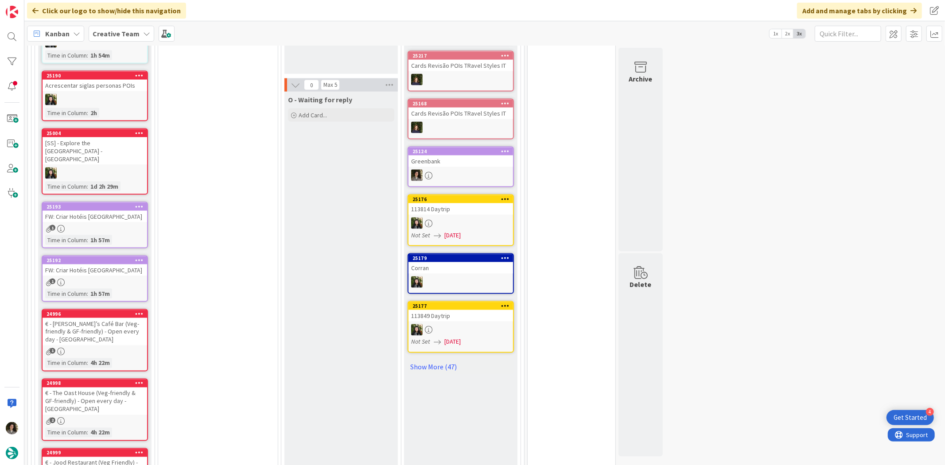
scroll to position [1075, 0]
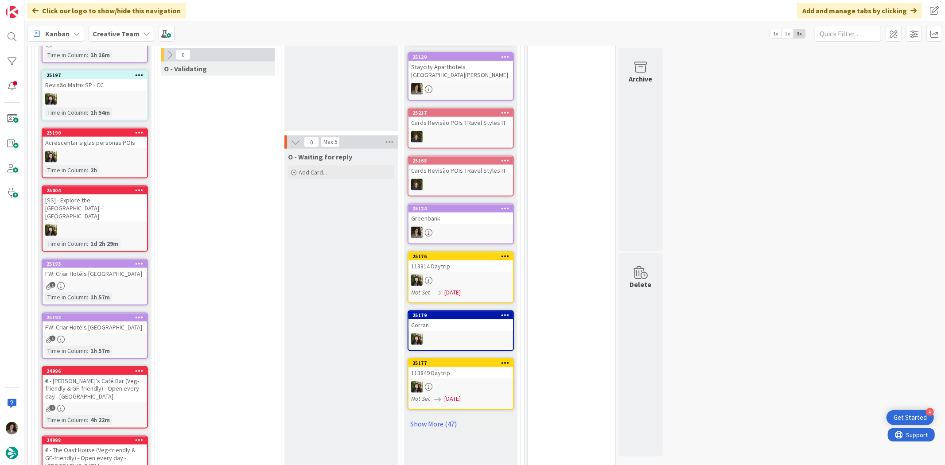
click at [454, 360] on div "25177" at bounding box center [462, 363] width 101 height 6
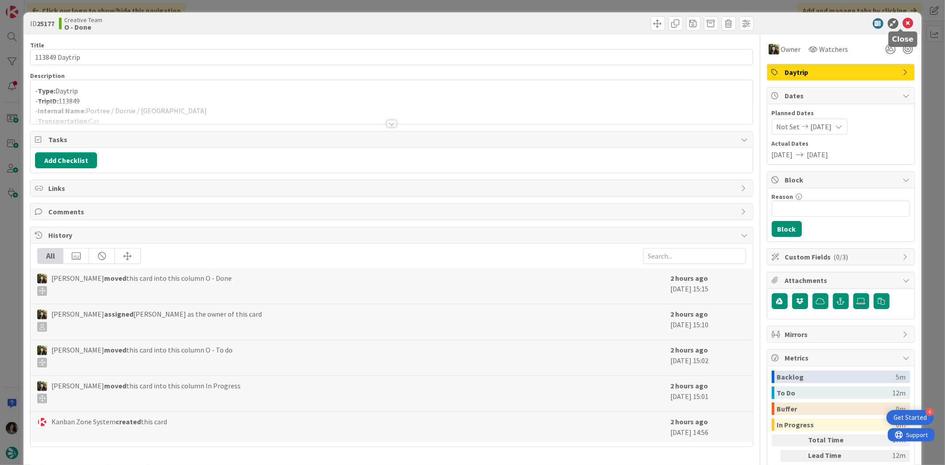
click at [903, 19] on icon at bounding box center [908, 23] width 11 height 11
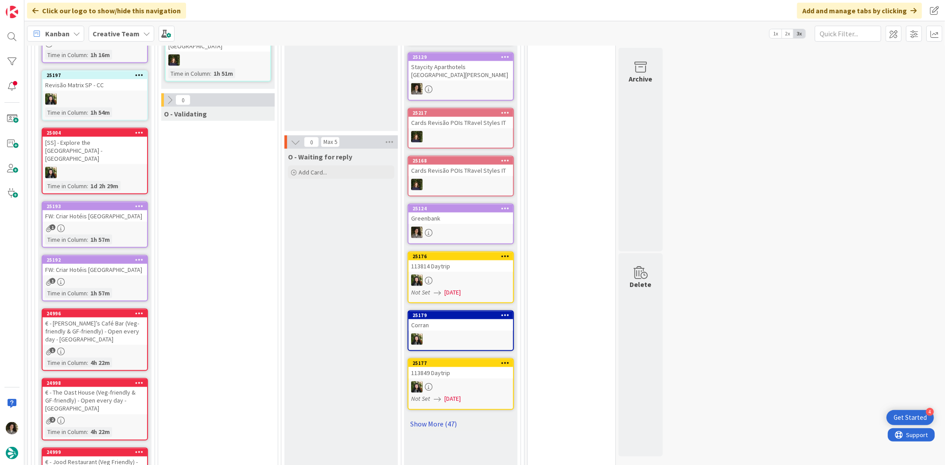
click at [450, 417] on link "Show More (47)" at bounding box center [460, 424] width 106 height 14
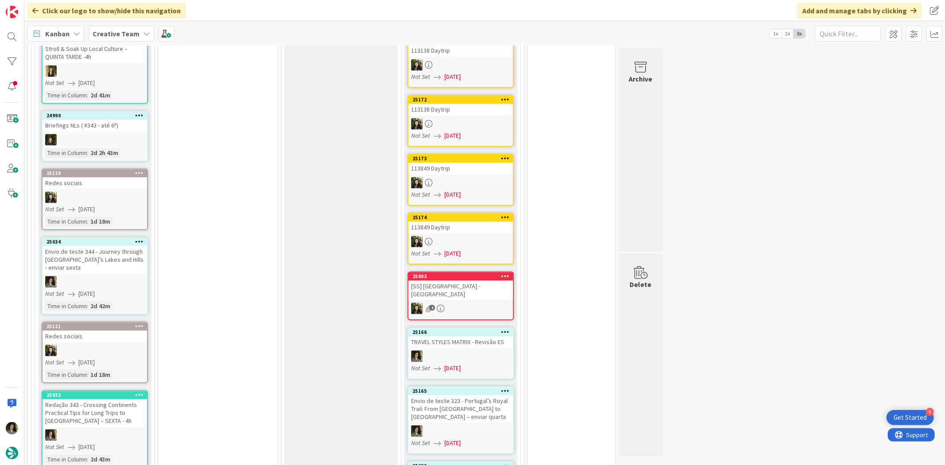
scroll to position [1665, 0]
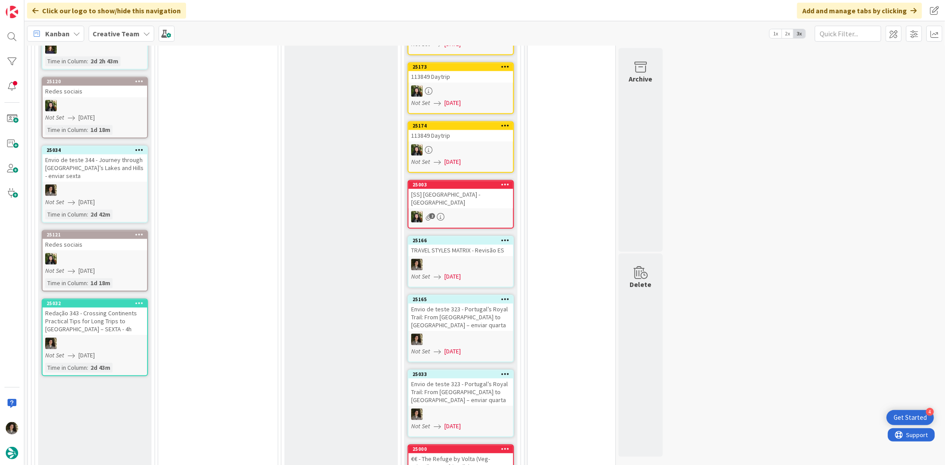
click at [475, 244] on div "TRAVEL STYLES MATRIX - Revisão ES" at bounding box center [460, 250] width 105 height 12
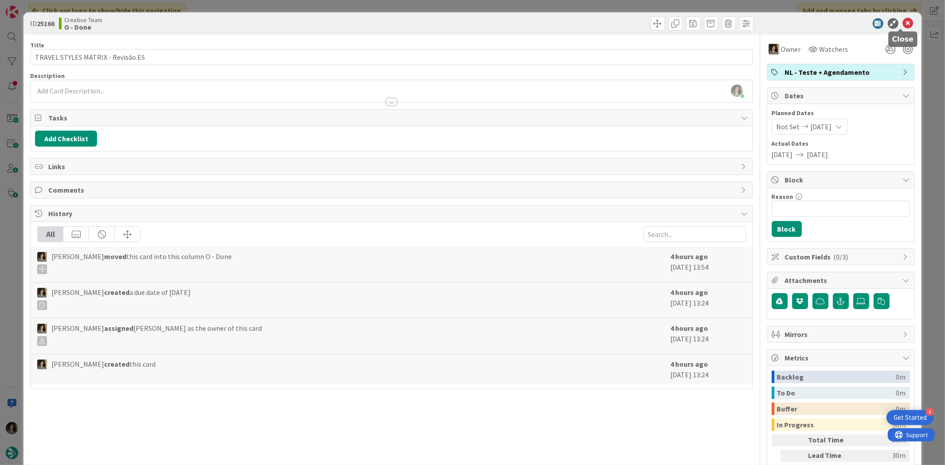
click at [903, 25] on icon at bounding box center [908, 23] width 11 height 11
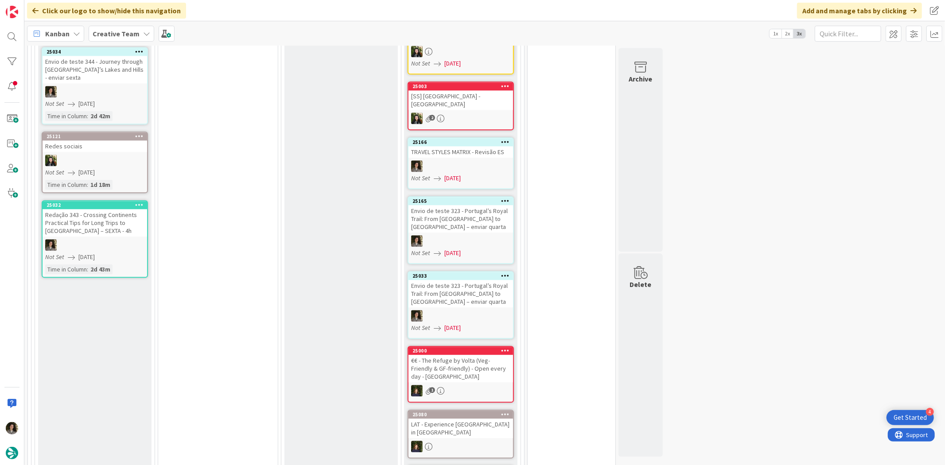
click at [456, 205] on div "Envio de teste 323 - Portugal’s Royal Trail: From [GEOGRAPHIC_DATA] to [GEOGRAP…" at bounding box center [460, 218] width 105 height 27
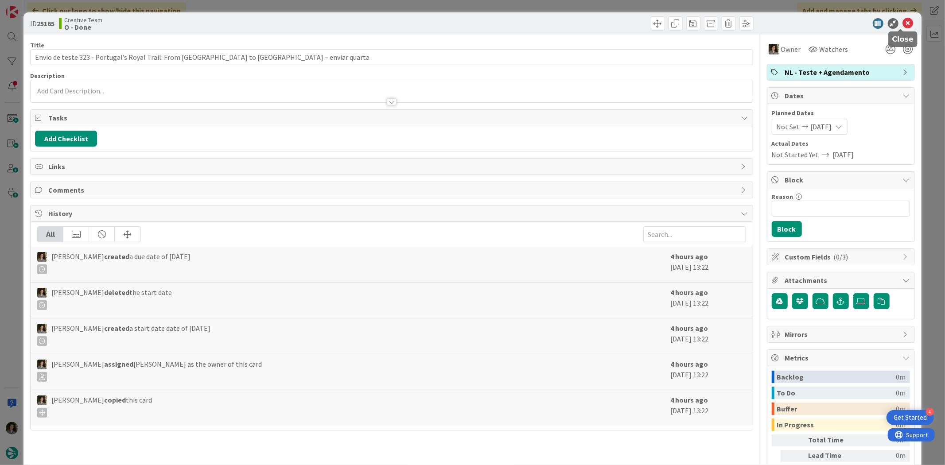
click at [903, 21] on icon at bounding box center [908, 23] width 11 height 11
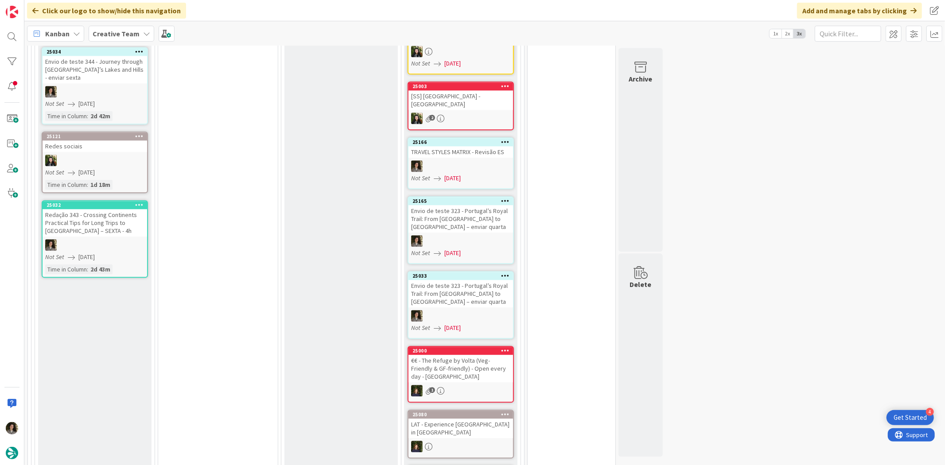
click at [473, 310] on div at bounding box center [460, 316] width 105 height 12
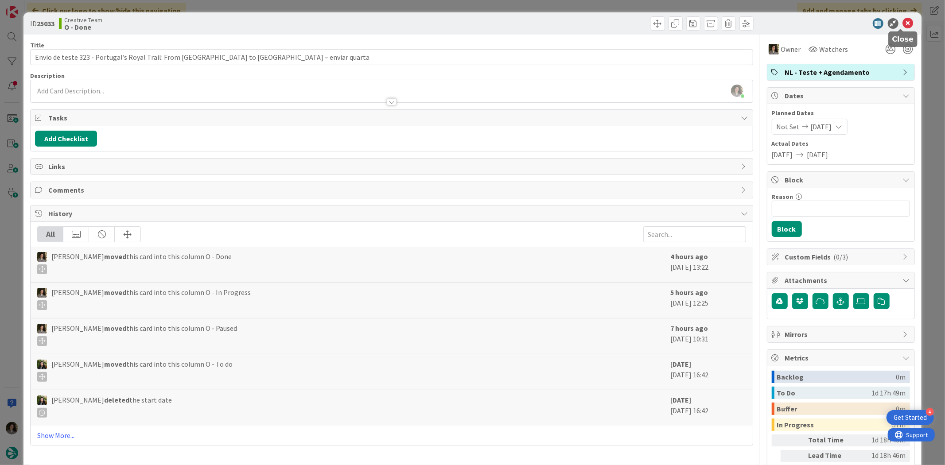
click at [903, 23] on icon at bounding box center [908, 23] width 11 height 11
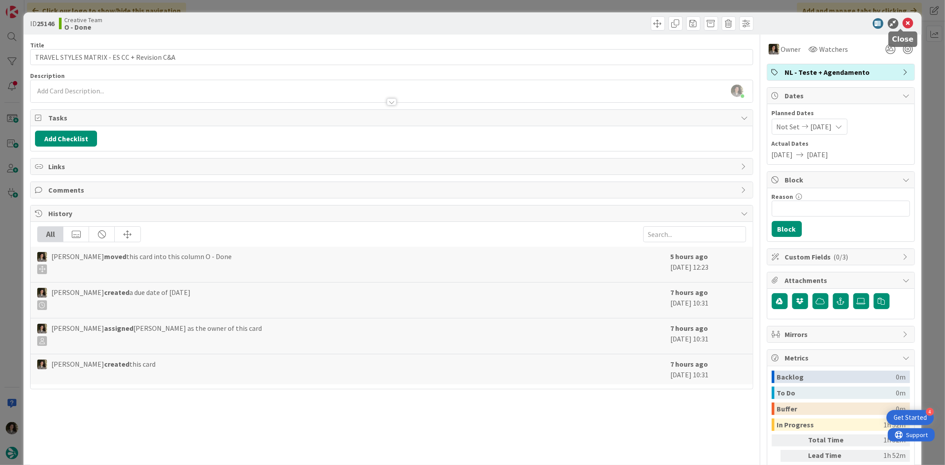
click at [903, 23] on icon at bounding box center [908, 23] width 11 height 11
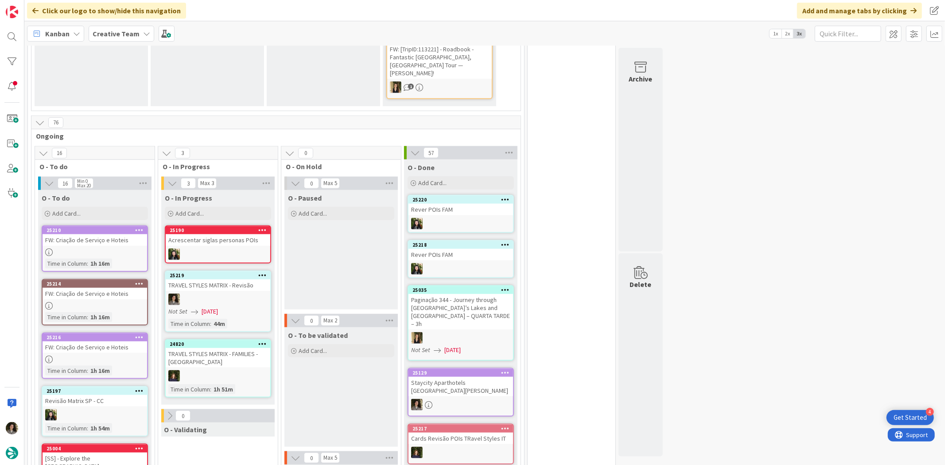
click at [248, 348] on div "TRAVEL STYLES MATRIX - FAMILIES - [GEOGRAPHIC_DATA]" at bounding box center [218, 357] width 105 height 19
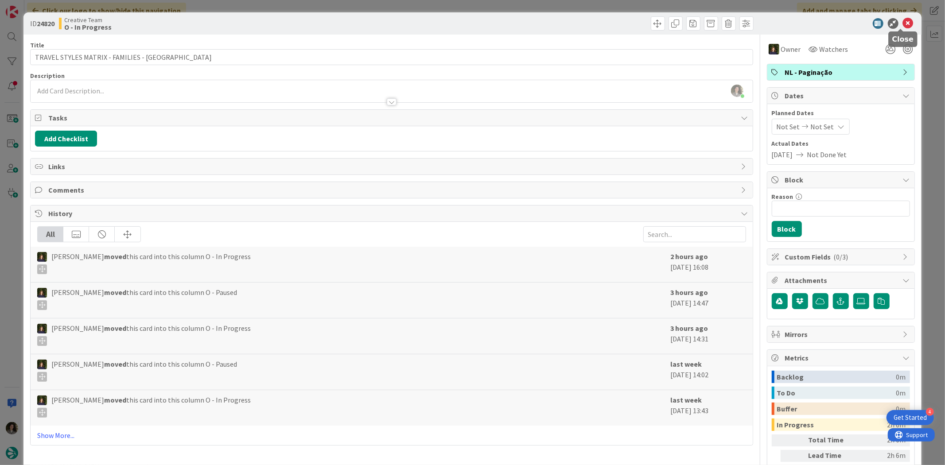
click at [903, 24] on icon at bounding box center [908, 23] width 11 height 11
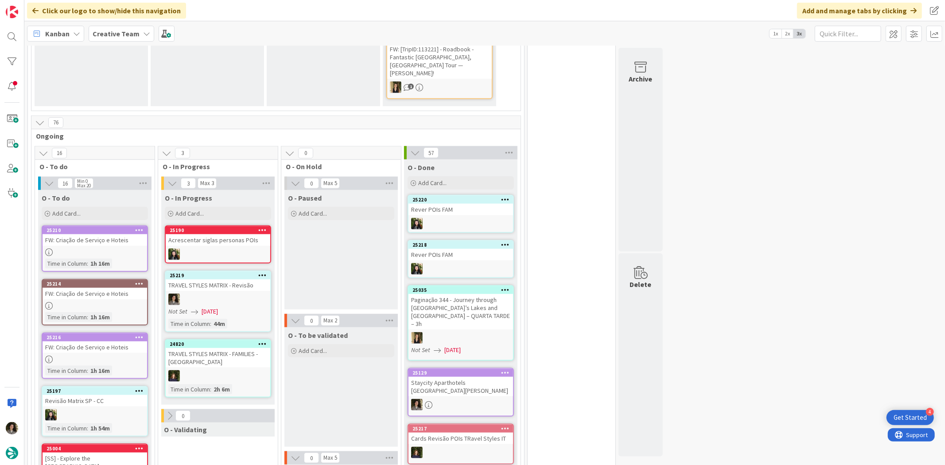
click at [227, 271] on div "25219 TRAVEL STYLES MATRIX - Revisão Not Set [DATE] Time in [GEOGRAPHIC_DATA] :…" at bounding box center [218, 302] width 106 height 62
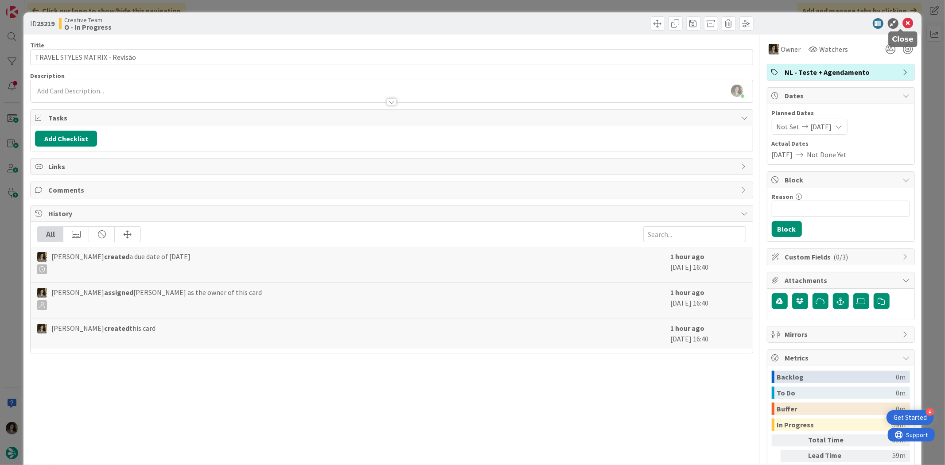
click at [903, 23] on icon at bounding box center [908, 23] width 11 height 11
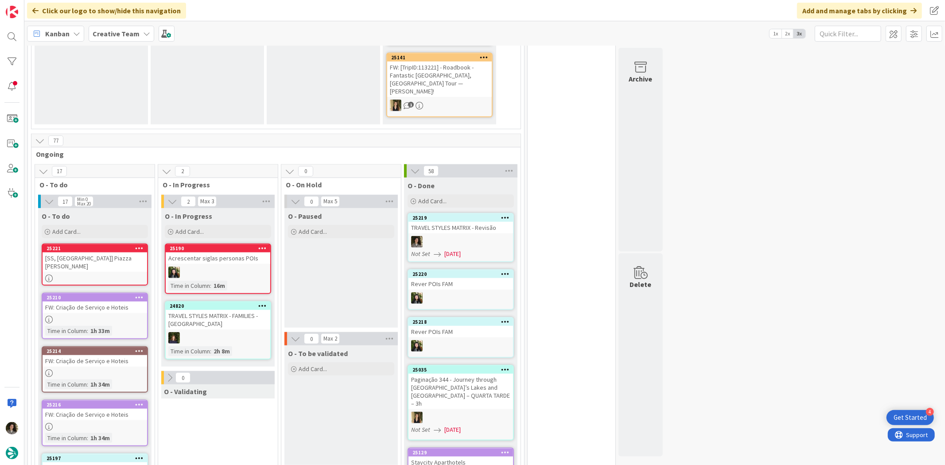
click at [468, 222] on div "TRAVEL STYLES MATRIX - Revisão" at bounding box center [460, 228] width 105 height 12
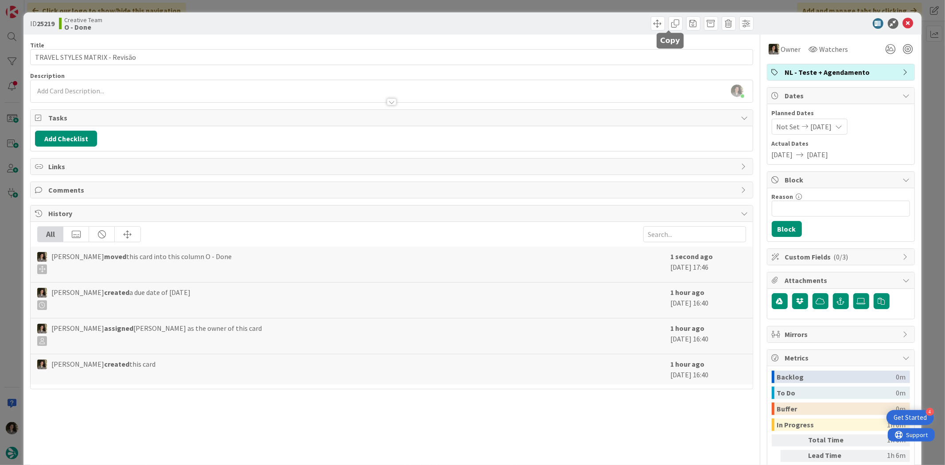
drag, startPoint x: 667, startPoint y: 24, endPoint x: 679, endPoint y: 45, distance: 23.8
click at [668, 25] on span at bounding box center [675, 23] width 14 height 14
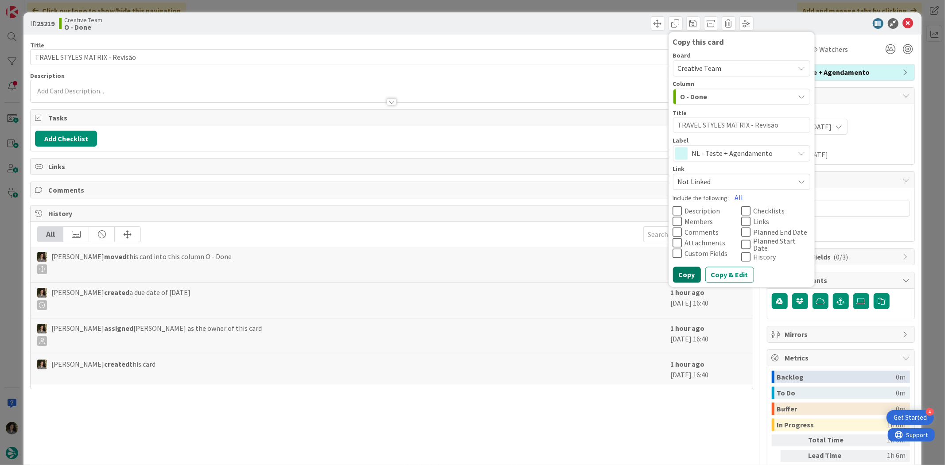
click at [685, 267] on button "Copy" at bounding box center [687, 275] width 28 height 16
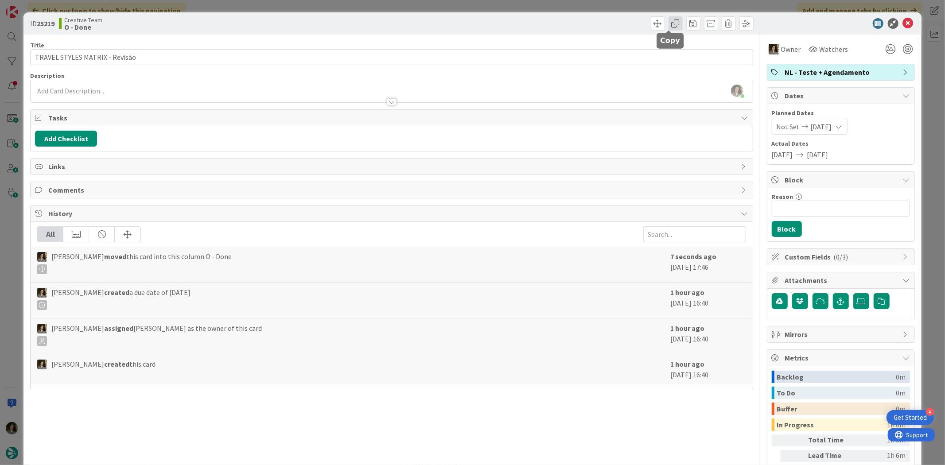
click at [669, 24] on span at bounding box center [675, 23] width 14 height 14
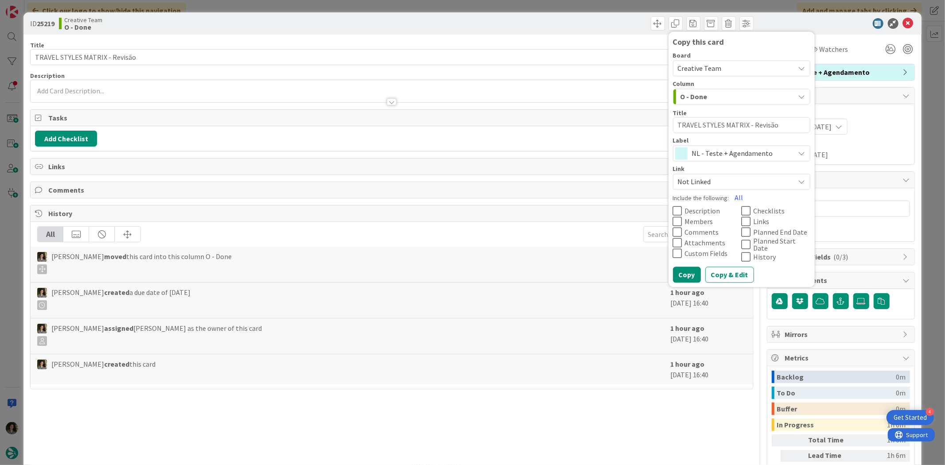
click at [712, 151] on span "NL - Teste + Agendamento" at bounding box center [741, 153] width 98 height 12
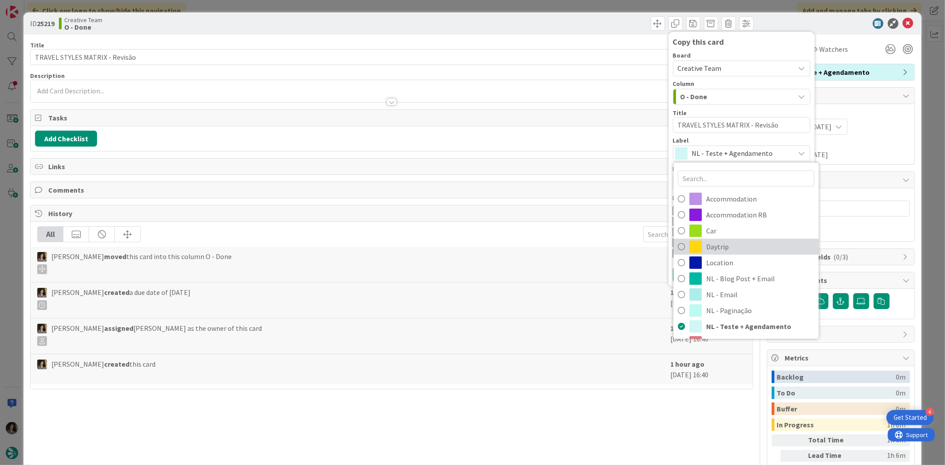
click at [724, 246] on span "Daytrip" at bounding box center [760, 246] width 108 height 13
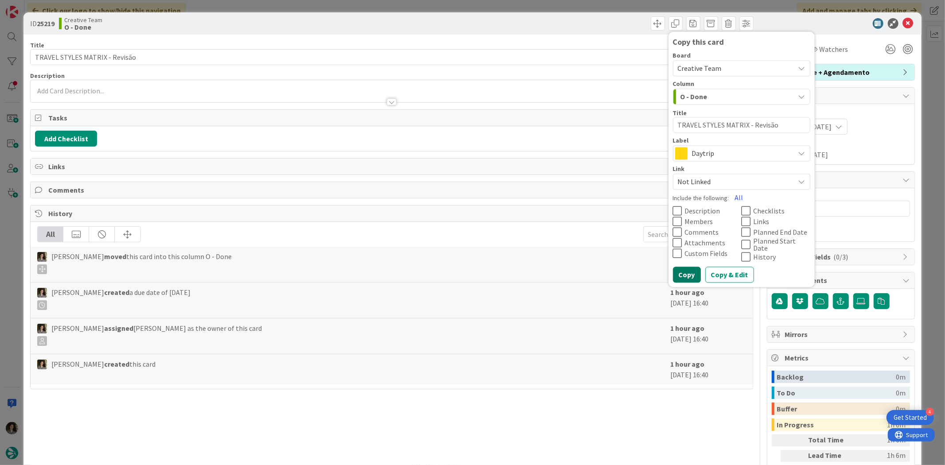
click at [673, 275] on button "Copy" at bounding box center [687, 275] width 28 height 16
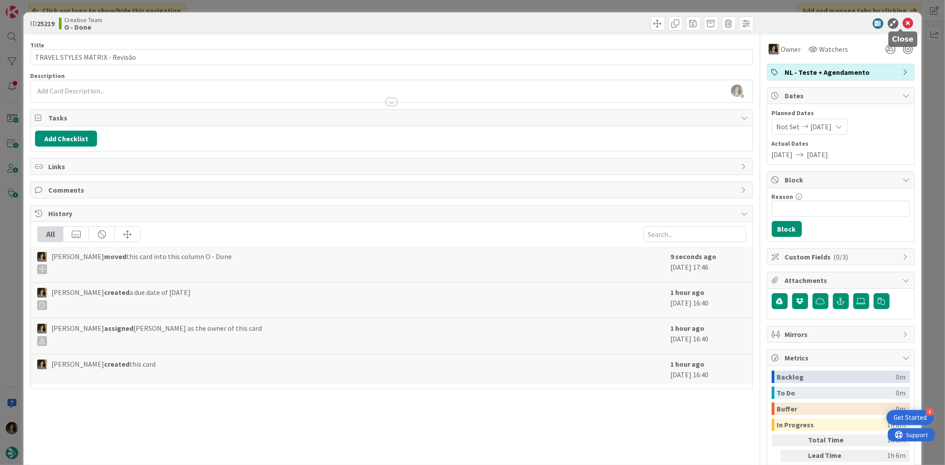
click at [904, 19] on icon at bounding box center [908, 23] width 11 height 11
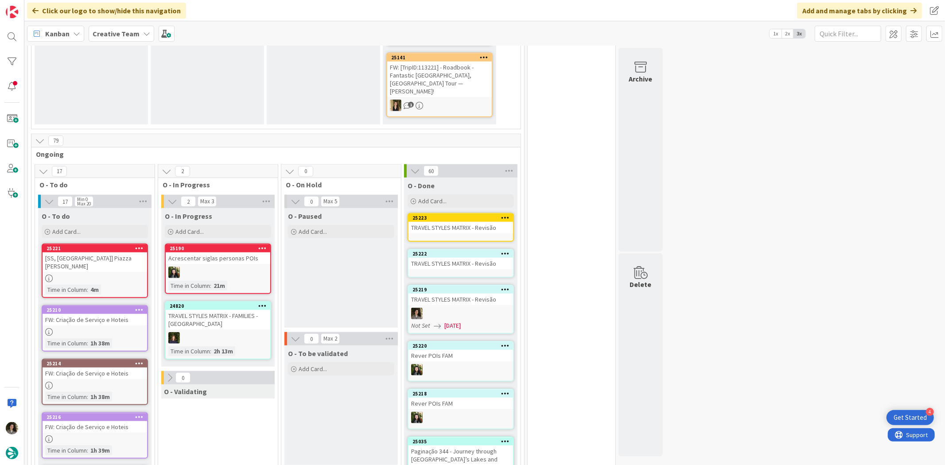
click at [455, 258] on div "TRAVEL STYLES MATRIX - Revisão" at bounding box center [460, 264] width 105 height 12
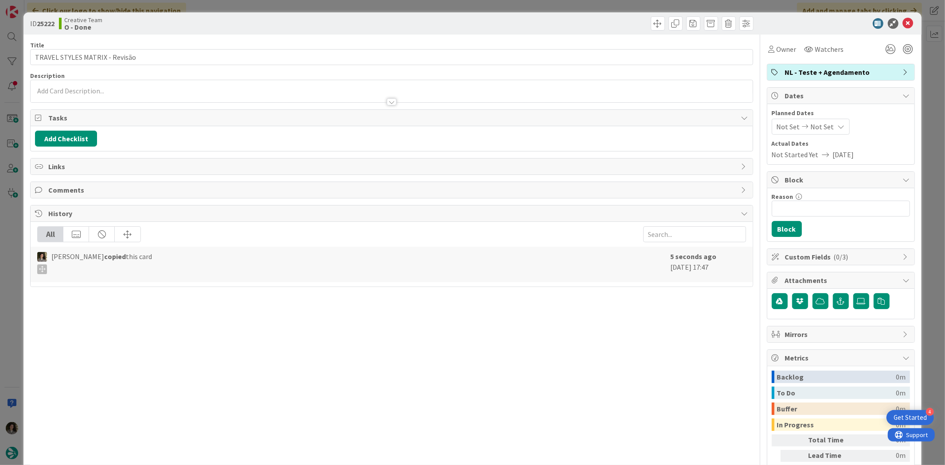
drag, startPoint x: 780, startPoint y: 48, endPoint x: 793, endPoint y: 57, distance: 16.3
click at [781, 50] on span "Owner" at bounding box center [786, 49] width 20 height 11
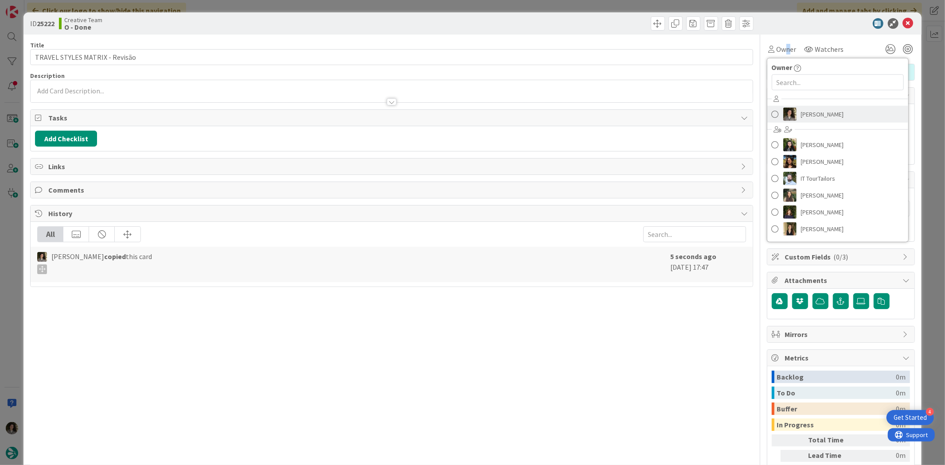
click at [817, 108] on span "[PERSON_NAME]" at bounding box center [822, 114] width 43 height 13
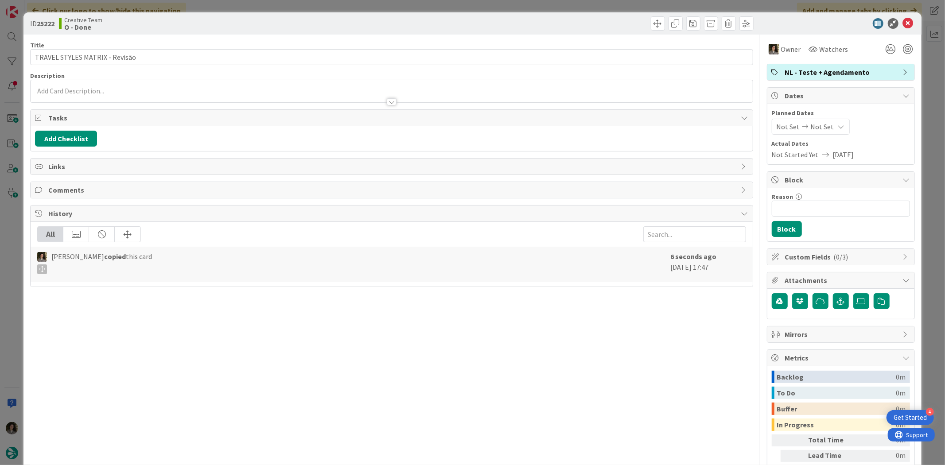
click at [820, 130] on span "Not Set" at bounding box center [822, 126] width 23 height 11
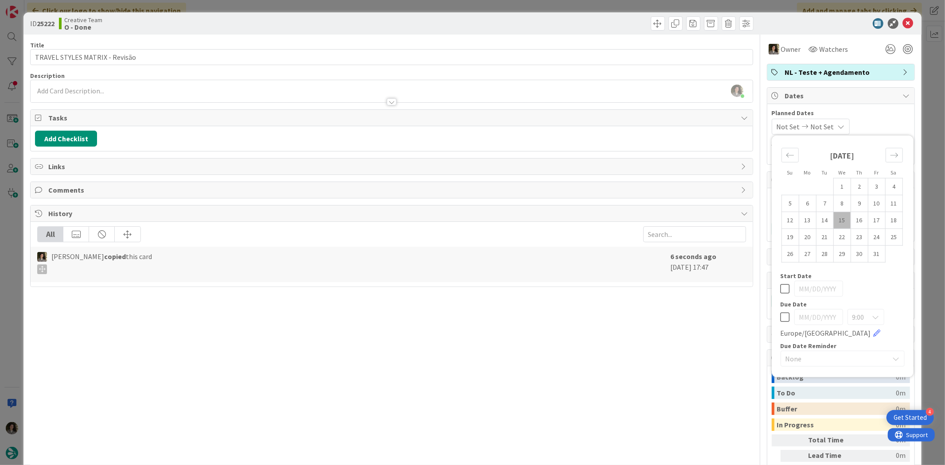
click at [780, 320] on icon at bounding box center [784, 317] width 9 height 11
click at [903, 23] on icon at bounding box center [908, 23] width 11 height 11
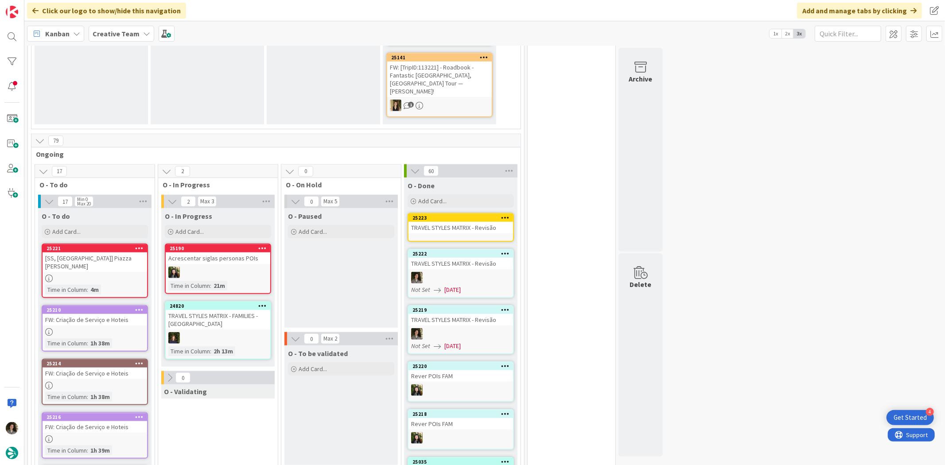
click at [479, 222] on div "TRAVEL STYLES MATRIX - Revisão" at bounding box center [460, 228] width 105 height 12
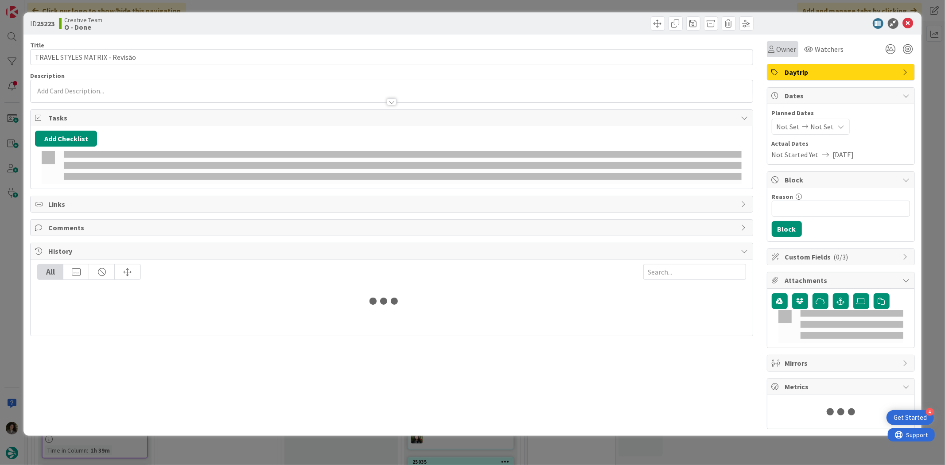
click at [773, 49] on icon at bounding box center [771, 49] width 6 height 7
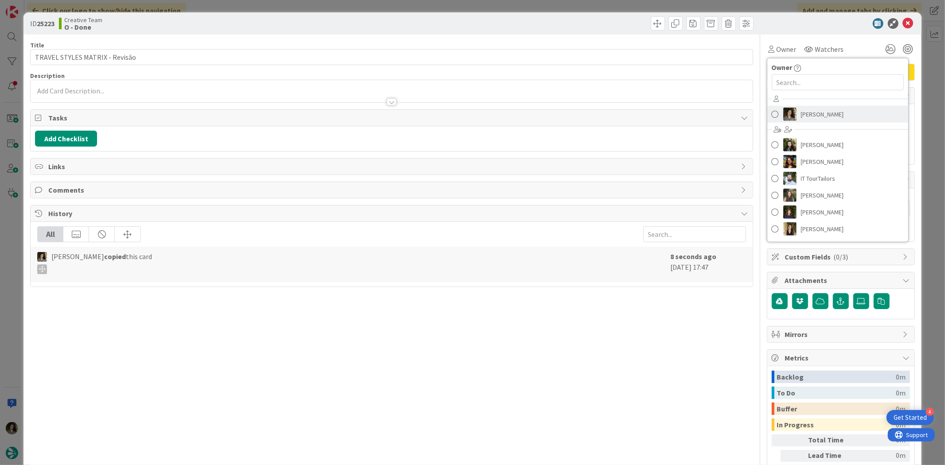
click at [805, 110] on span "[PERSON_NAME]" at bounding box center [822, 114] width 43 height 13
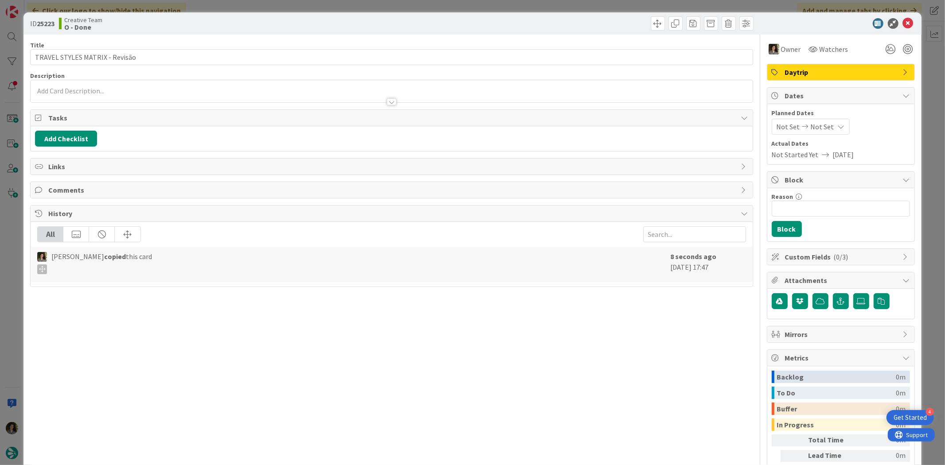
click at [822, 129] on span "Not Set" at bounding box center [822, 126] width 23 height 11
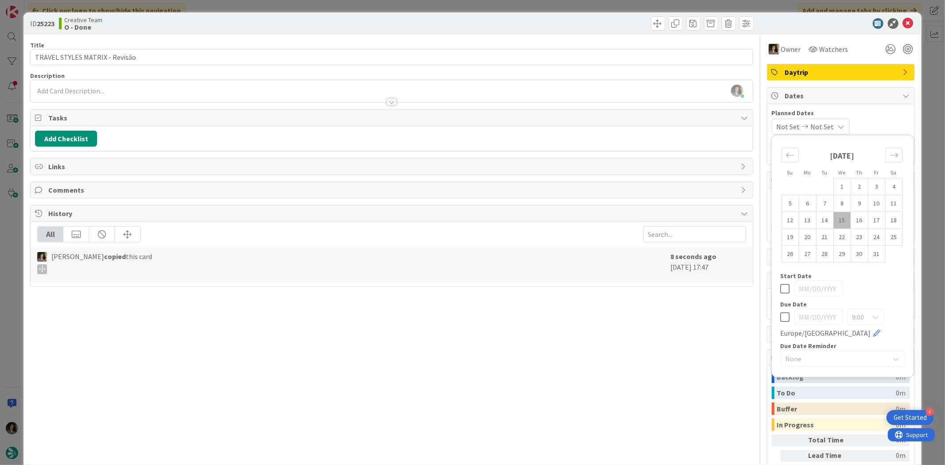
click at [780, 317] on icon at bounding box center [784, 317] width 9 height 11
click at [697, 339] on div "Title 30 / 128 TRAVEL STYLES MATRIX - Revisão Description [PERSON_NAME] just jo…" at bounding box center [391, 276] width 722 height 483
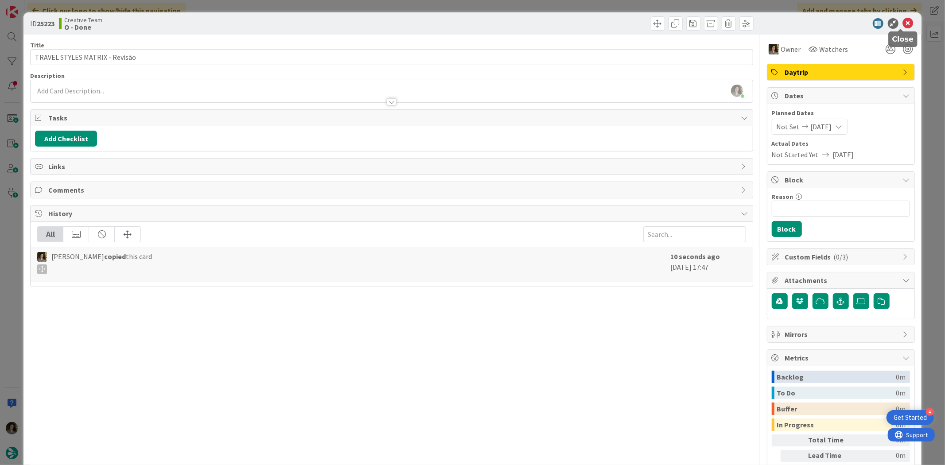
click at [903, 21] on icon at bounding box center [908, 23] width 11 height 11
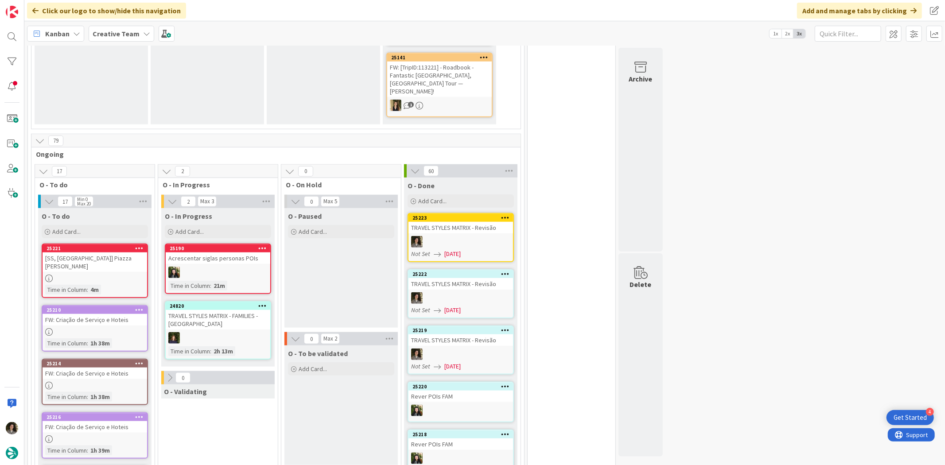
click at [466, 236] on div at bounding box center [460, 242] width 105 height 12
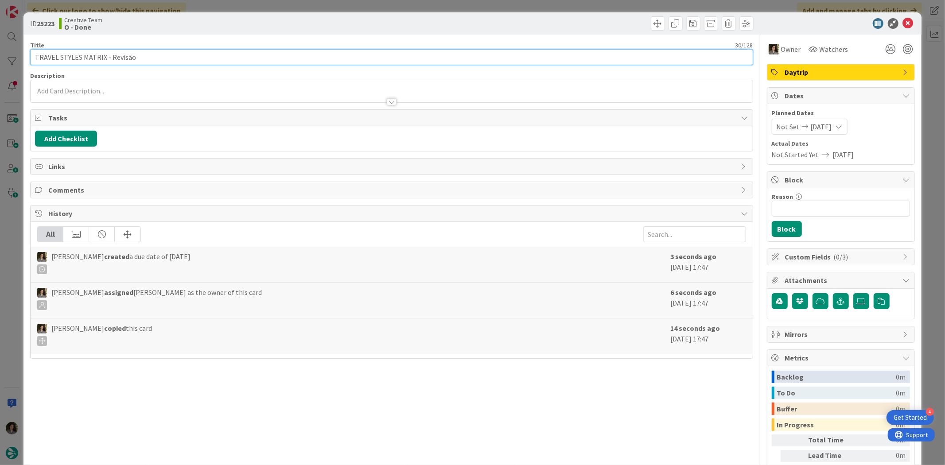
drag, startPoint x: 154, startPoint y: 58, endPoint x: 169, endPoint y: 54, distance: 16.0
click at [154, 58] on input "TRAVEL STYLES MATRIX - Revisão" at bounding box center [391, 57] width 722 height 16
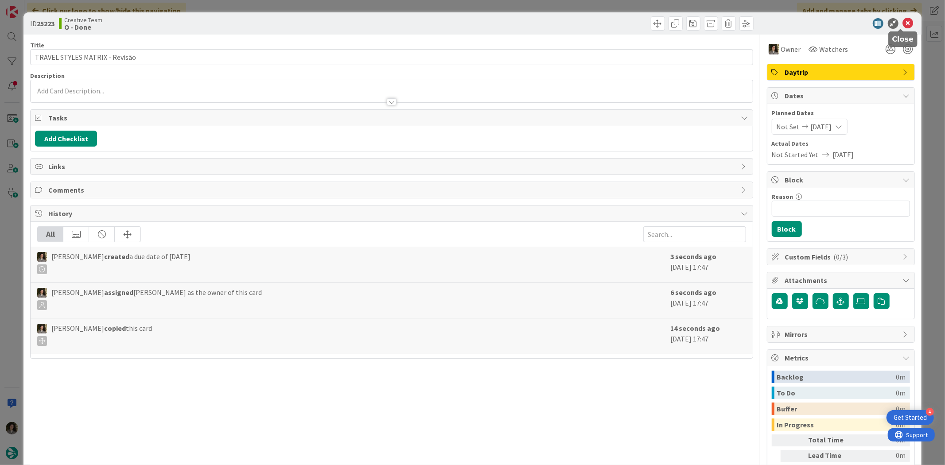
drag, startPoint x: 904, startPoint y: 21, endPoint x: 870, endPoint y: 40, distance: 38.9
click at [904, 21] on icon at bounding box center [908, 23] width 11 height 11
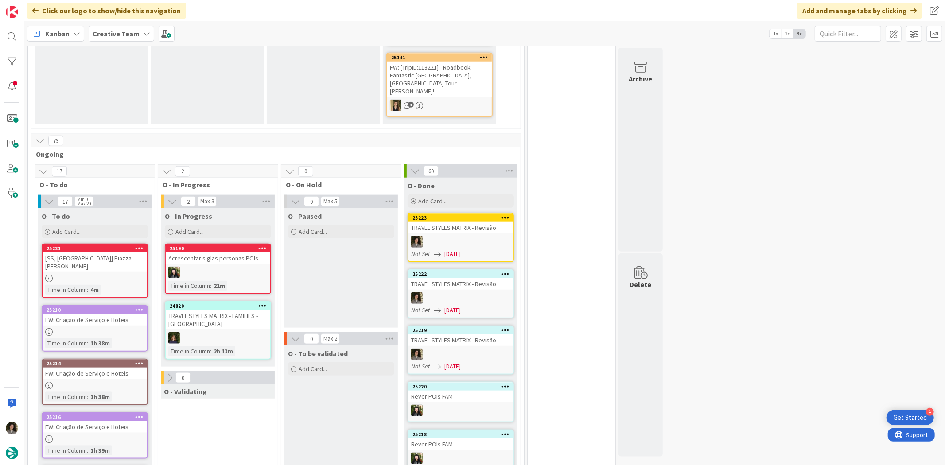
click at [457, 213] on div "25223 TRAVEL STYLES MATRIX - Revisão Not Set [DATE]" at bounding box center [460, 237] width 106 height 49
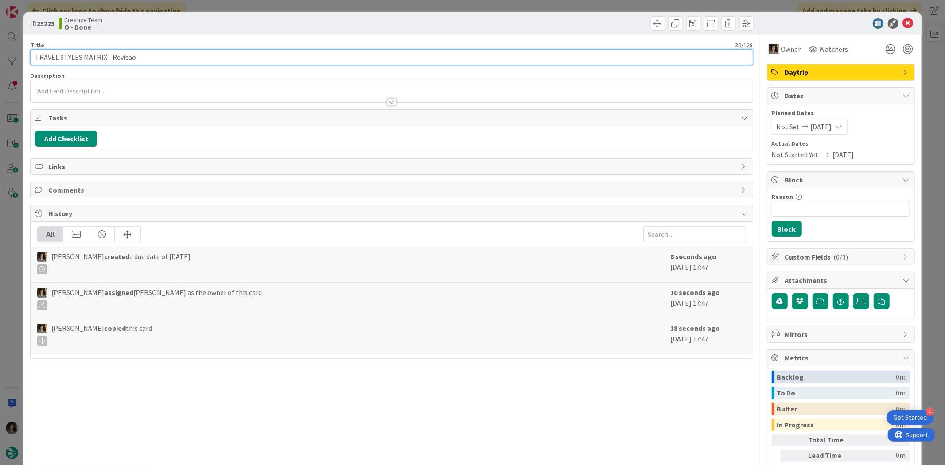
click at [191, 63] on input "TRAVEL STYLES MATRIX - Revisão" at bounding box center [391, 57] width 722 height 16
drag, startPoint x: 184, startPoint y: 56, endPoint x: 133, endPoint y: 58, distance: 51.0
click at [133, 58] on input "TRAVEL STYLES MATRIX - Revisão + Prep [GEOGRAPHIC_DATA]" at bounding box center [391, 57] width 722 height 16
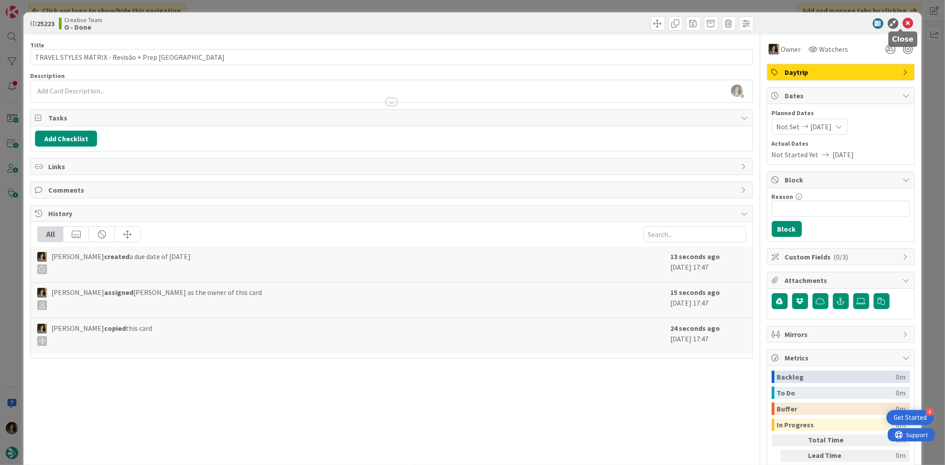
drag, startPoint x: 902, startPoint y: 22, endPoint x: 891, endPoint y: 38, distance: 18.8
click at [903, 24] on icon at bounding box center [908, 23] width 11 height 11
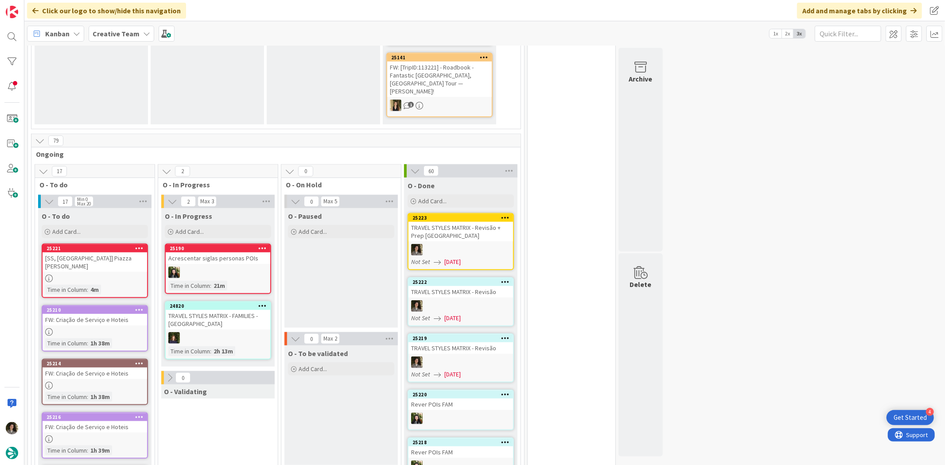
click at [480, 277] on div "25222 TRAVEL STYLES MATRIX - Revisão Not Set [DATE]" at bounding box center [460, 301] width 106 height 49
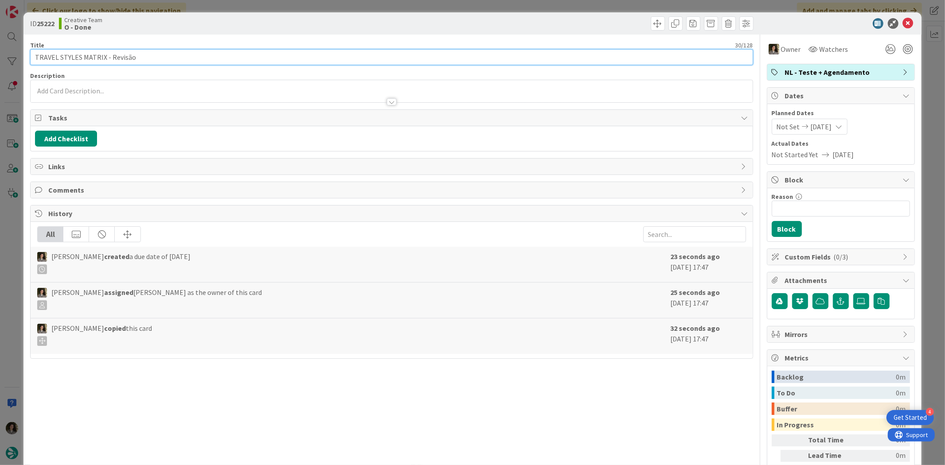
click at [237, 54] on input "TRAVEL STYLES MATRIX - Revisão" at bounding box center [391, 57] width 722 height 16
paste input "+ Prep [GEOGRAPHIC_DATA]"
click at [139, 59] on input "TRAVEL STYLES MATRIX - Revisão + + Prep [GEOGRAPHIC_DATA]" at bounding box center [391, 57] width 722 height 16
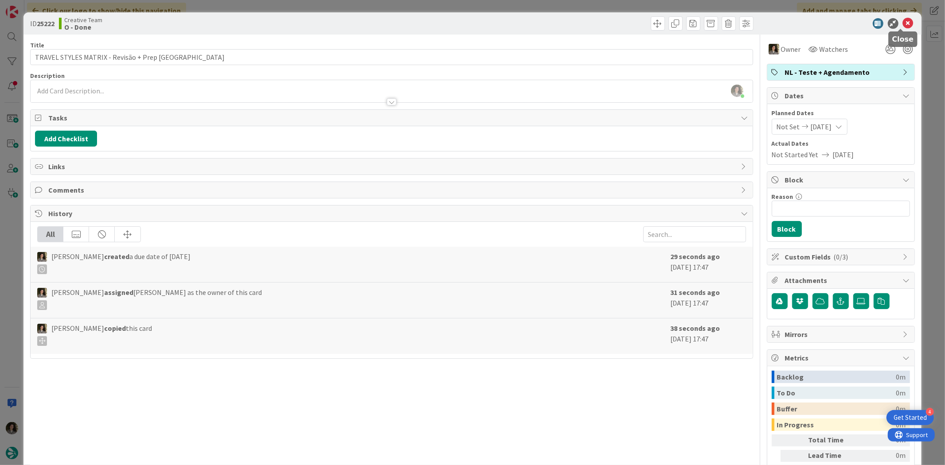
drag, startPoint x: 901, startPoint y: 23, endPoint x: 881, endPoint y: 41, distance: 26.7
click at [903, 23] on icon at bounding box center [908, 23] width 11 height 11
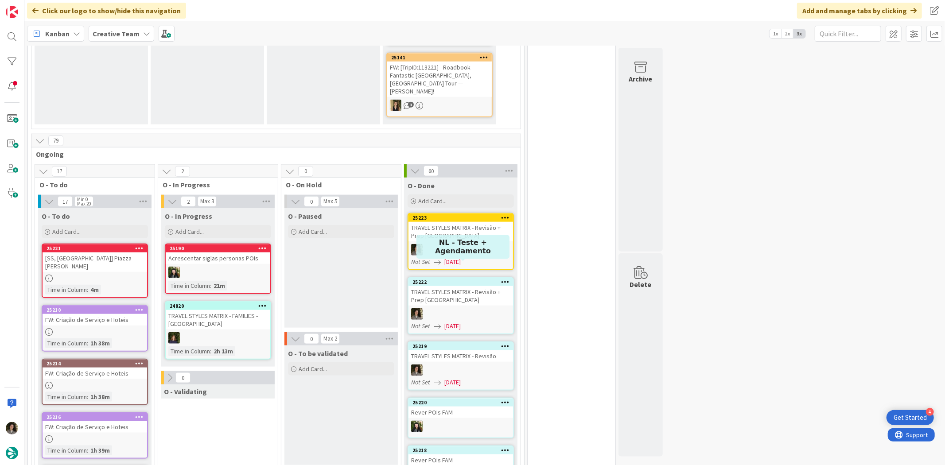
click at [481, 341] on div "25219 TRAVEL STYLES MATRIX - Revisão Not Set [DATE]" at bounding box center [460, 365] width 106 height 49
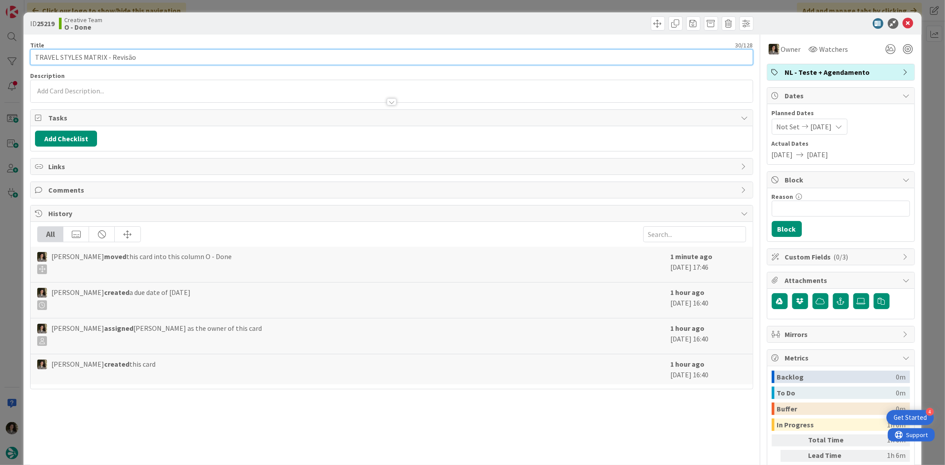
click at [153, 56] on input "TRAVEL STYLES MATRIX - Revisão" at bounding box center [391, 57] width 722 height 16
paste input "+ Prep [GEOGRAPHIC_DATA]"
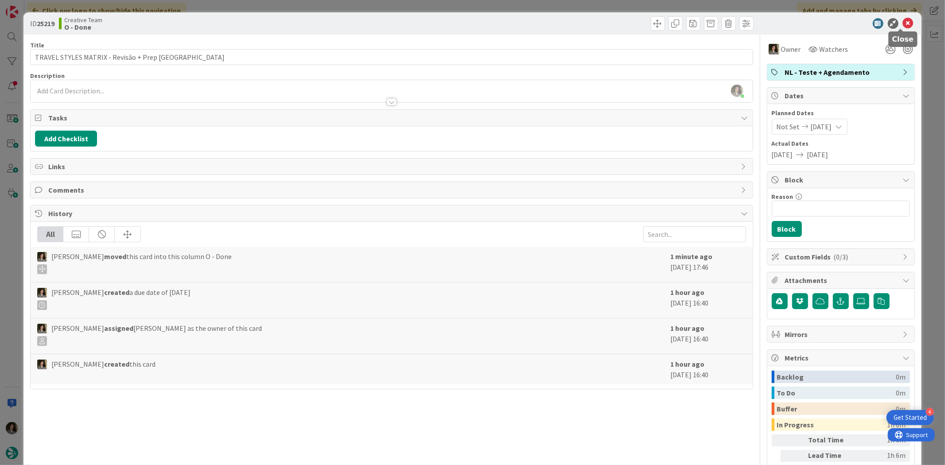
click at [903, 22] on icon at bounding box center [908, 23] width 11 height 11
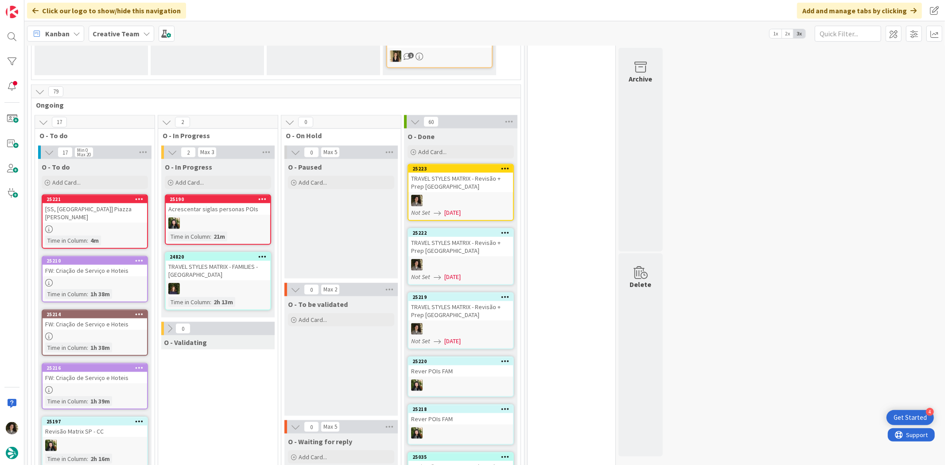
click at [124, 236] on div "Time in Column : 4m" at bounding box center [94, 241] width 99 height 10
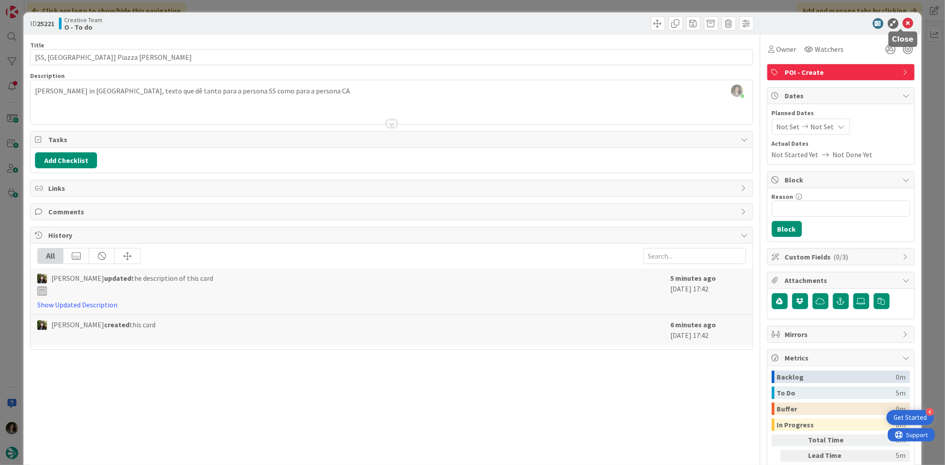
click at [903, 22] on icon at bounding box center [908, 23] width 11 height 11
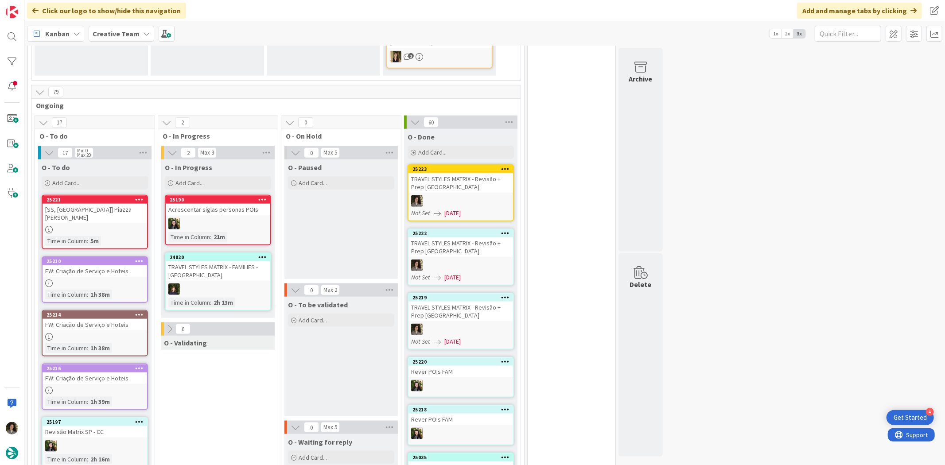
scroll to position [886, 0]
